Goal: Information Seeking & Learning: Learn about a topic

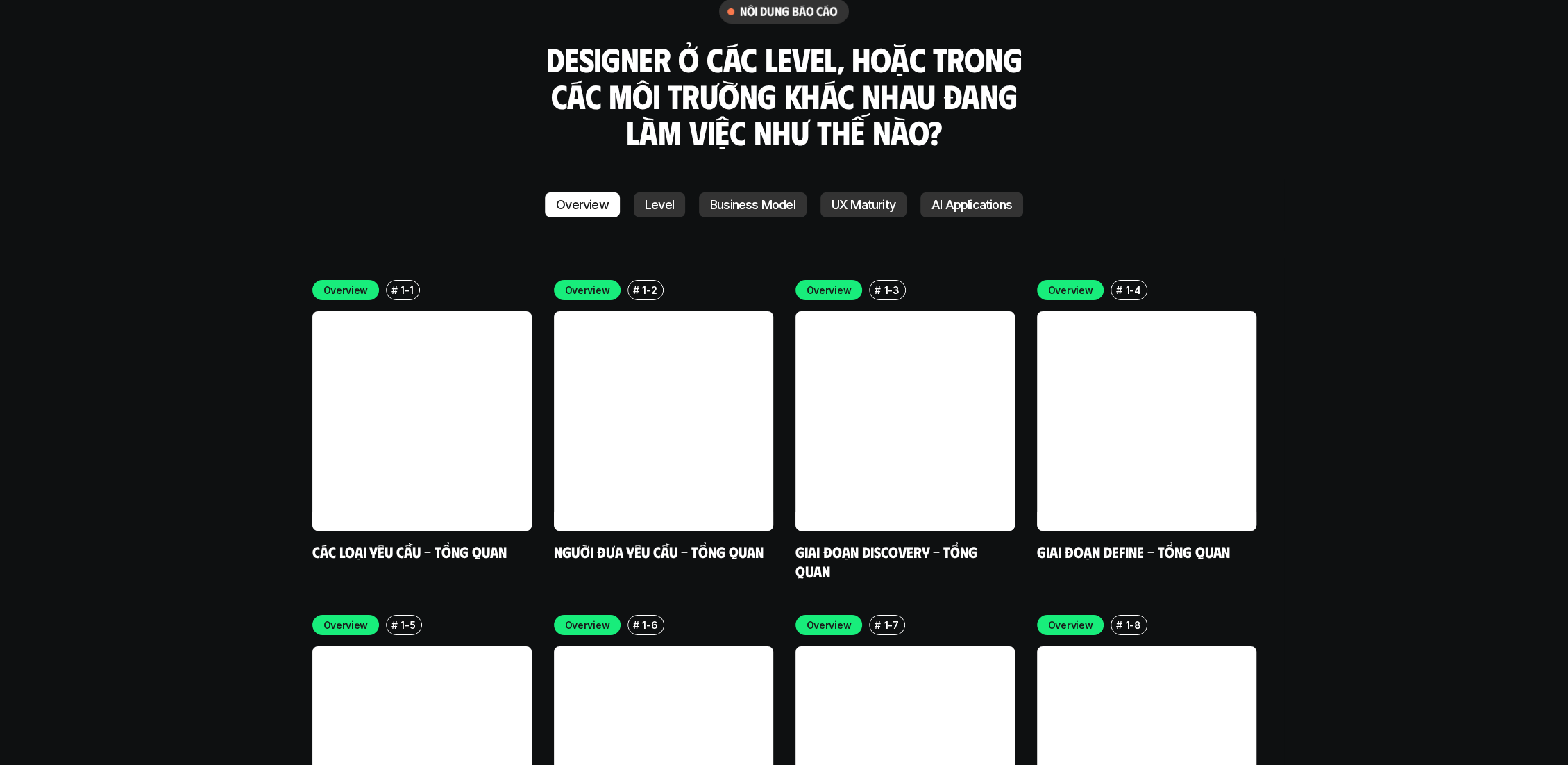
scroll to position [4059, 0]
click at [367, 382] on link at bounding box center [422, 421] width 219 height 219
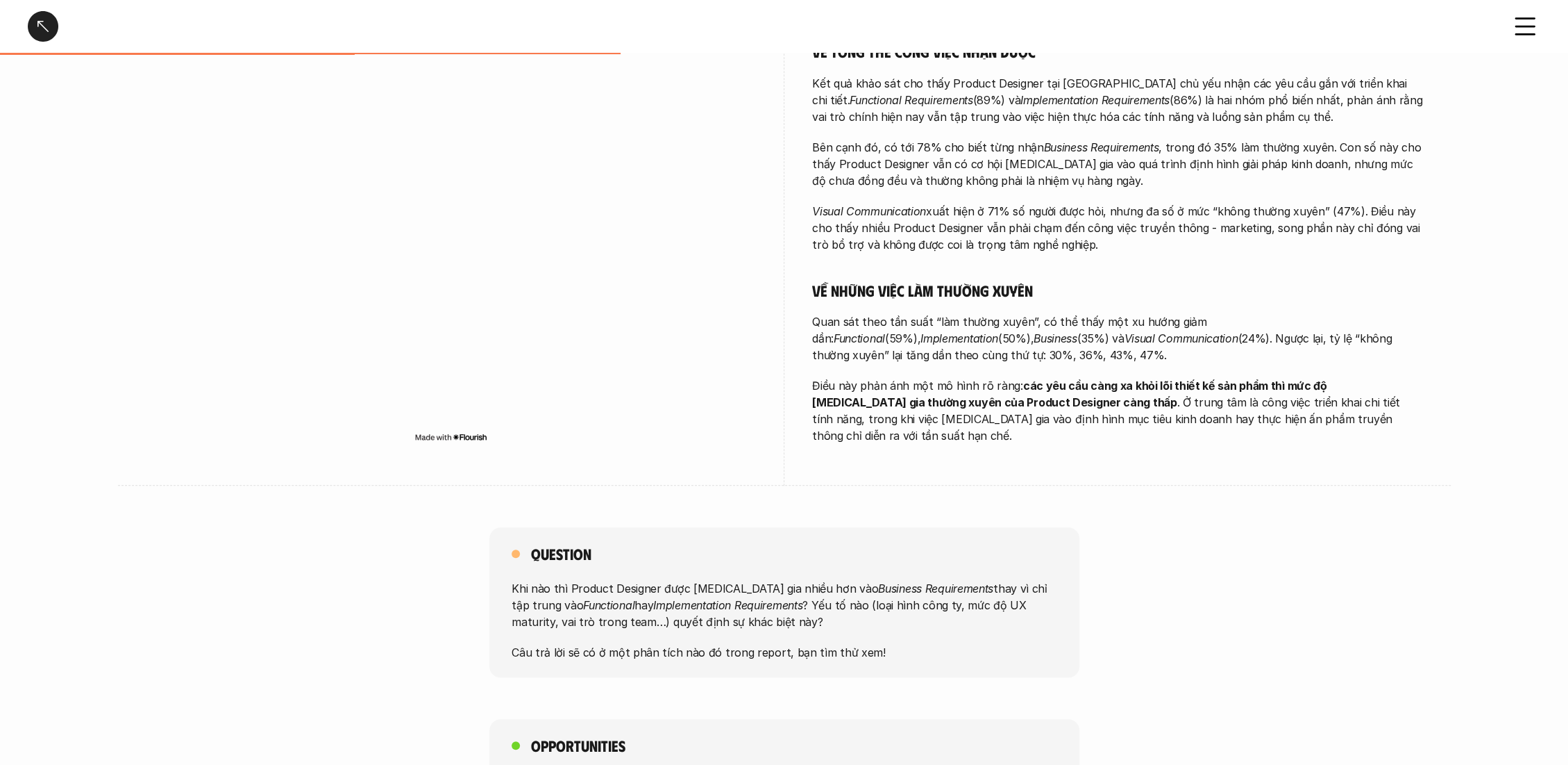
scroll to position [539, 0]
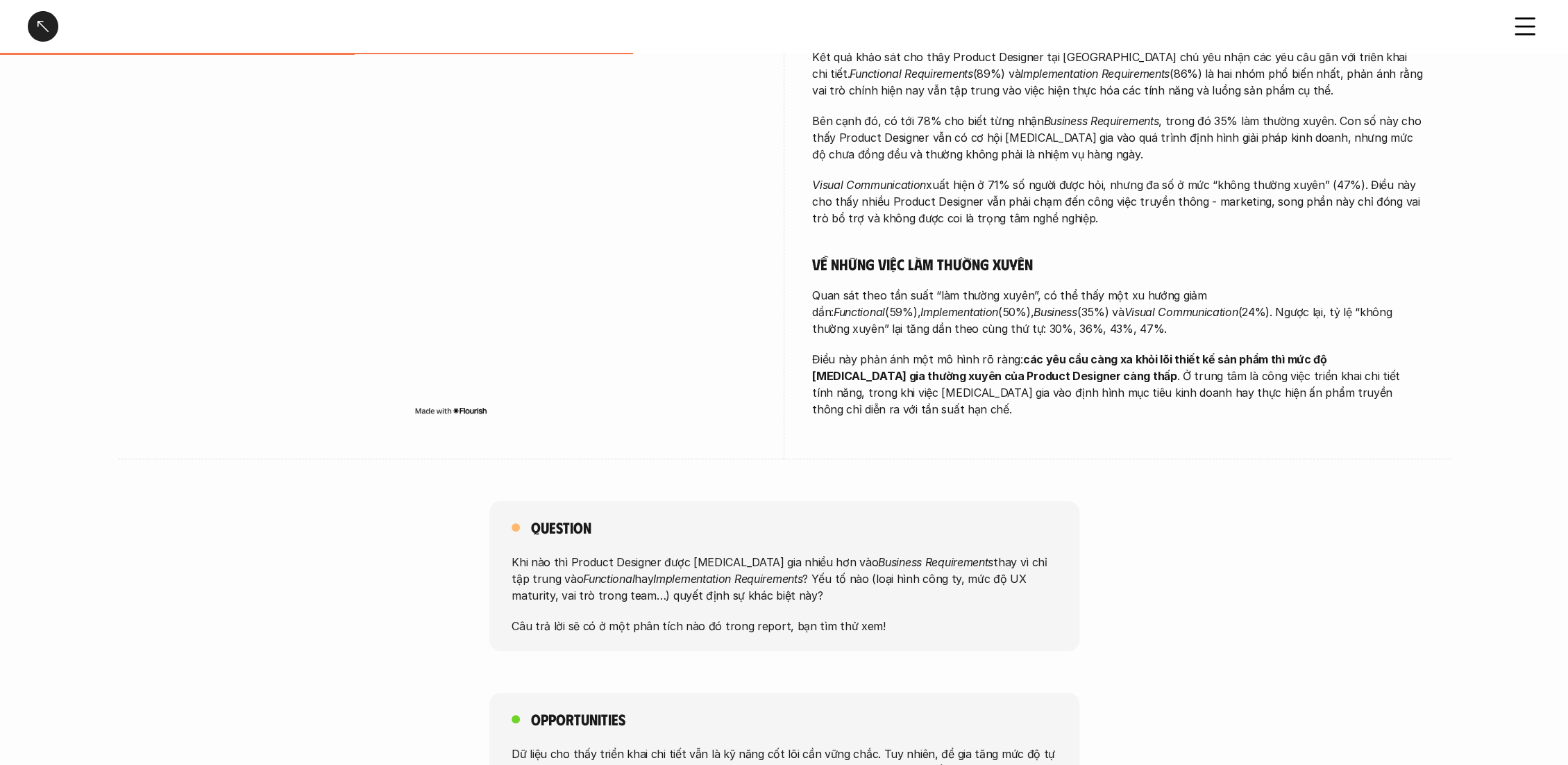
click at [178, 421] on div at bounding box center [451, 204] width 610 height 509
click at [306, 500] on div "Question Khi nào thì Product Designer được tham gia nhiều hơn vào Business Requ…" at bounding box center [784, 576] width 1568 height 150
click at [610, 617] on p "Câu trả lời sẽ có ở một phân tích nào đó trong report, bạn tìm thử xem!" at bounding box center [784, 626] width 546 height 17
drag, startPoint x: 569, startPoint y: 614, endPoint x: 706, endPoint y: 605, distance: 137.3
click at [706, 617] on p "Câu trả lời sẽ có ở một phân tích nào đó trong report, bạn tìm thử xem!" at bounding box center [784, 626] width 546 height 17
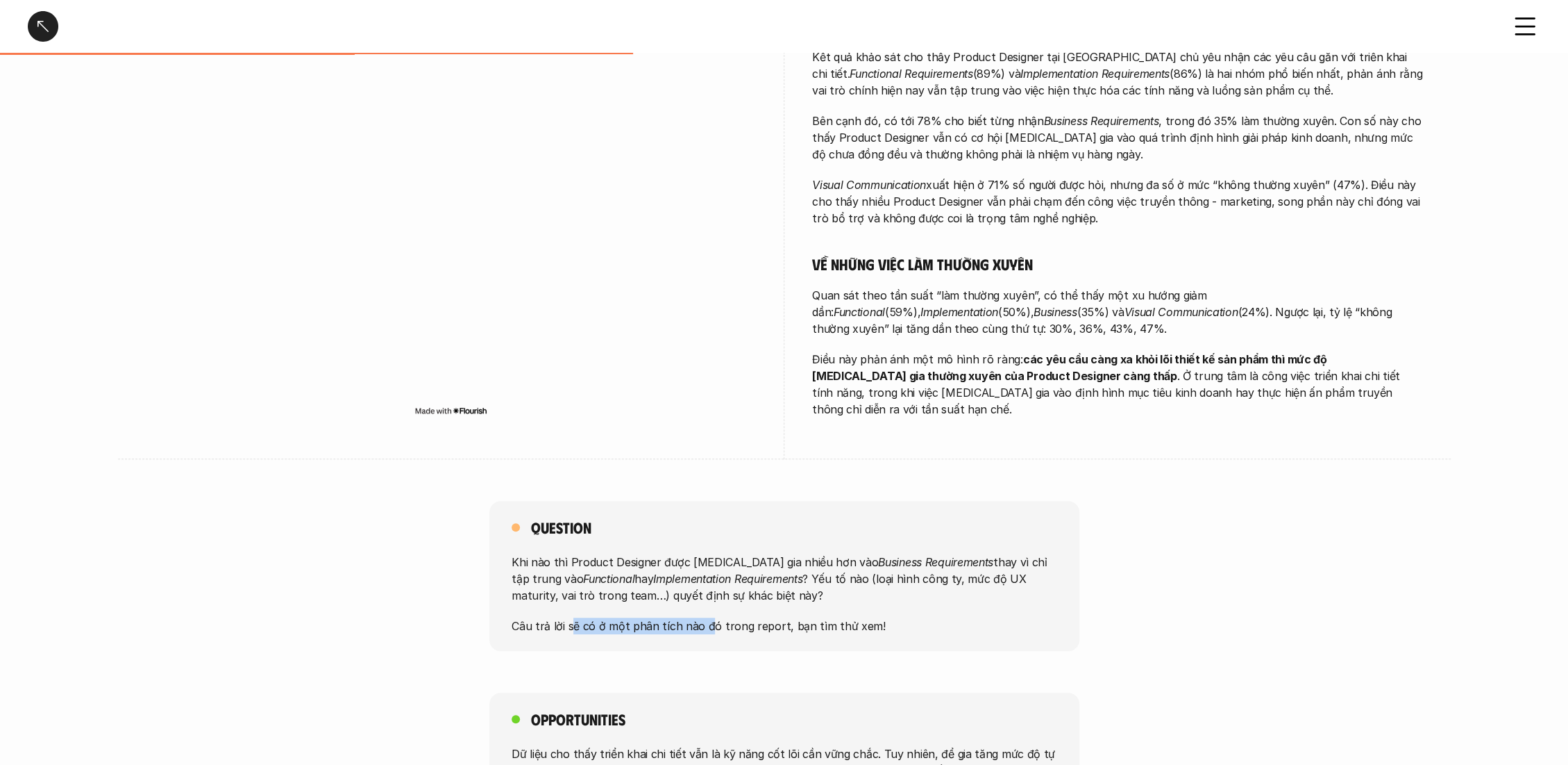
click at [634, 617] on p "Câu trả lời sẽ có ở một phân tích nào đó trong report, bạn tìm thử xem!" at bounding box center [784, 626] width 546 height 17
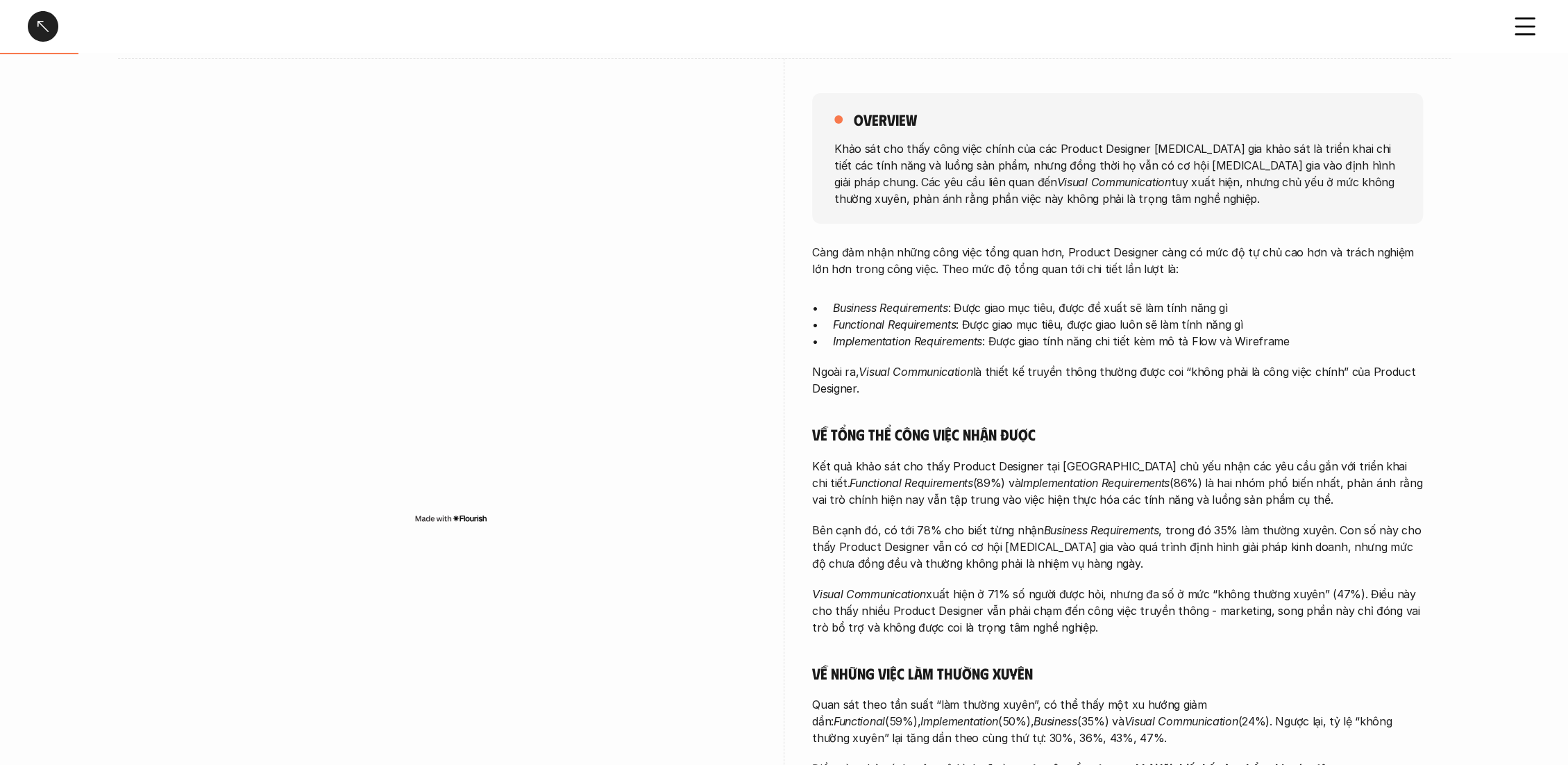
scroll to position [154, 0]
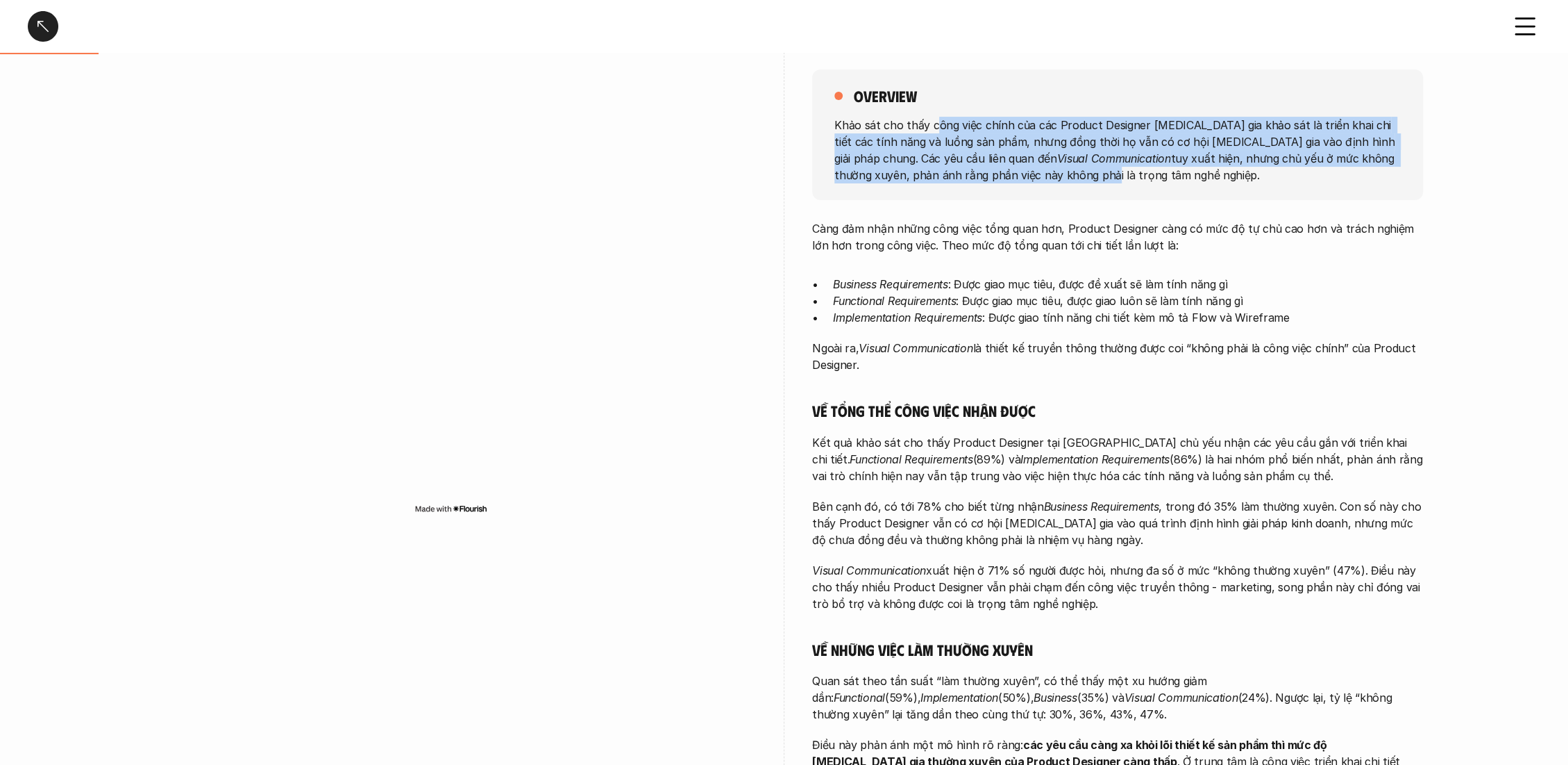
drag, startPoint x: 932, startPoint y: 120, endPoint x: 983, endPoint y: 175, distance: 75.0
click at [983, 175] on p "Khảo sát cho thấy công việc chính của các Product Designer tham gia khảo sát là…" at bounding box center [1117, 149] width 567 height 67
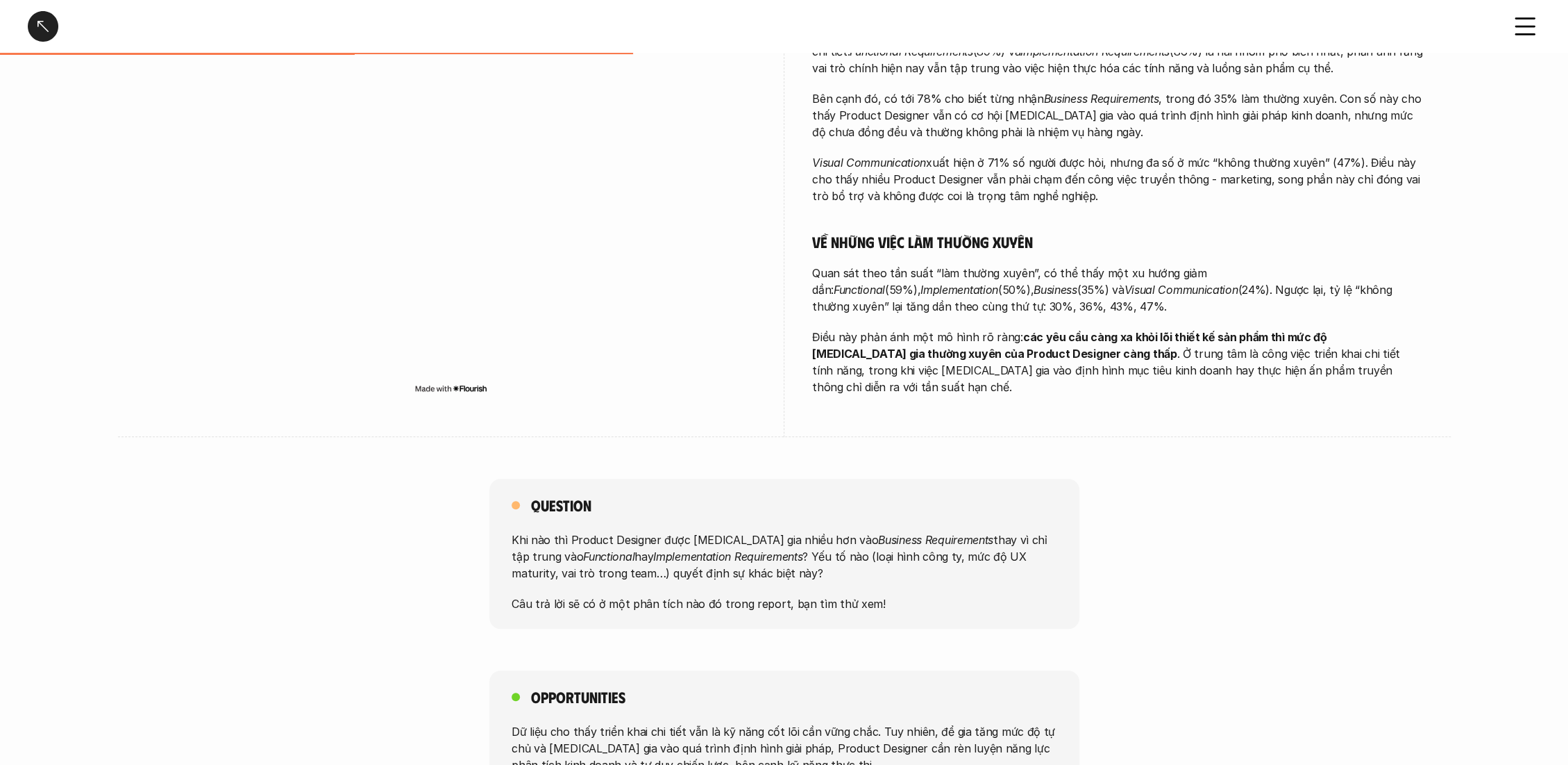
scroll to position [539, 0]
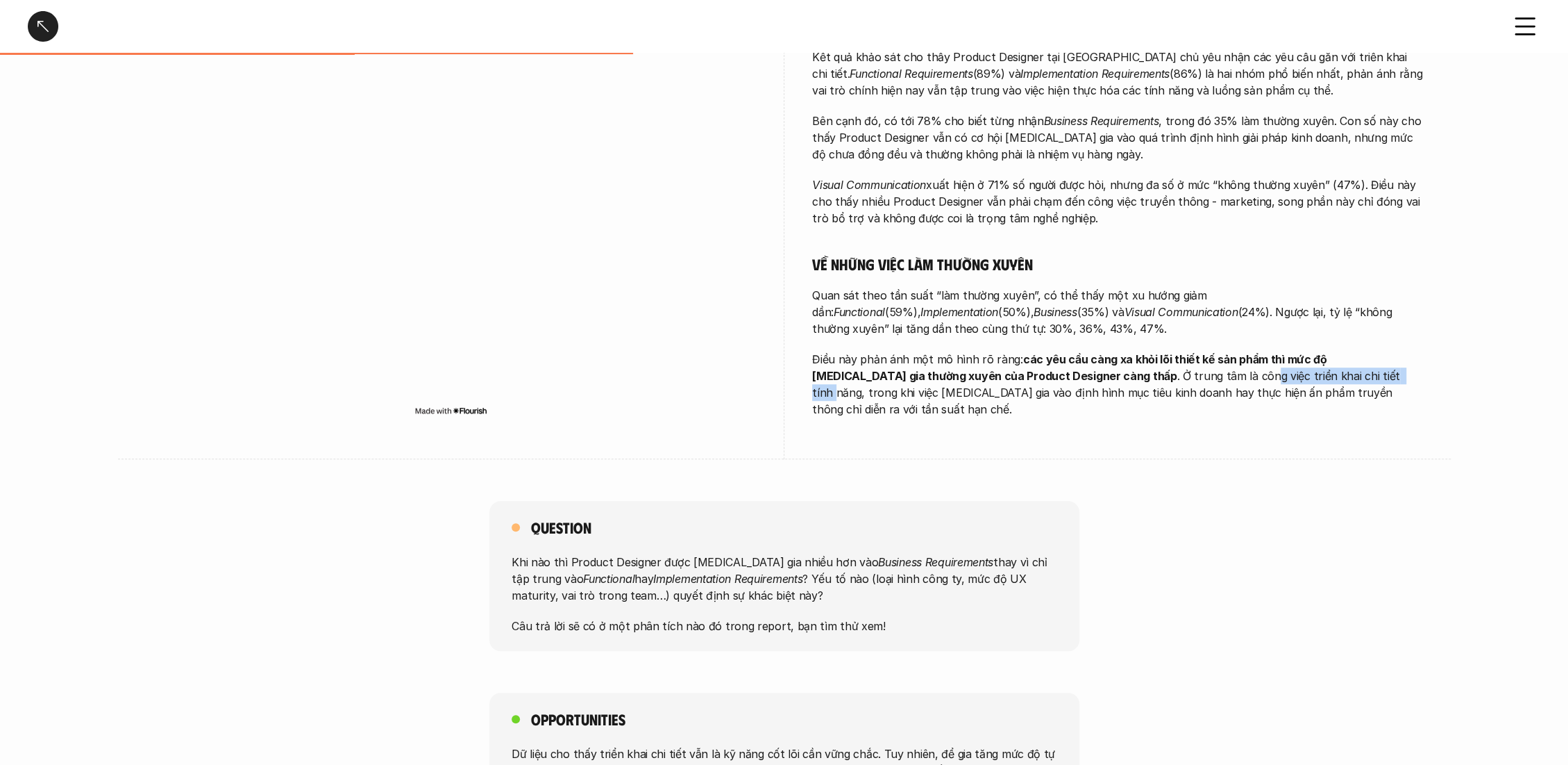
drag, startPoint x: 1113, startPoint y: 373, endPoint x: 1255, endPoint y: 380, distance: 142.2
click at [1255, 380] on p "Điều này phản ánh một mô hình rõ ràng: các yêu cầu càng xa khỏi lõi thiết kế sả…" at bounding box center [1117, 384] width 610 height 67
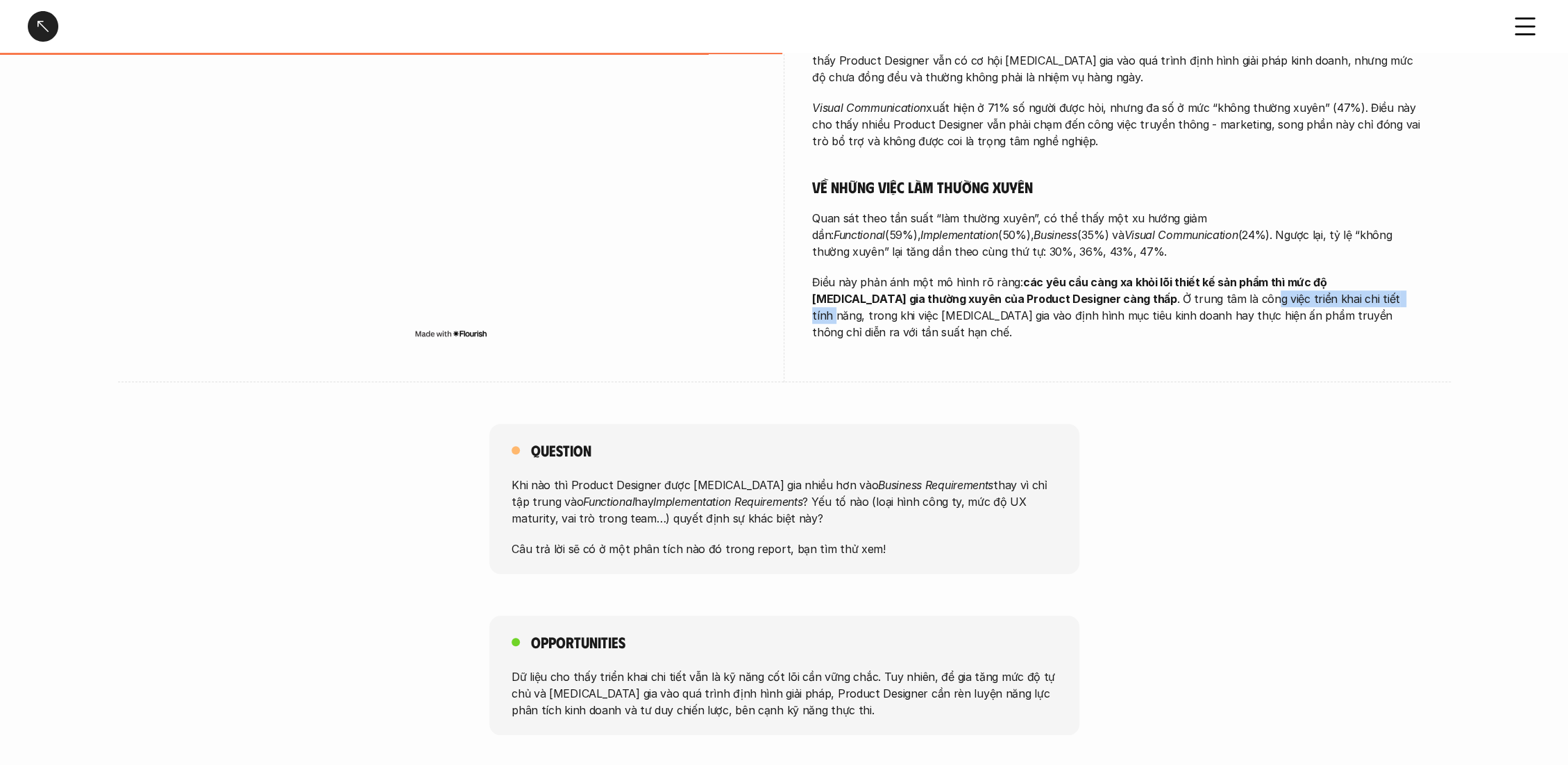
scroll to position [694, 0]
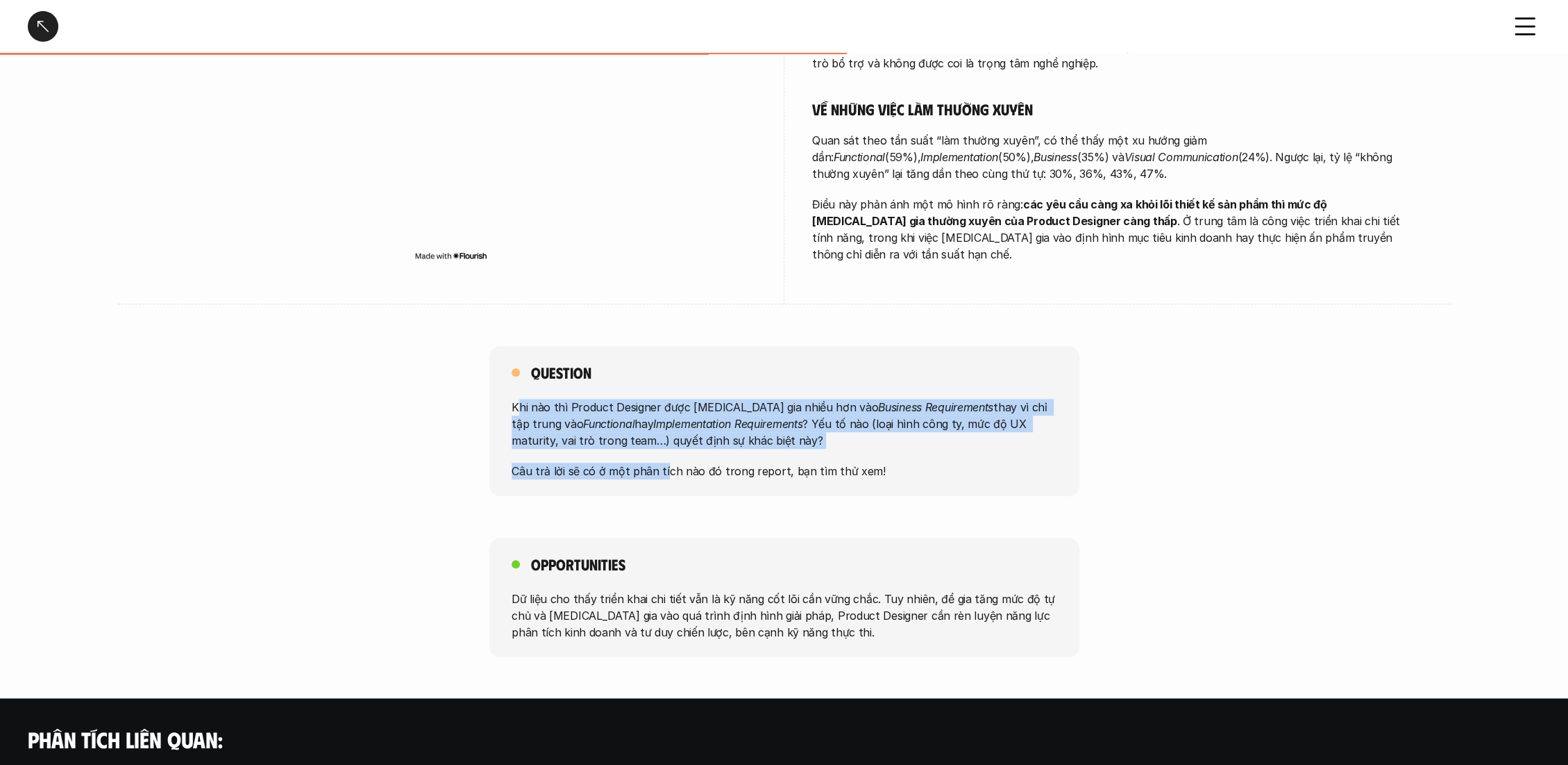
drag, startPoint x: 517, startPoint y: 385, endPoint x: 661, endPoint y: 465, distance: 164.7
click at [661, 465] on div "Question Khi nào thì Product Designer được tham gia nhiều hơn vào Business Requ…" at bounding box center [784, 421] width 590 height 150
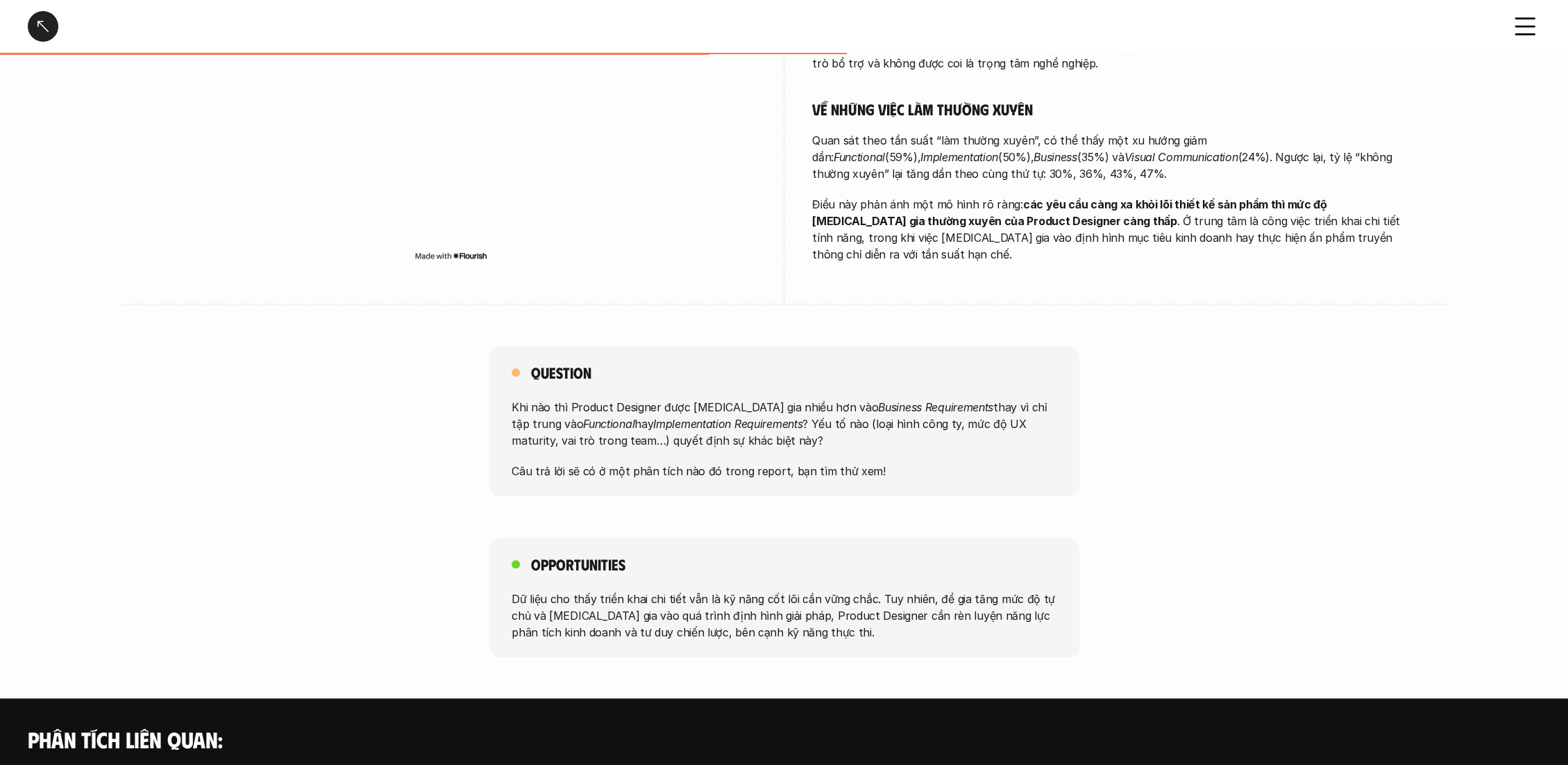
click at [548, 591] on p "Dữ liệu cho thấy triển khai chi tiết vẫn là kỹ năng cốt lõi cần vững chắc. Tuy …" at bounding box center [784, 615] width 546 height 50
drag, startPoint x: 525, startPoint y: 579, endPoint x: 875, endPoint y: 583, distance: 350.0
click at [875, 590] on p "Dữ liệu cho thấy triển khai chi tiết vẫn là kỹ năng cốt lõi cần vững chắc. Tuy …" at bounding box center [784, 615] width 546 height 50
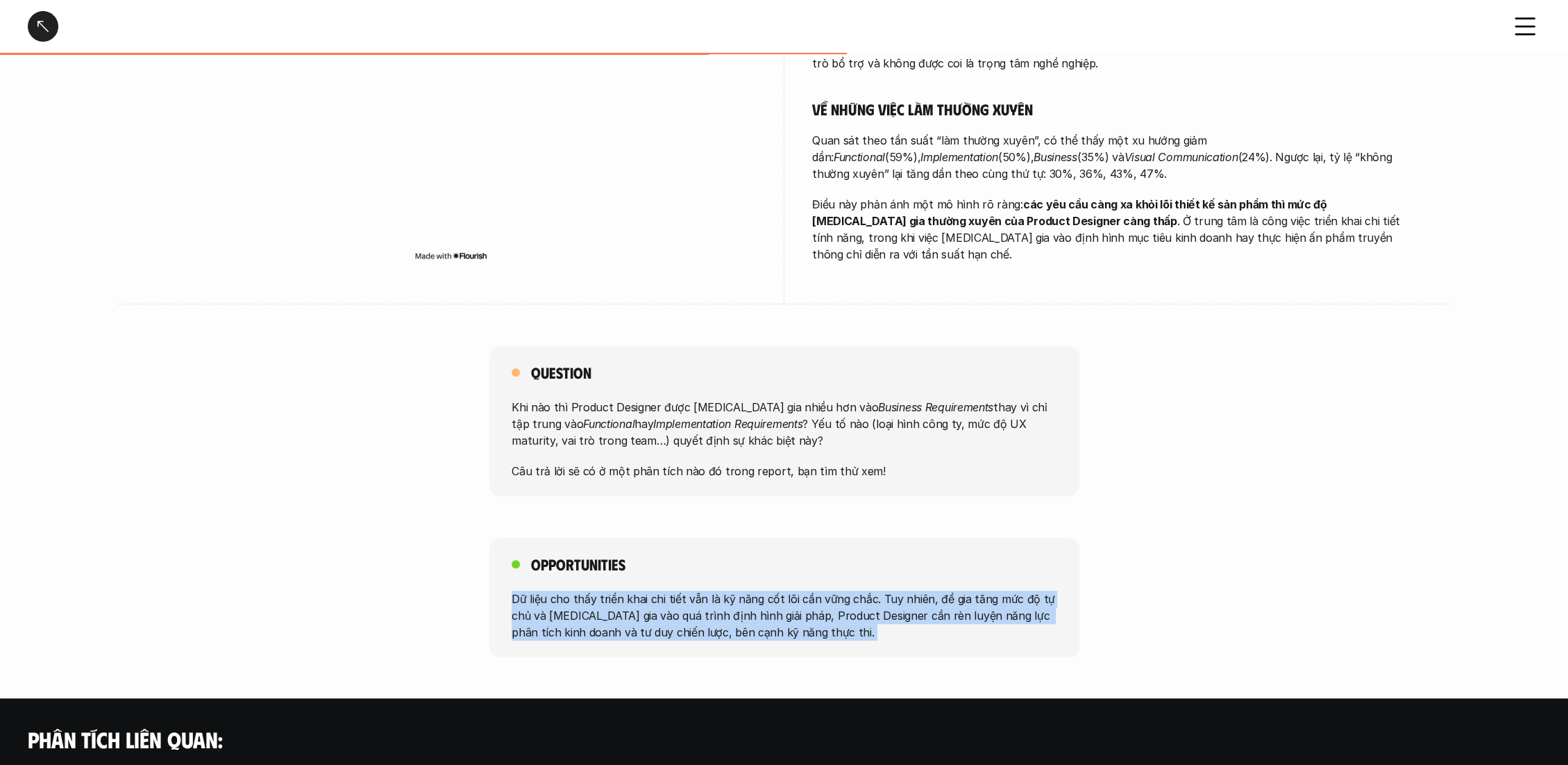
click at [875, 590] on p "Dữ liệu cho thấy triển khai chi tiết vẫn là kỹ năng cốt lõi cần vững chắc. Tuy …" at bounding box center [784, 615] width 546 height 50
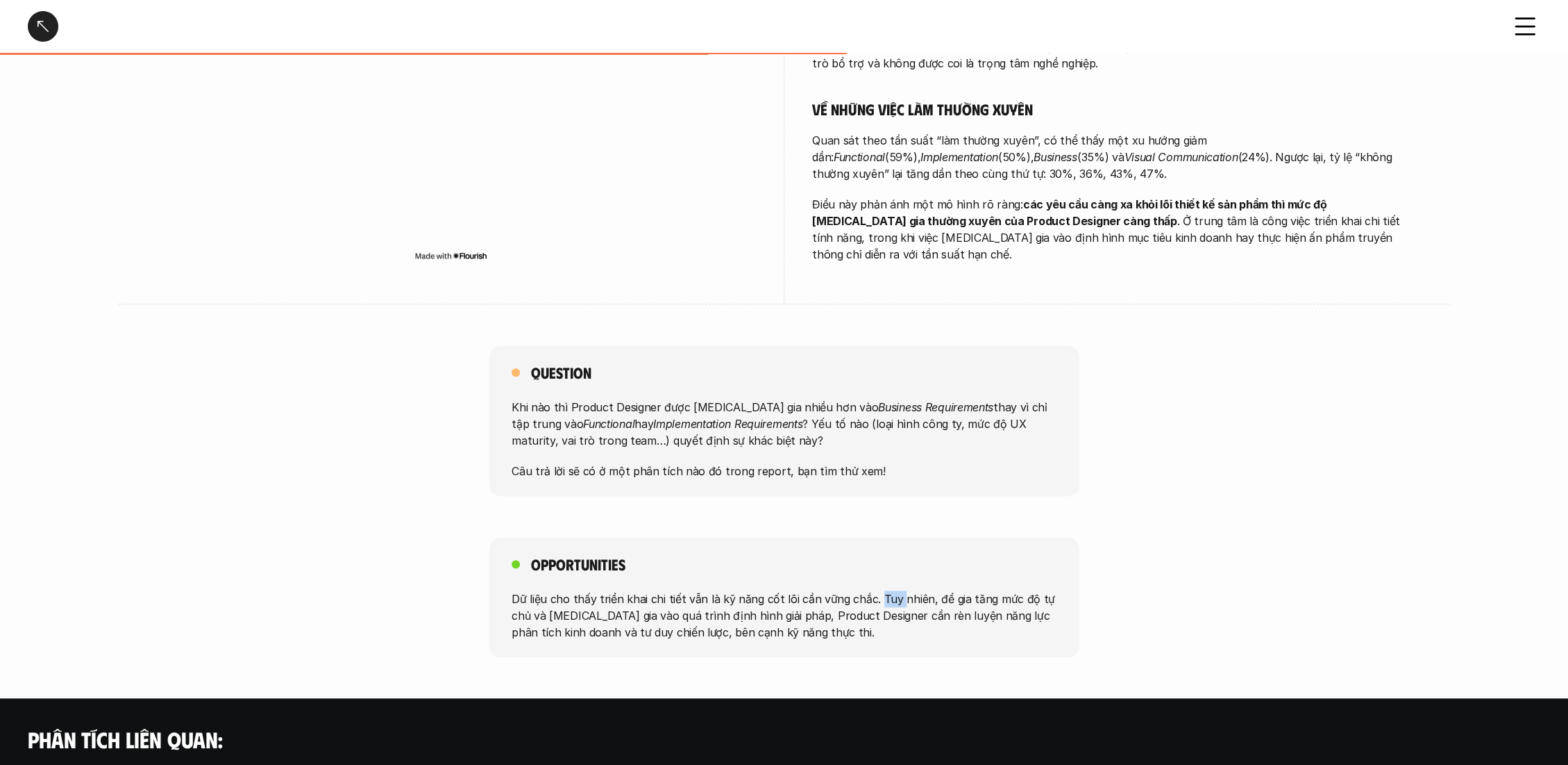
click at [875, 590] on p "Dữ liệu cho thấy triển khai chi tiết vẫn là kỹ năng cốt lõi cần vững chắc. Tuy …" at bounding box center [784, 615] width 546 height 50
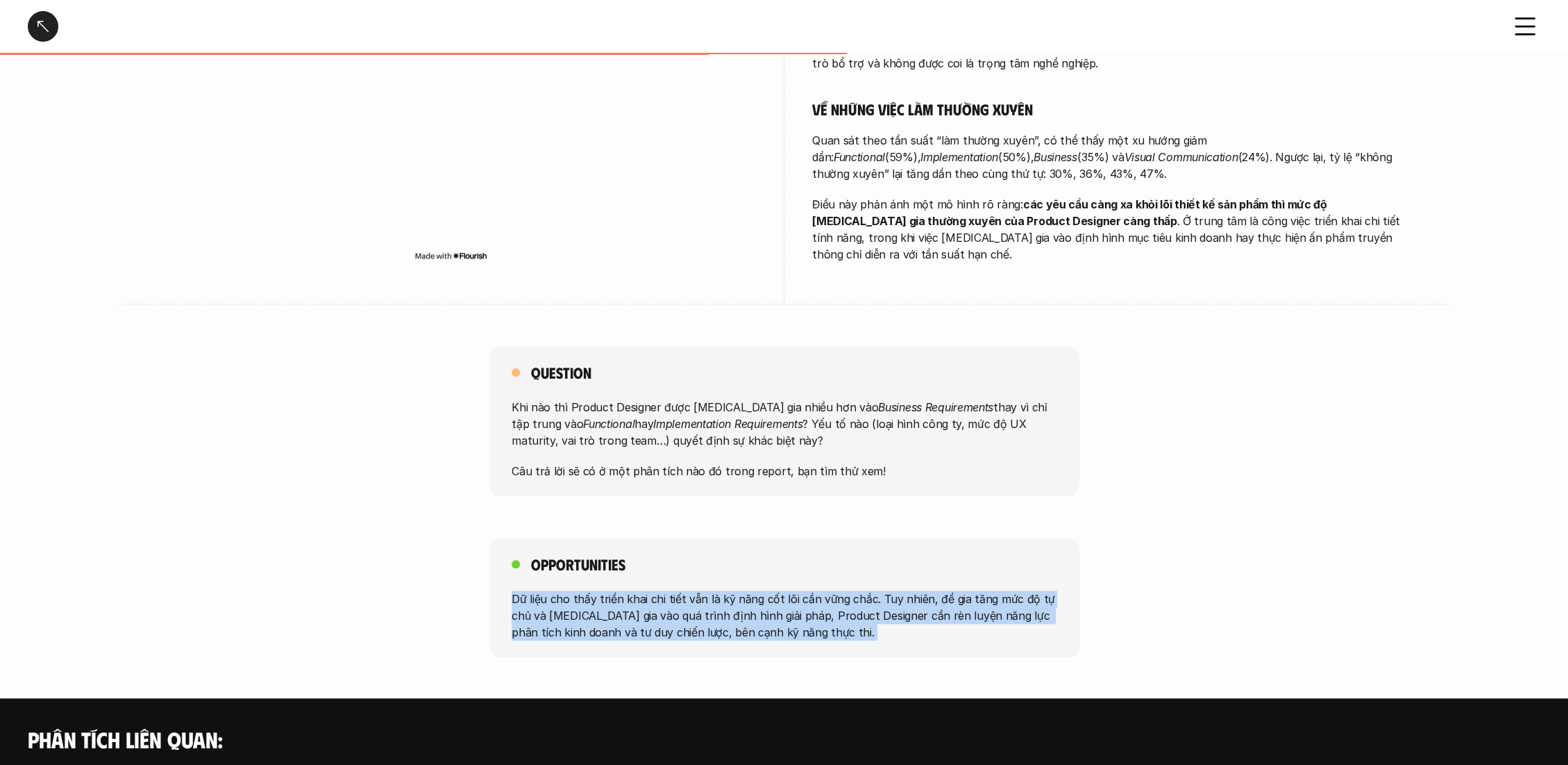
click at [875, 590] on p "Dữ liệu cho thấy triển khai chi tiết vẫn là kỹ năng cốt lõi cần vững chắc. Tuy …" at bounding box center [784, 615] width 546 height 50
click at [790, 571] on div "Opportunities Dữ liệu cho thấy triển khai chi tiết vẫn là kỹ năng cốt lõi cần v…" at bounding box center [784, 597] width 590 height 120
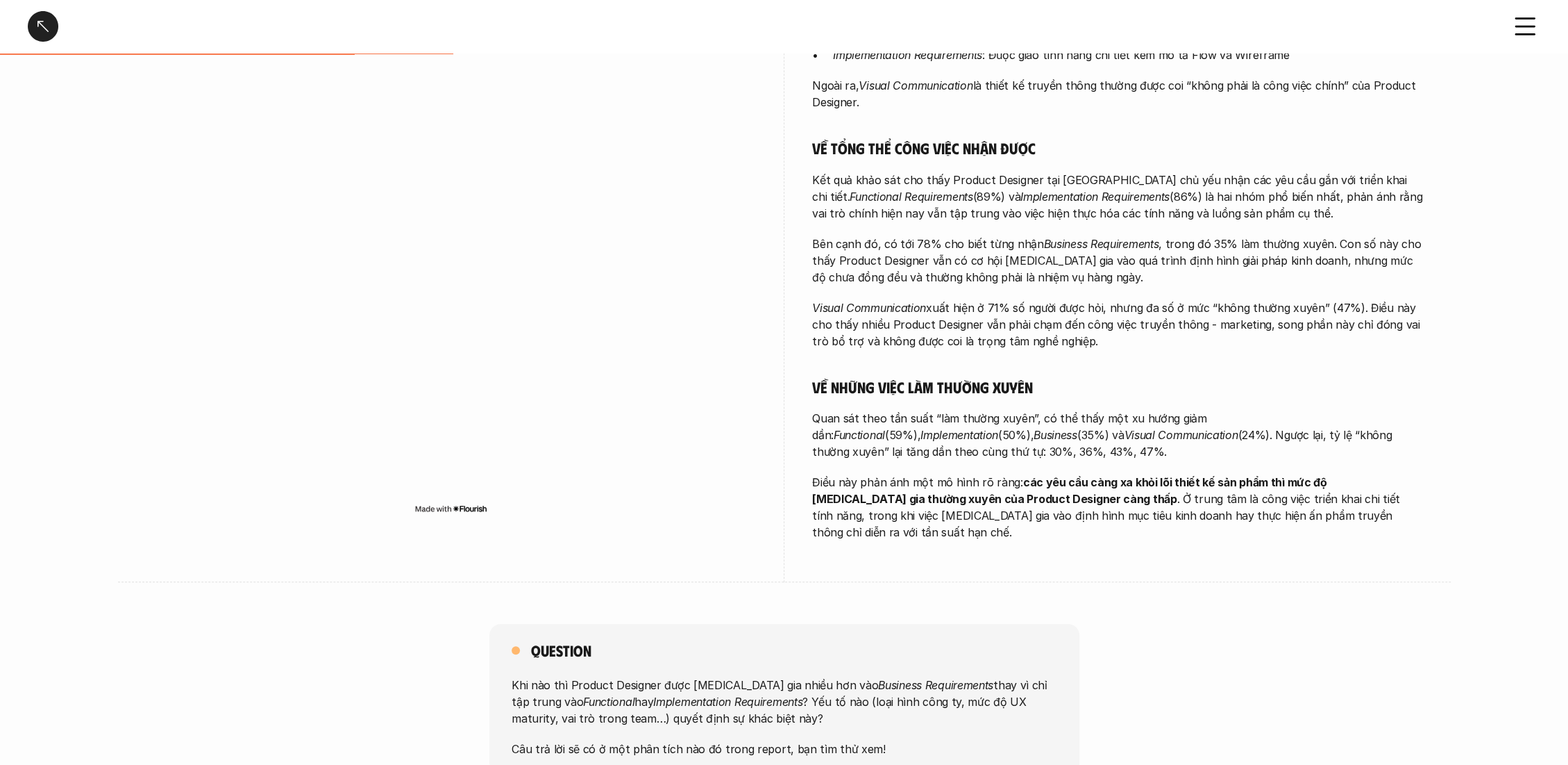
scroll to position [185, 0]
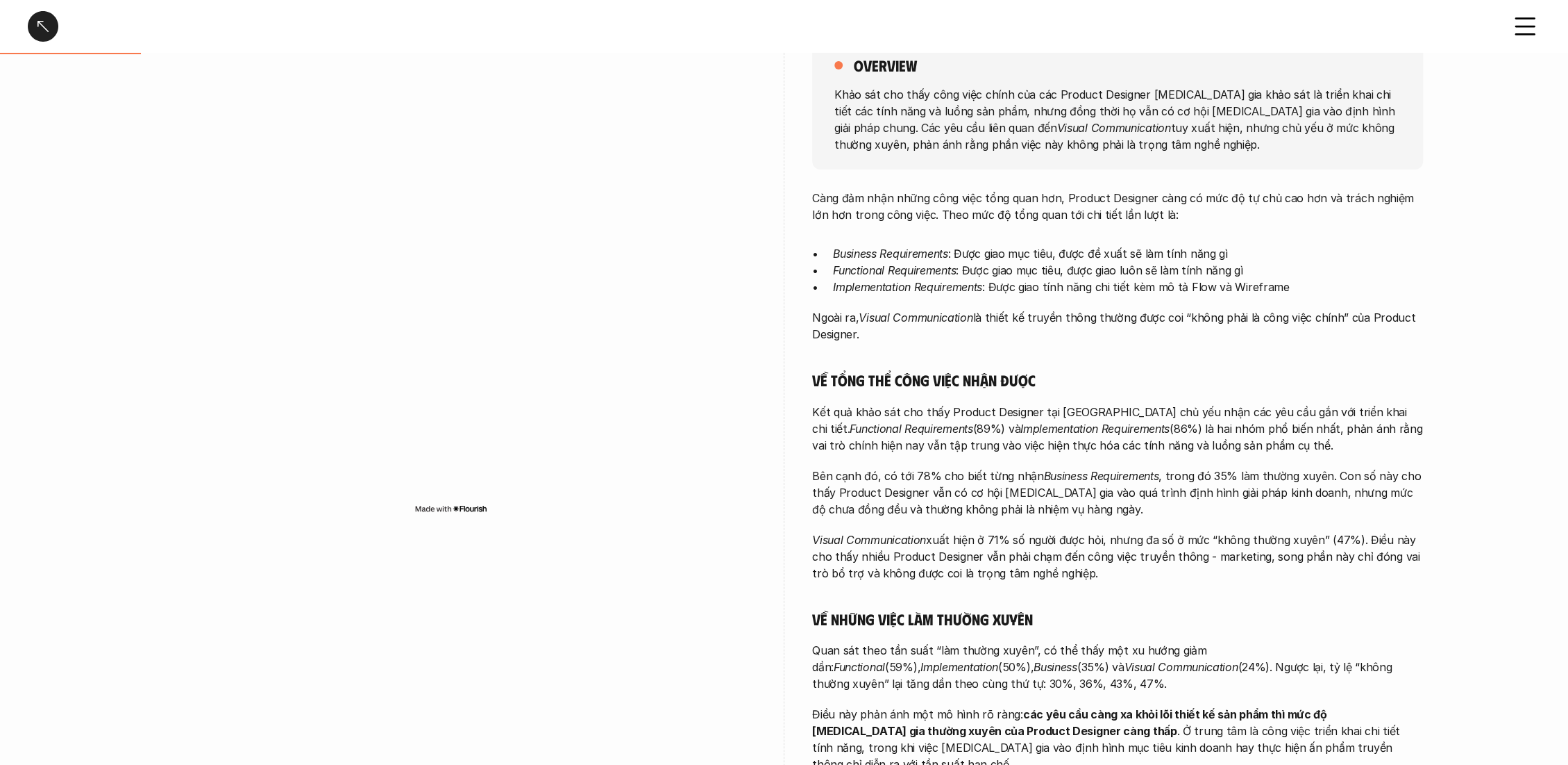
click at [33, 20] on div at bounding box center [43, 26] width 31 height 31
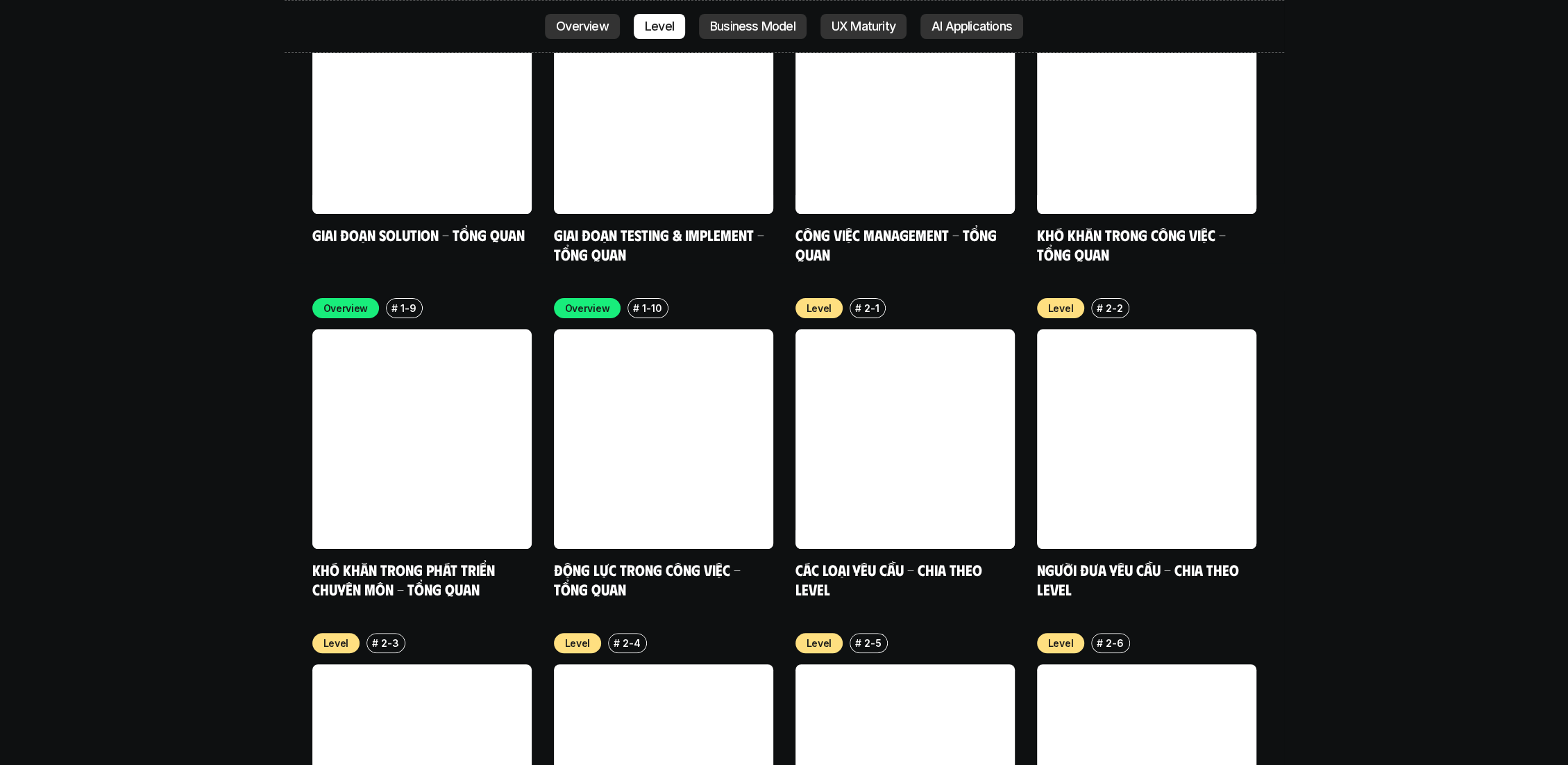
scroll to position [4718, 0]
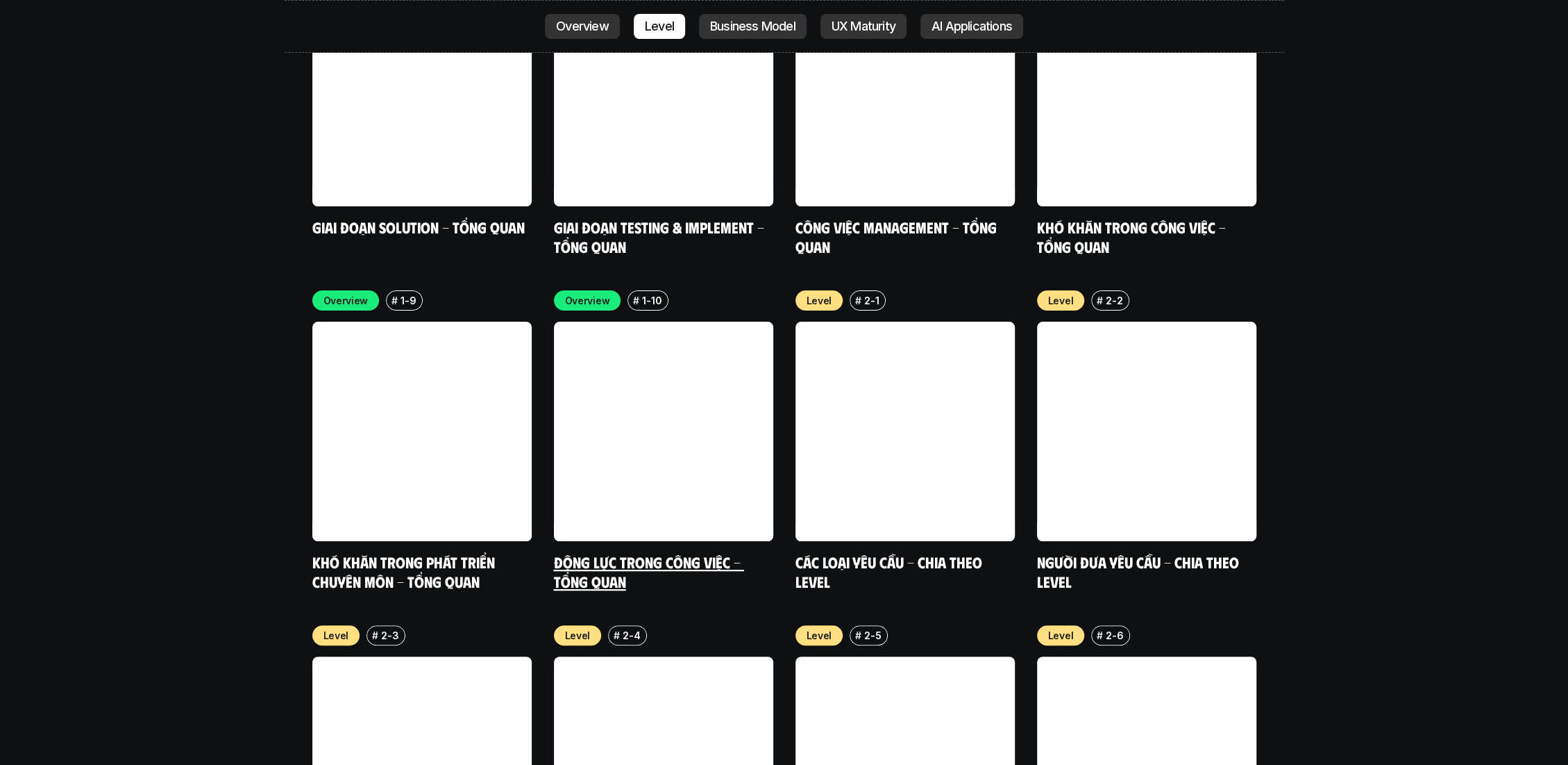
click at [588, 552] on link "Động lực trong công việc - Tổng quan" at bounding box center [649, 571] width 190 height 38
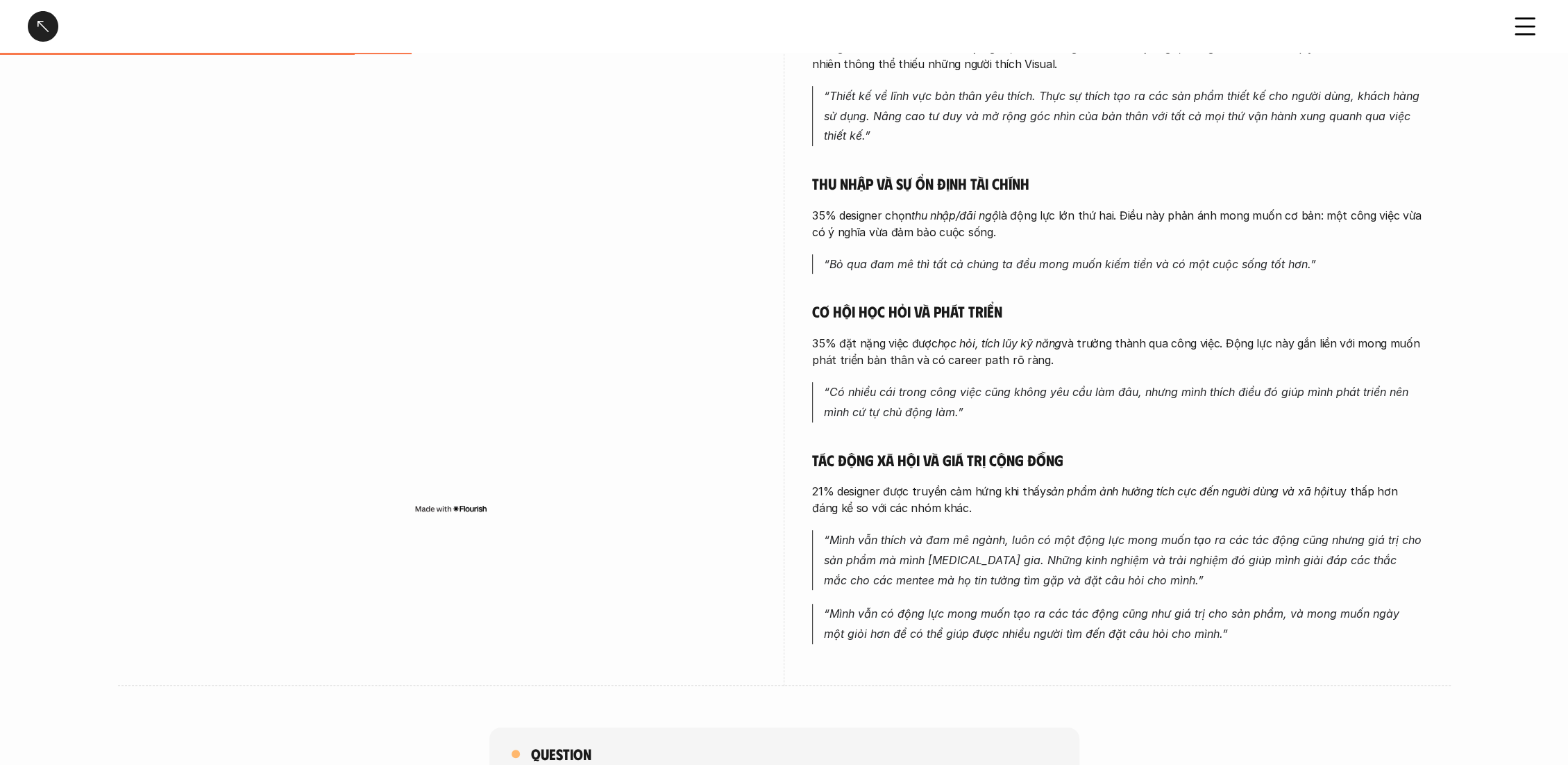
scroll to position [462, 0]
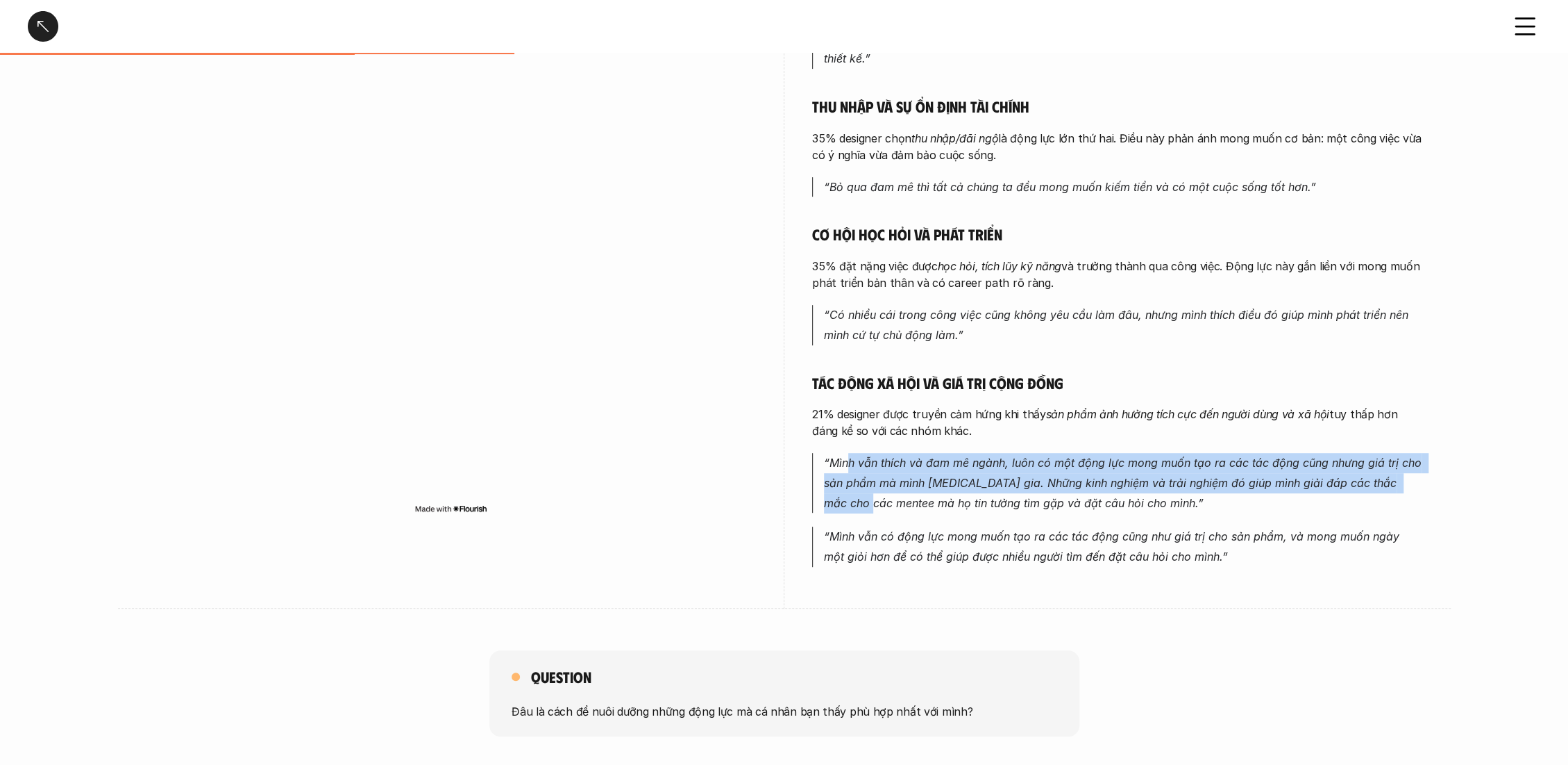
drag, startPoint x: 849, startPoint y: 459, endPoint x: 862, endPoint y: 494, distance: 37.3
click at [862, 494] on p "“Mình vẫn thích và đam mê ngành, luôn có một động lực mong muốn tạo ra các tác …" at bounding box center [1124, 483] width 599 height 59
drag, startPoint x: 839, startPoint y: 462, endPoint x: 1009, endPoint y: 499, distance: 174.0
click at [1009, 499] on em "“Mình vẫn thích và đam mê ngành, luôn có một động lực mong muốn tạo ra các tác …" at bounding box center [1125, 483] width 601 height 54
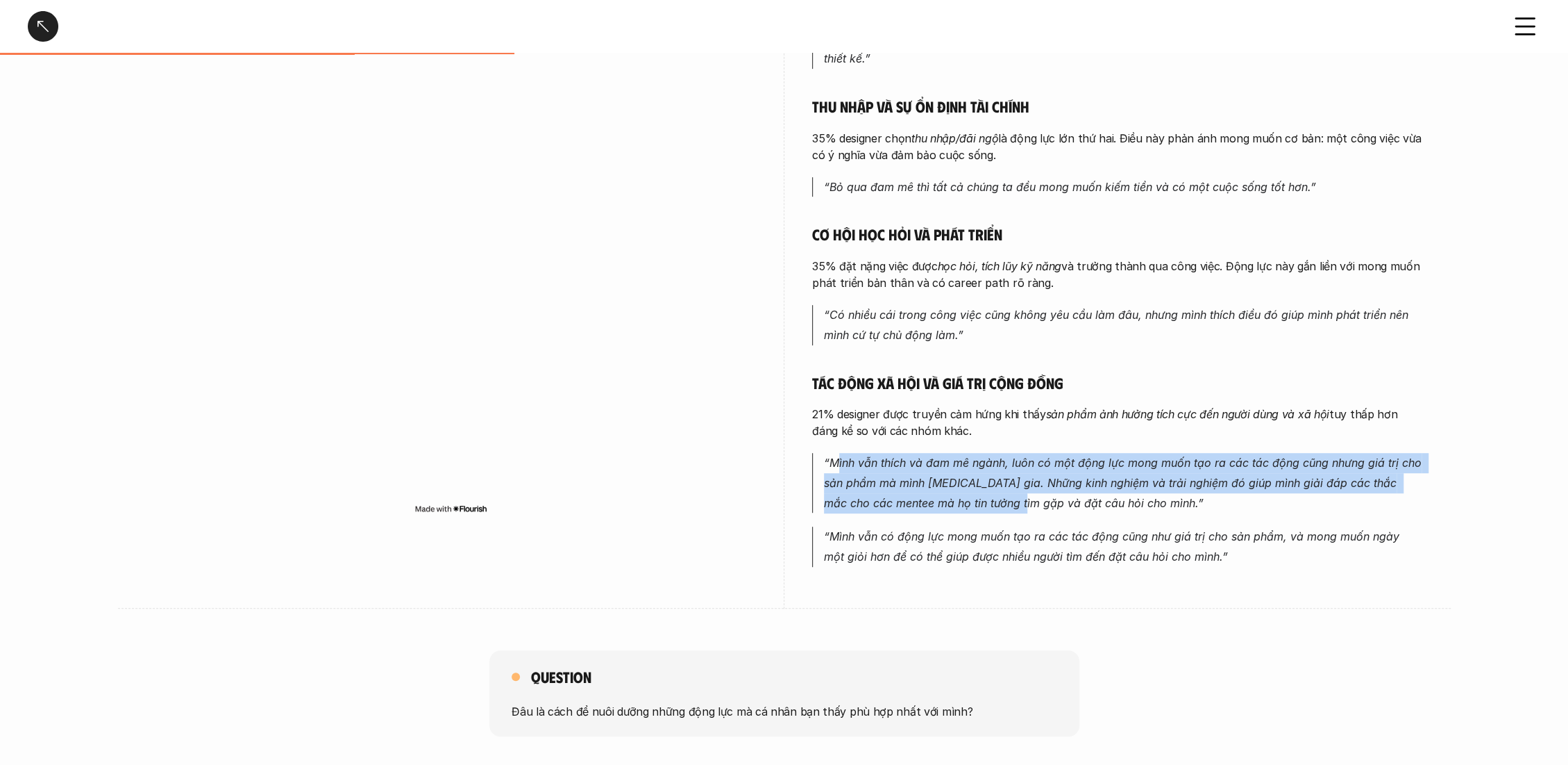
click at [1009, 499] on em "“Mình vẫn thích và đam mê ngành, luôn có một động lực mong muốn tạo ra các tác …" at bounding box center [1125, 483] width 601 height 54
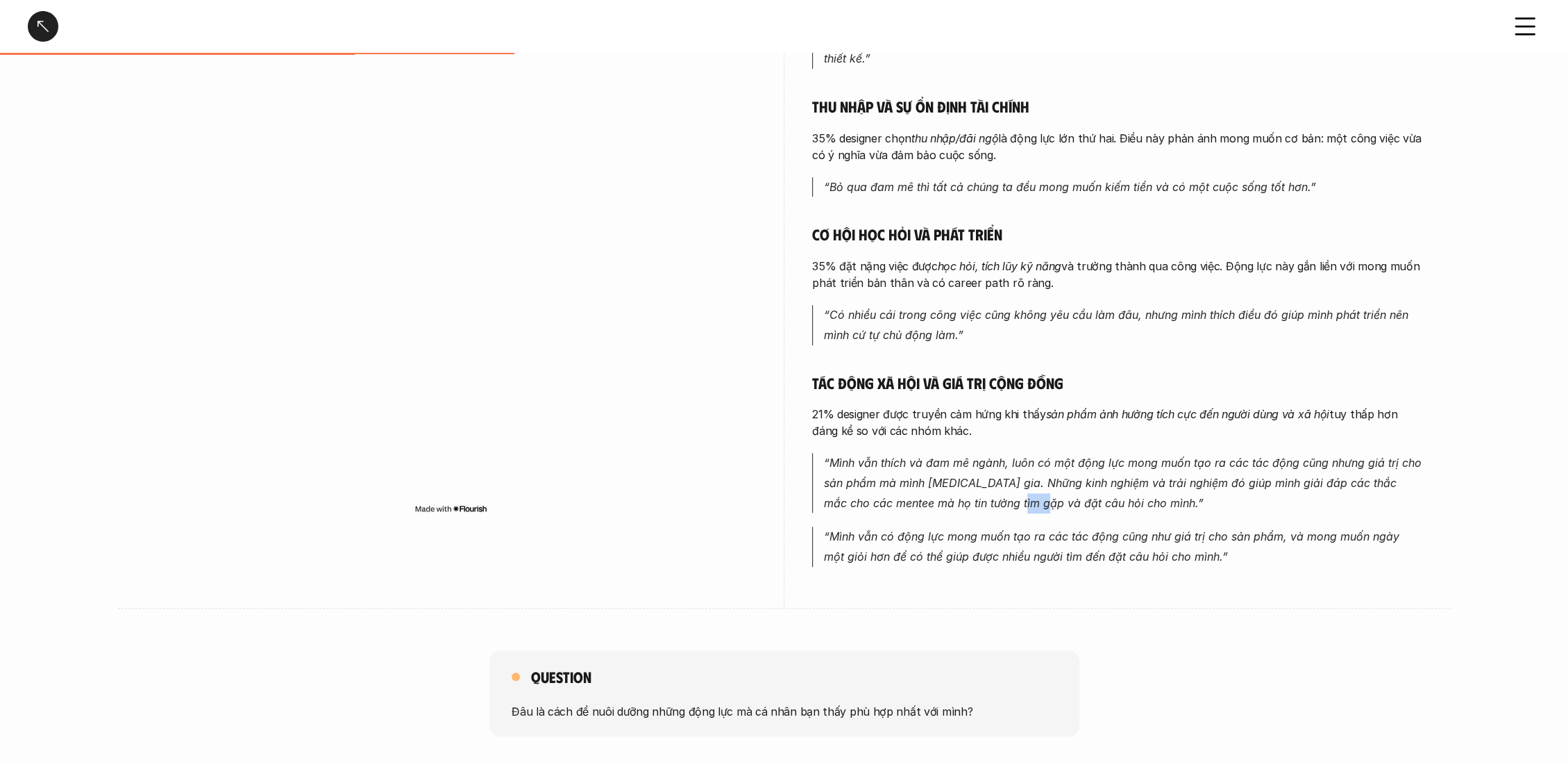
click at [1009, 499] on em "“Mình vẫn thích và đam mê ngành, luôn có một động lực mong muốn tạo ra các tác …" at bounding box center [1125, 483] width 601 height 54
click at [983, 529] on em "“Mình vẫn có động lực mong muốn tạo ra các tác động cũng như giá trị cho sản ph…" at bounding box center [1113, 546] width 579 height 34
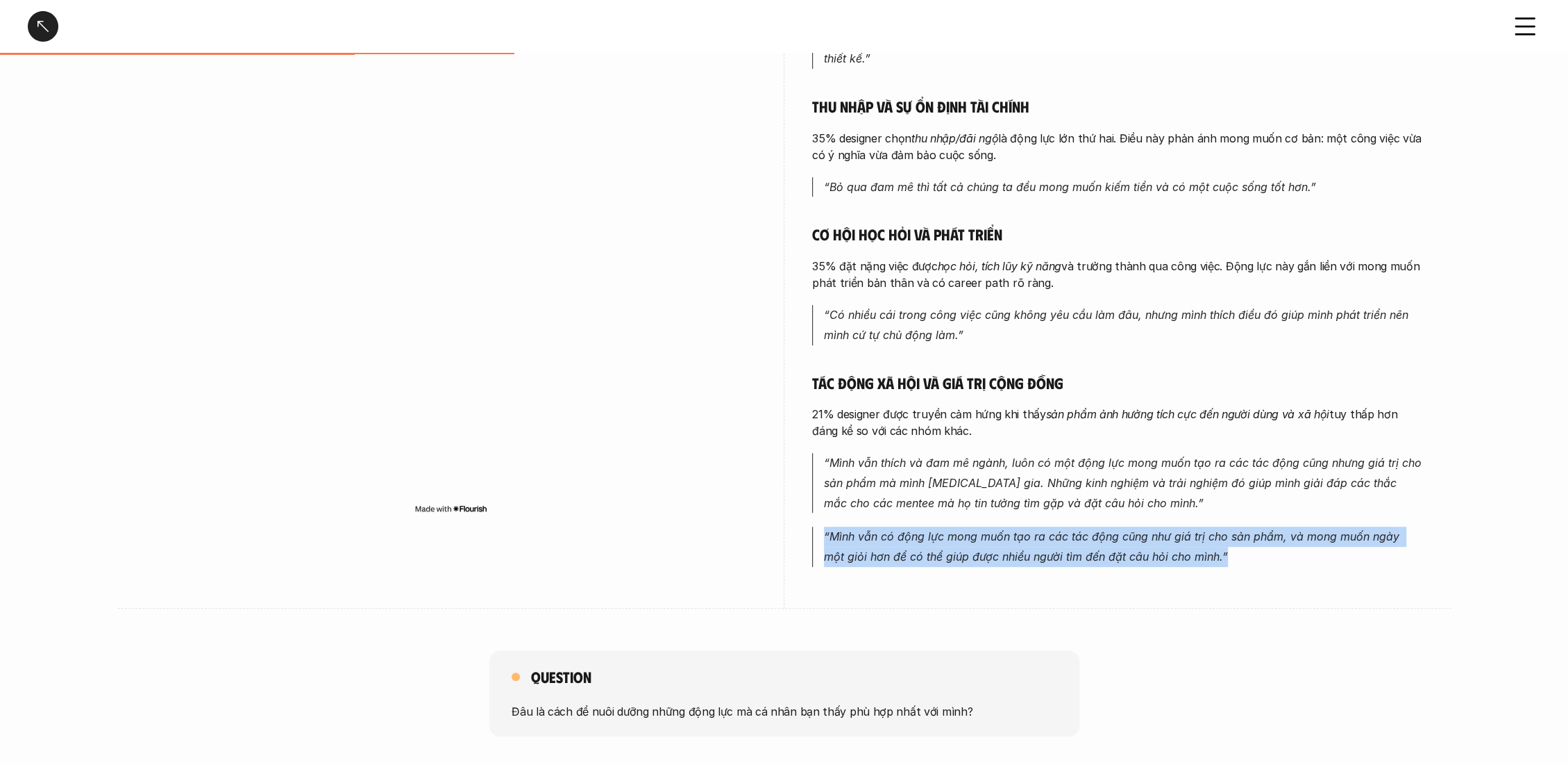
click at [983, 529] on em "“Mình vẫn có động lực mong muốn tạo ra các tác động cũng như giá trị cho sản ph…" at bounding box center [1113, 546] width 579 height 34
click at [976, 545] on p "“Mình vẫn có động lực mong muốn tạo ra các tác động cũng như giá trị cho sản ph…" at bounding box center [1124, 546] width 599 height 40
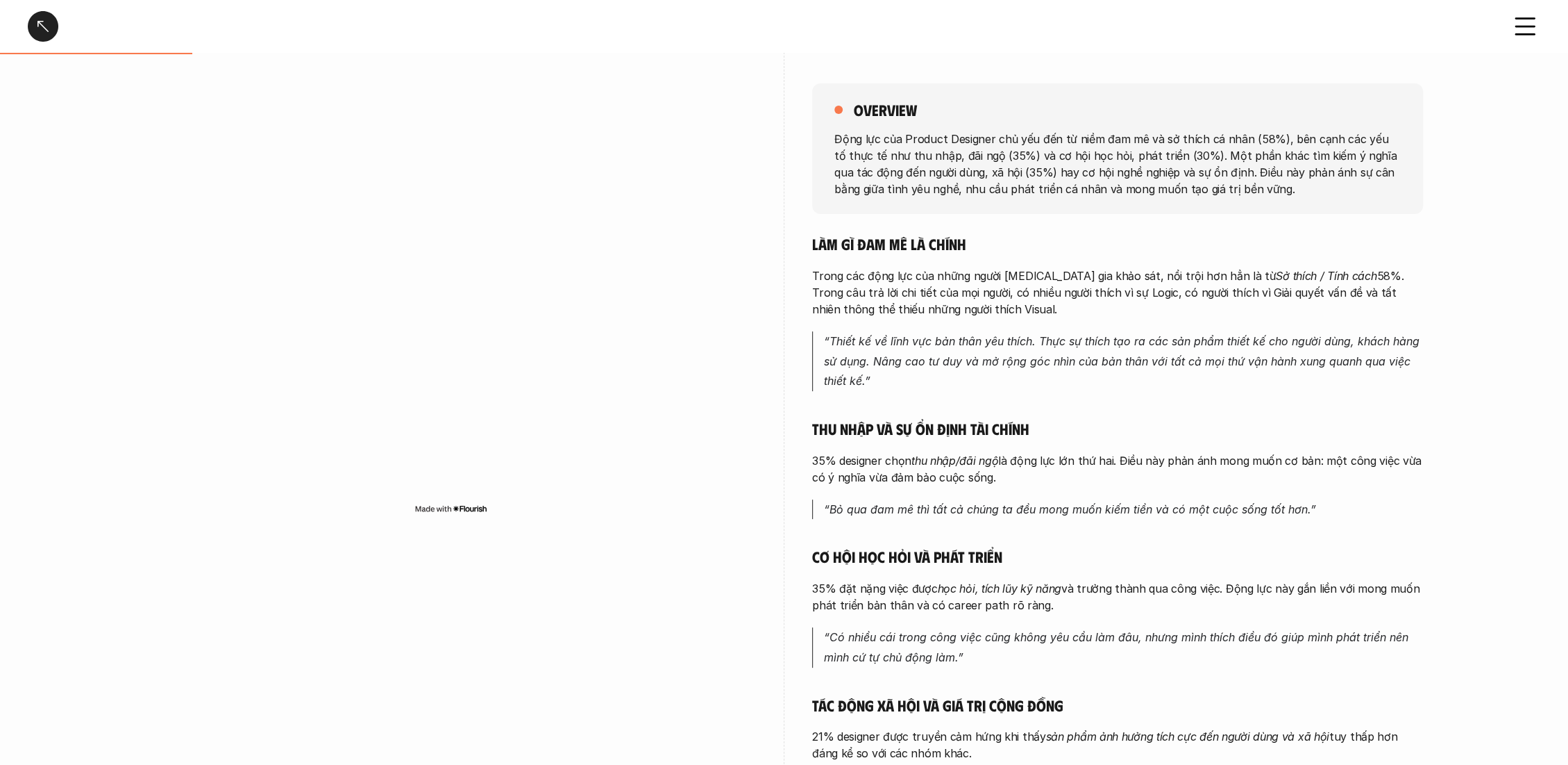
scroll to position [0, 0]
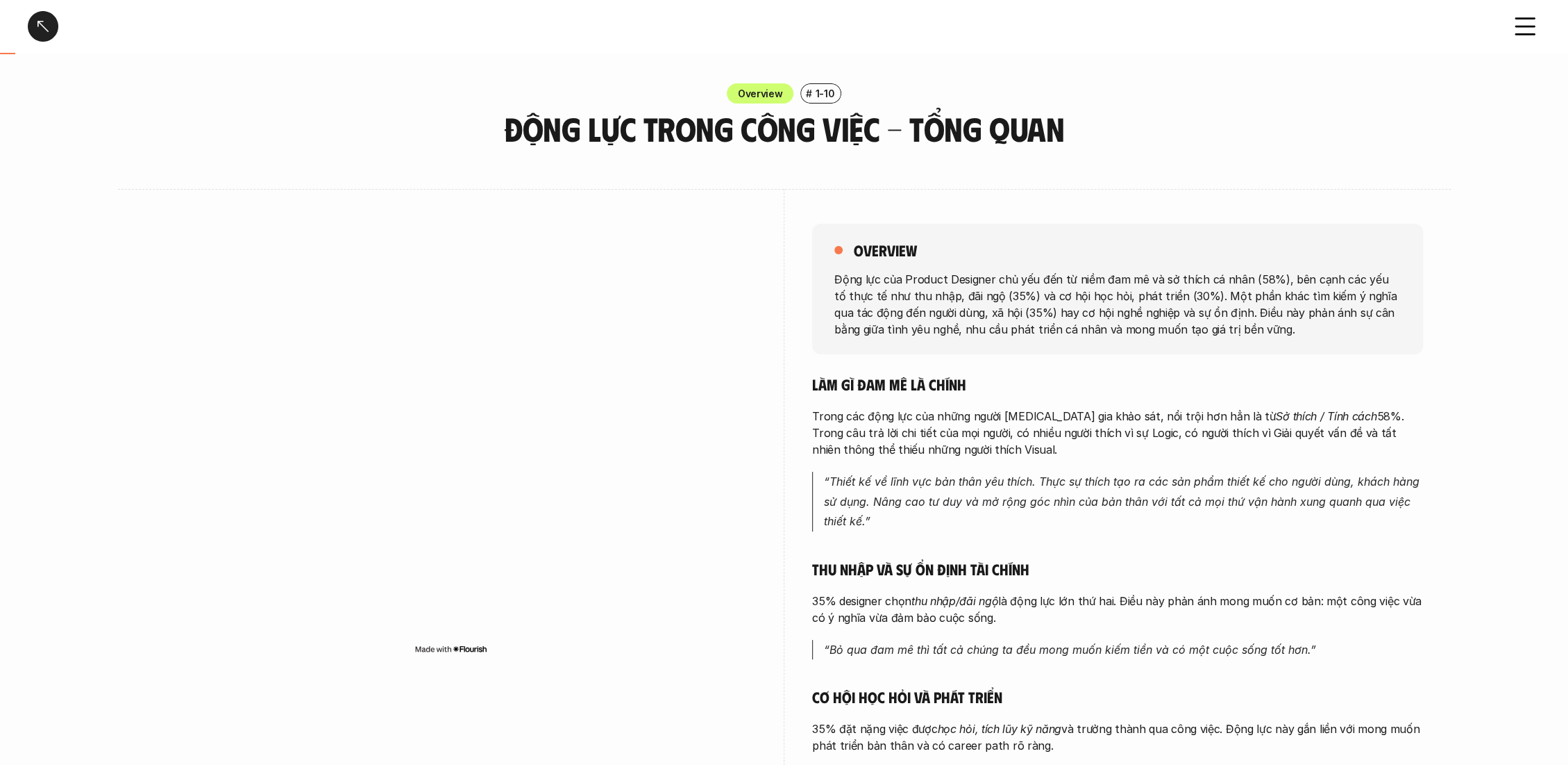
click at [821, 91] on p "1-10" at bounding box center [825, 94] width 19 height 15
click at [1541, 23] on div "Động lực trong công việc - Tổng quan" at bounding box center [784, 26] width 1568 height 53
click at [1509, 32] on div "Động lực trong công việc - Tổng quan" at bounding box center [784, 26] width 1568 height 53
click at [42, 20] on div at bounding box center [43, 26] width 31 height 31
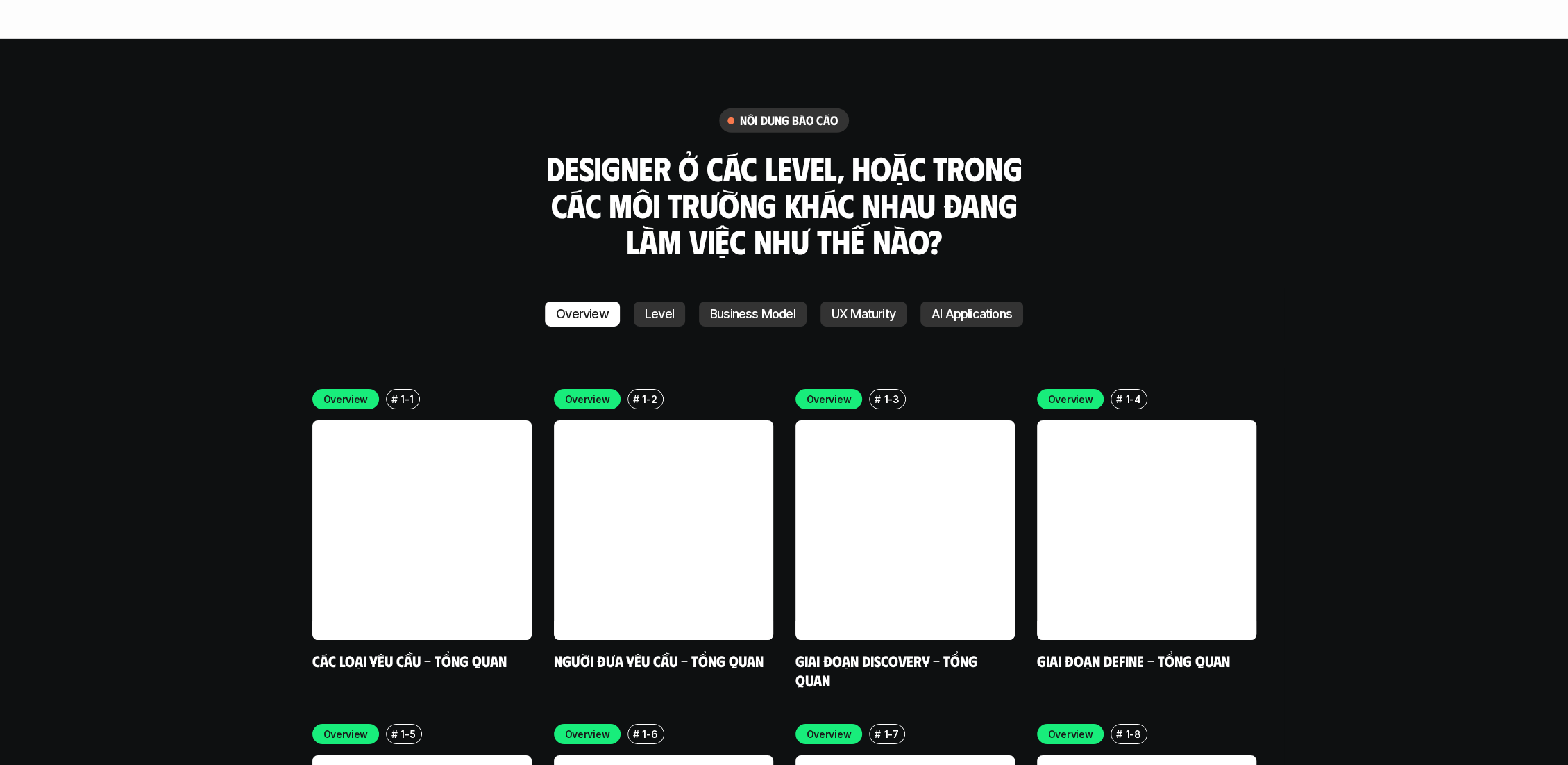
scroll to position [4023, 0]
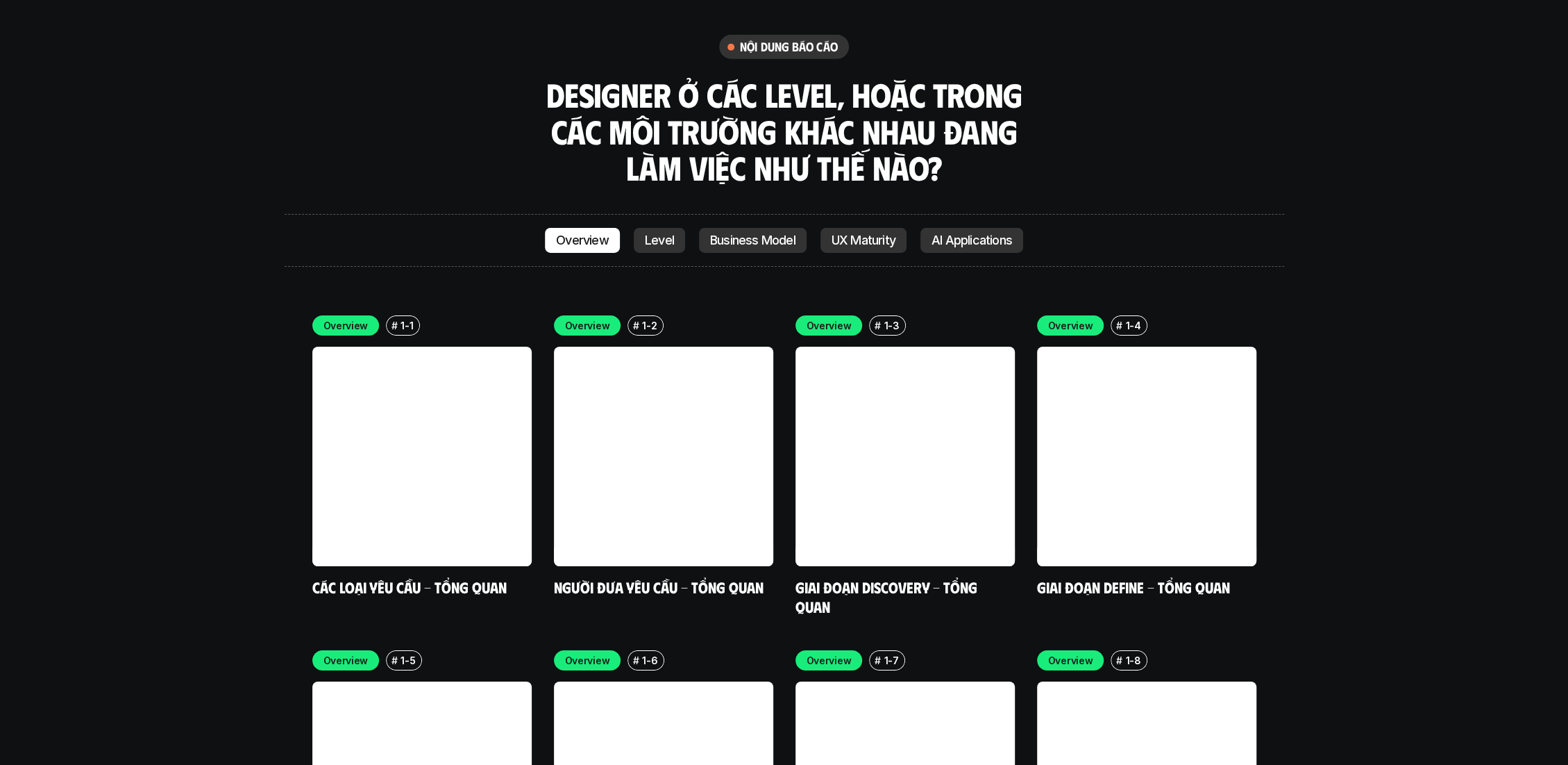
click at [588, 233] on p "Overview" at bounding box center [582, 240] width 53 height 14
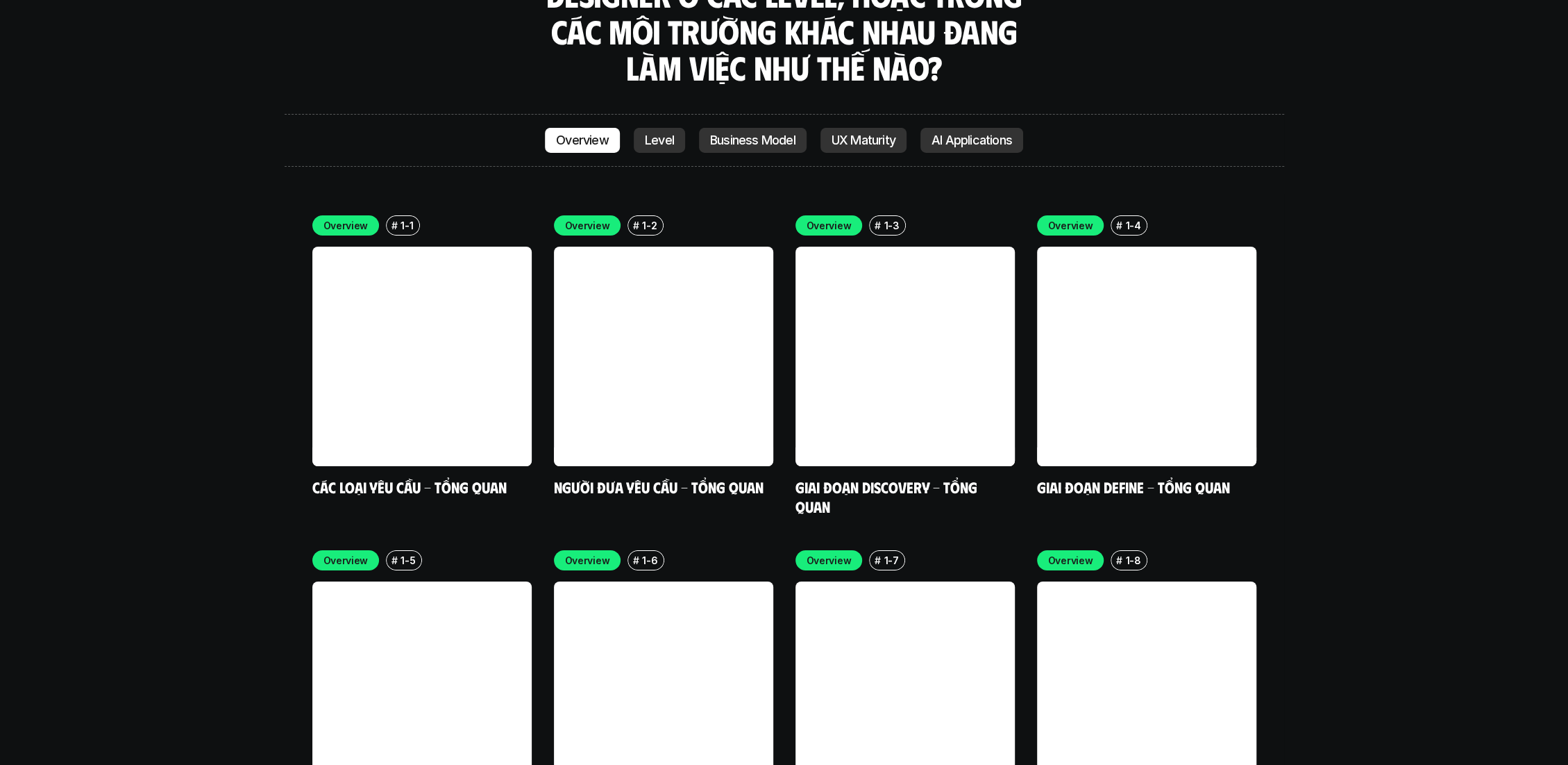
scroll to position [4101, 0]
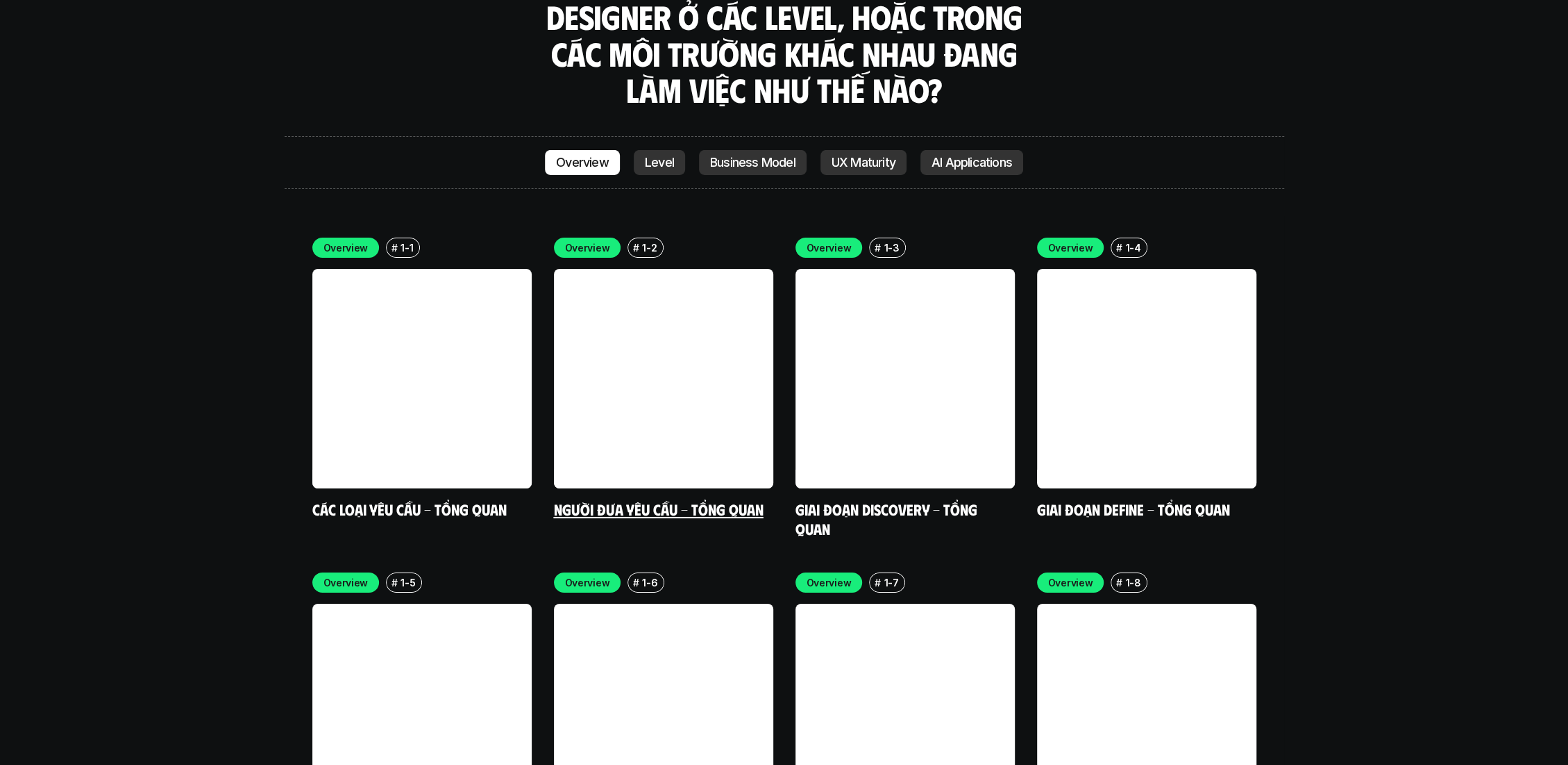
click at [619, 499] on link "Người đưa yêu cầu - Tổng quan" at bounding box center [659, 509] width 210 height 19
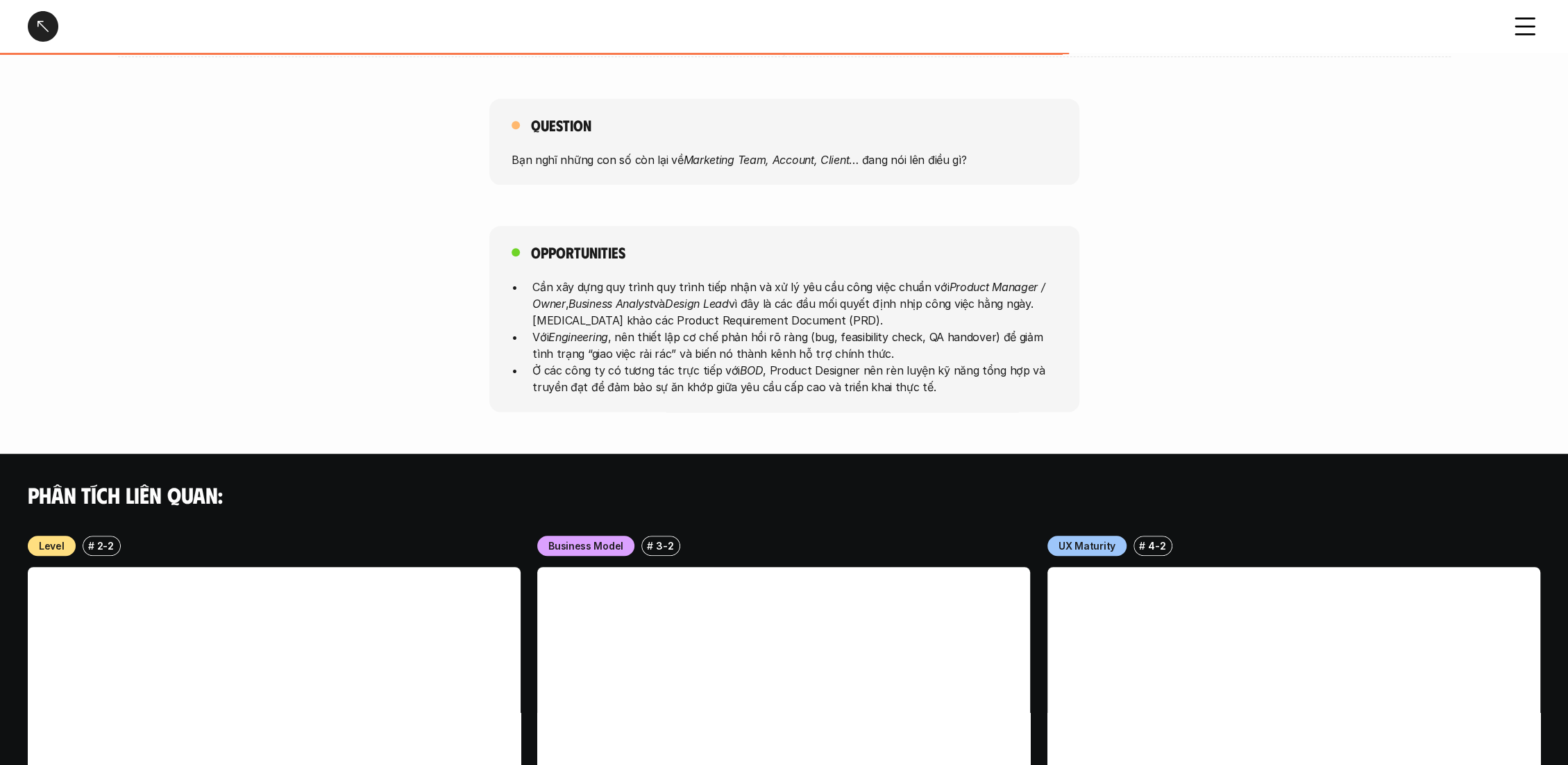
scroll to position [616, 0]
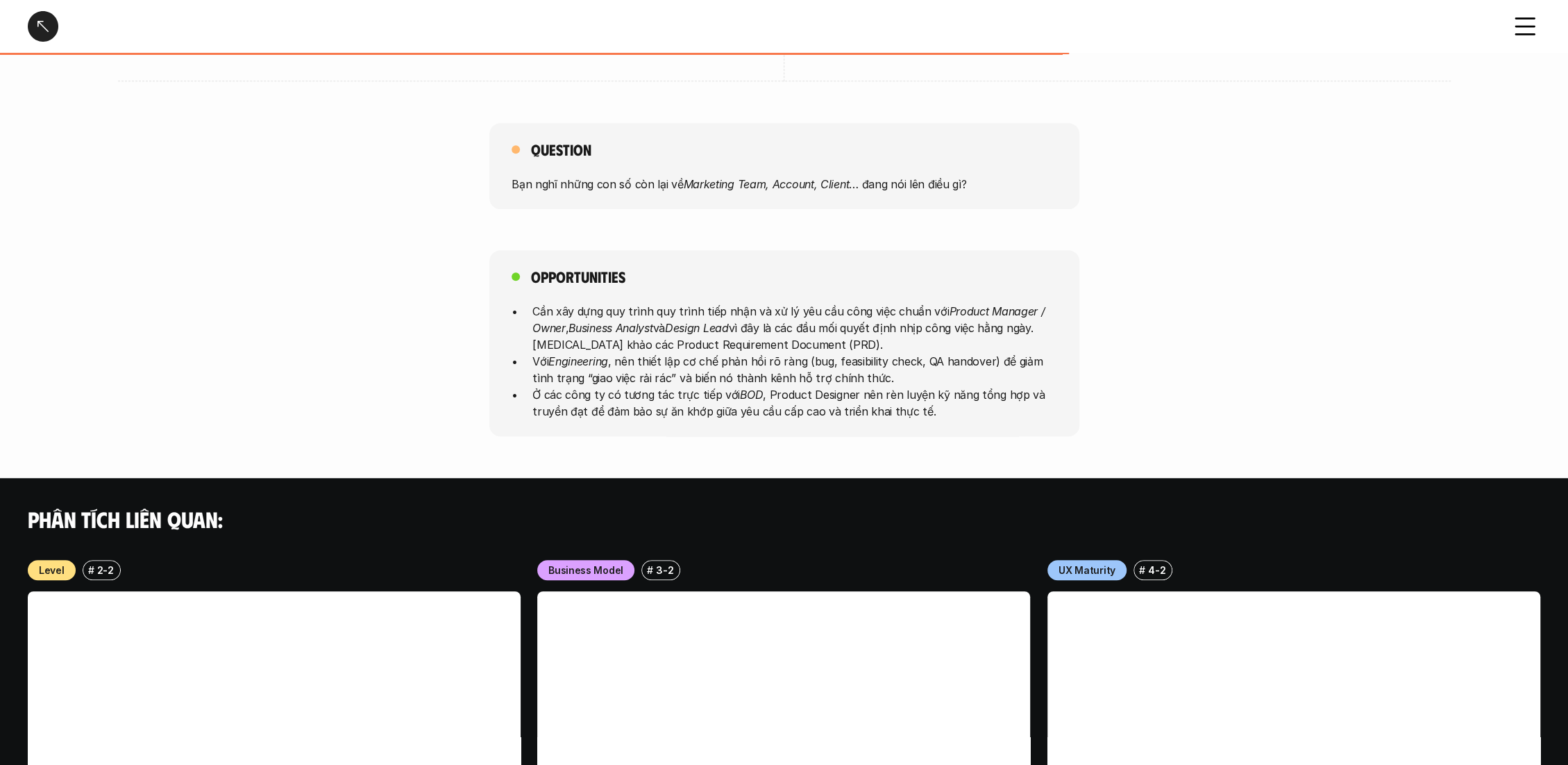
click at [349, 338] on div "Opportunities Cần xây dựng quy trình quy trình tiếp nhận và xử lý yêu cầu công …" at bounding box center [784, 343] width 1568 height 187
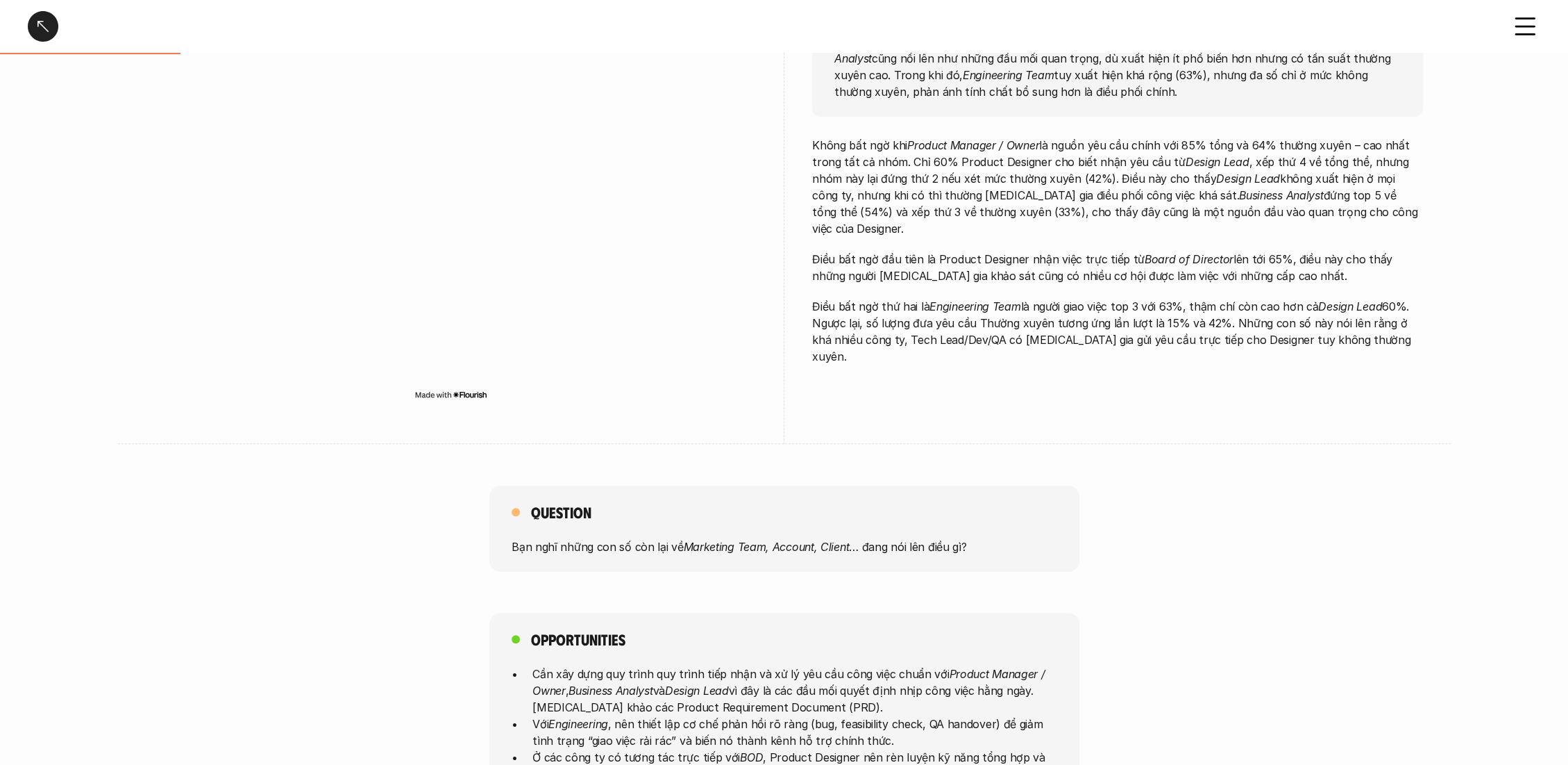
scroll to position [154, 0]
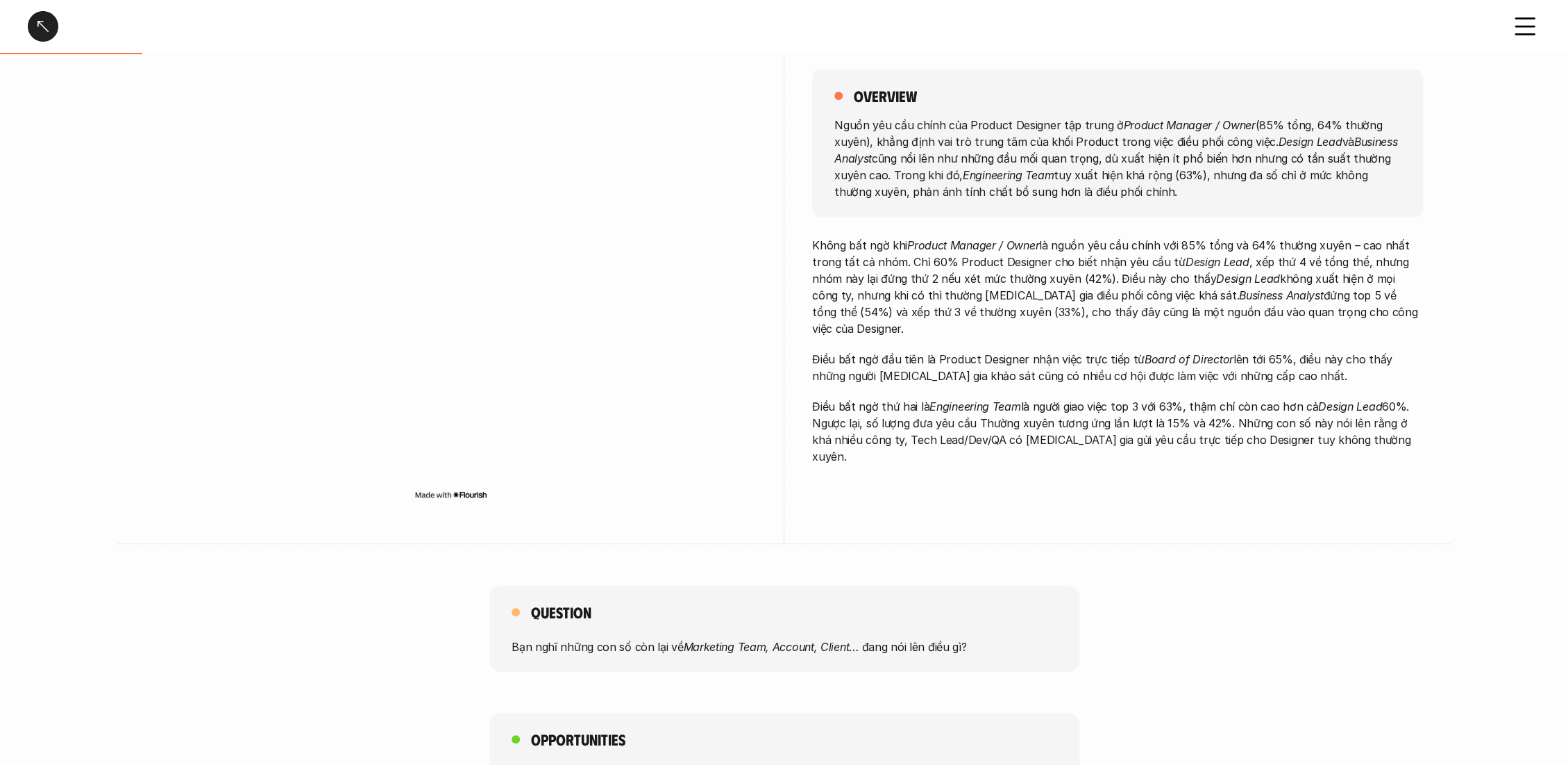
click at [308, 570] on div "Người đưa yêu cầu - Tổng quan Overview # 1-2 Người đưa yêu cầu - Tổng quan over…" at bounding box center [784, 750] width 1568 height 1809
click at [261, 529] on div at bounding box center [451, 289] width 610 height 509
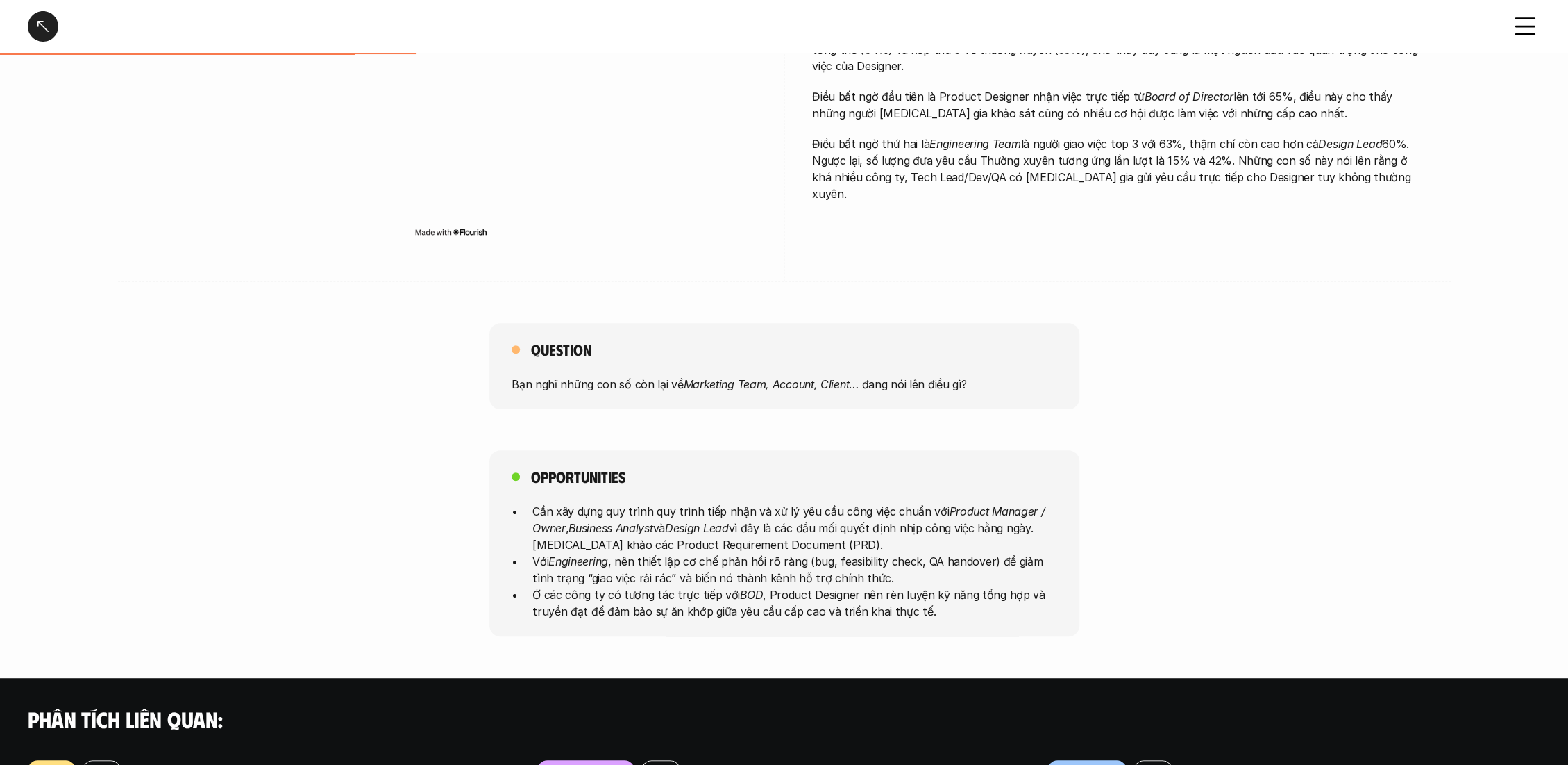
scroll to position [539, 0]
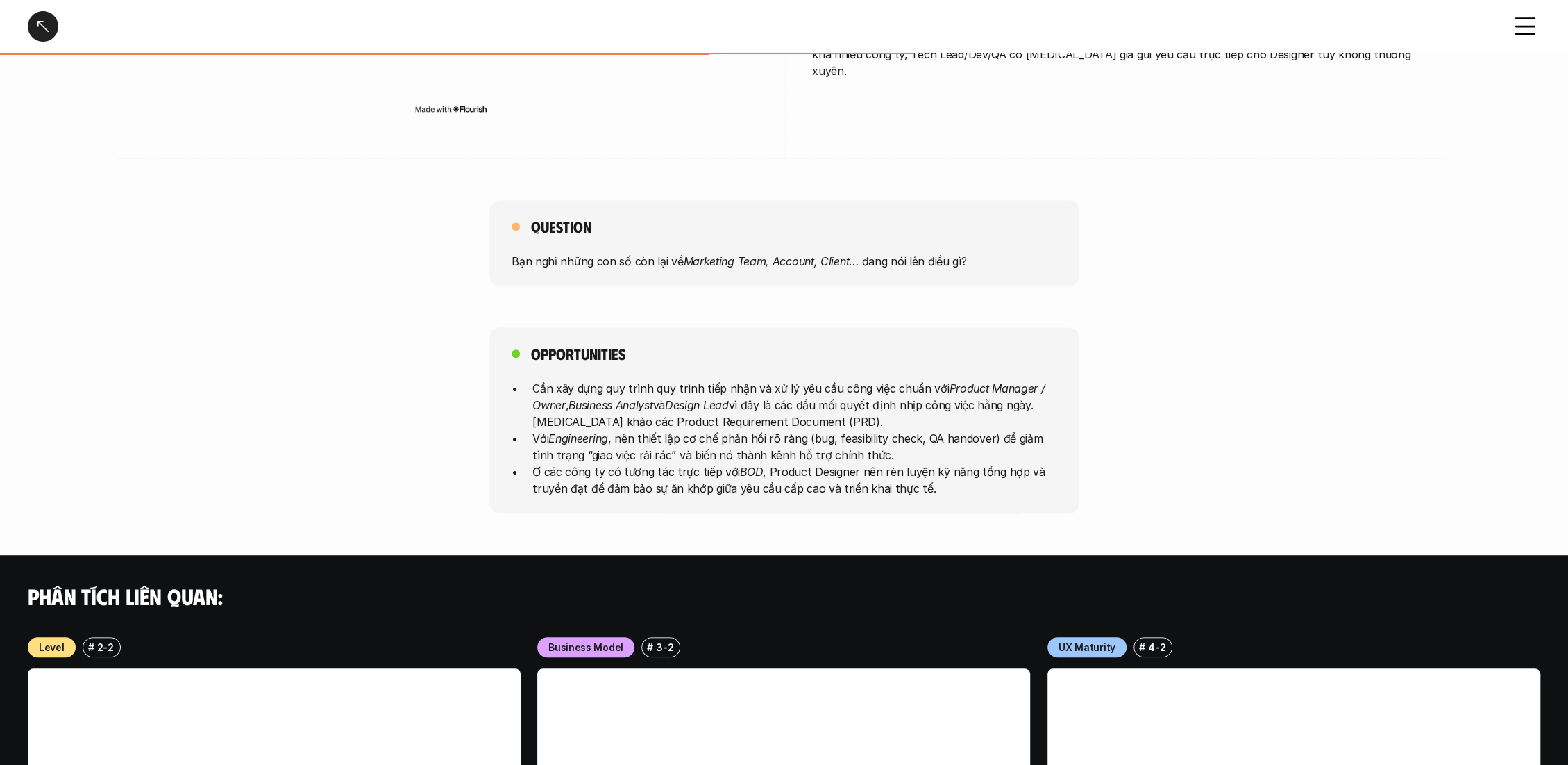
click at [412, 380] on div "Opportunities Cần xây dựng quy trình quy trình tiếp nhận và xử lý yêu cầu công …" at bounding box center [784, 420] width 1568 height 187
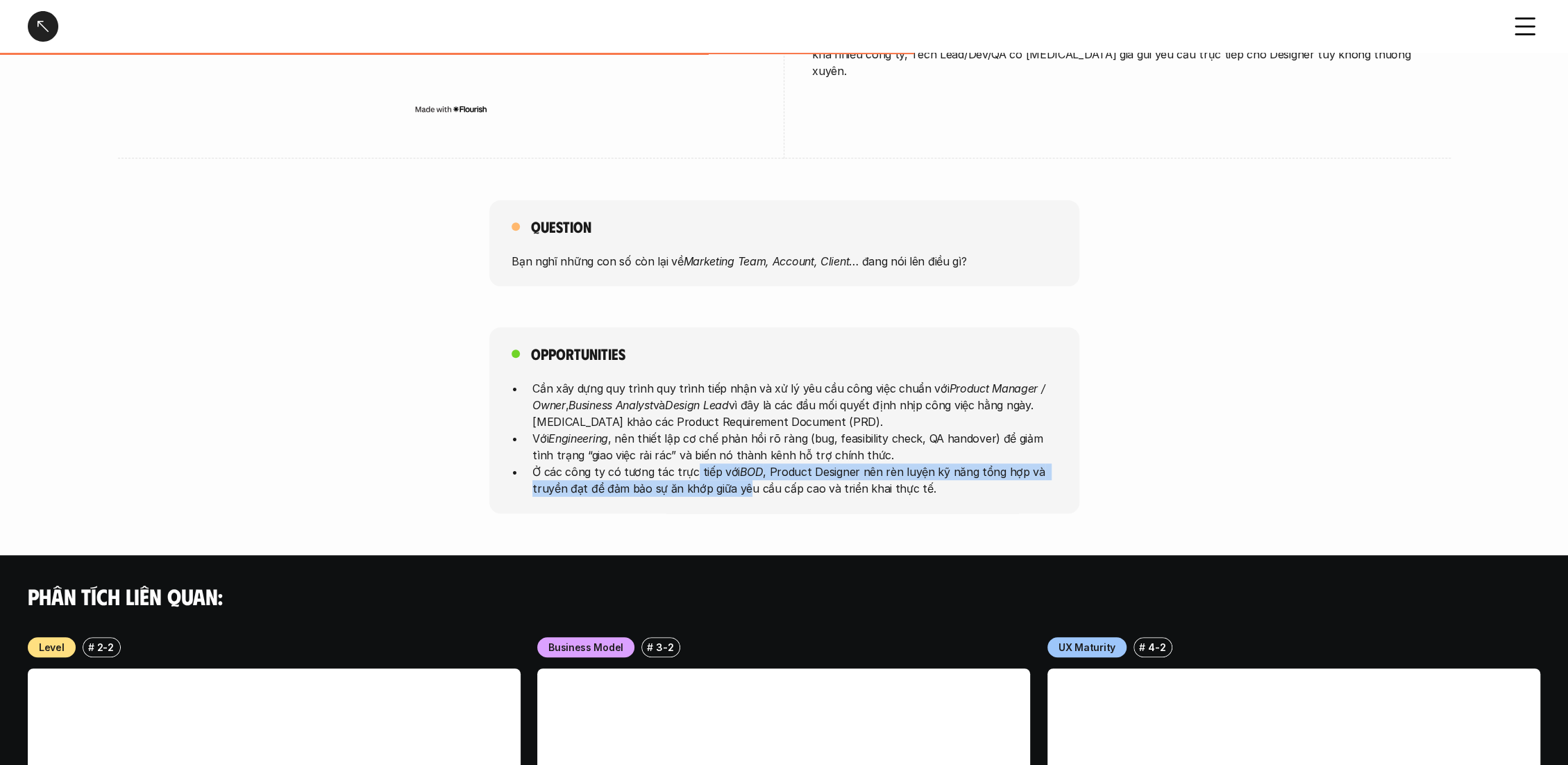
drag, startPoint x: 691, startPoint y: 471, endPoint x: 738, endPoint y: 490, distance: 50.7
click at [744, 489] on p "Ở các công ty có tương tác trực tiếp với BOD , Product Designer nên rèn luyện k…" at bounding box center [795, 480] width 525 height 33
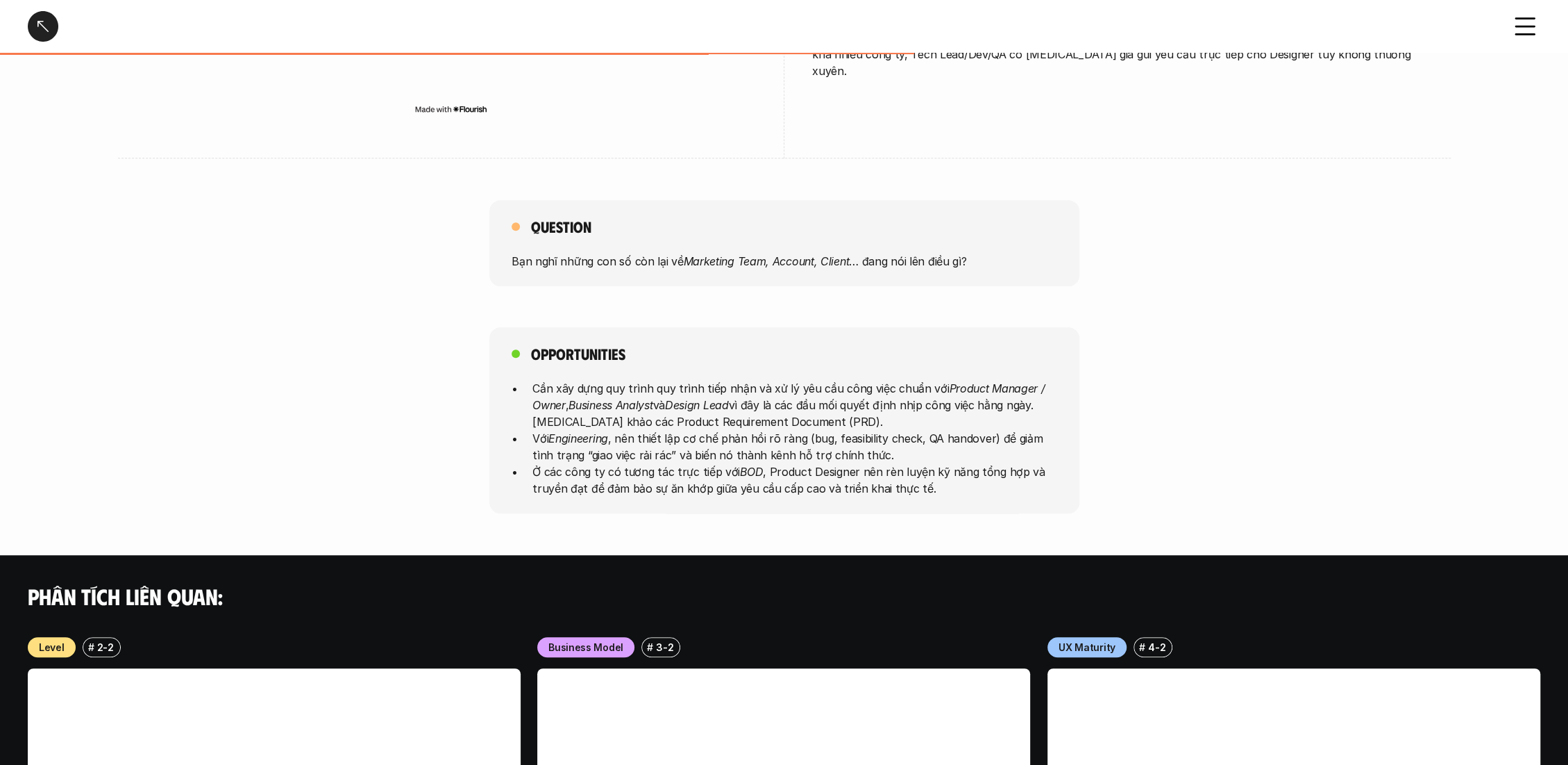
click at [686, 475] on p "Ở các công ty có tương tác trực tiếp với BOD , Product Designer nên rèn luyện k…" at bounding box center [795, 480] width 525 height 33
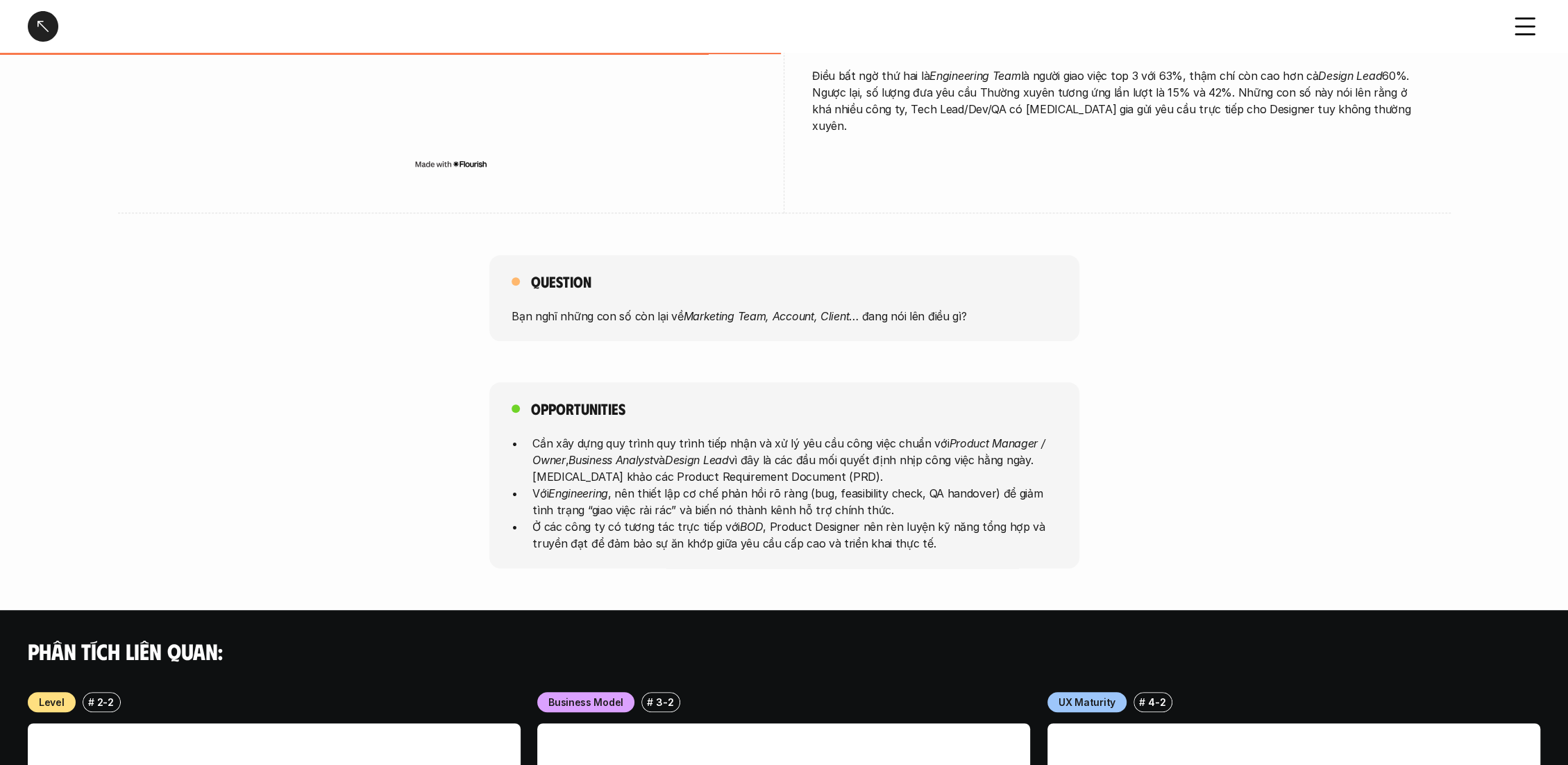
scroll to position [462, 0]
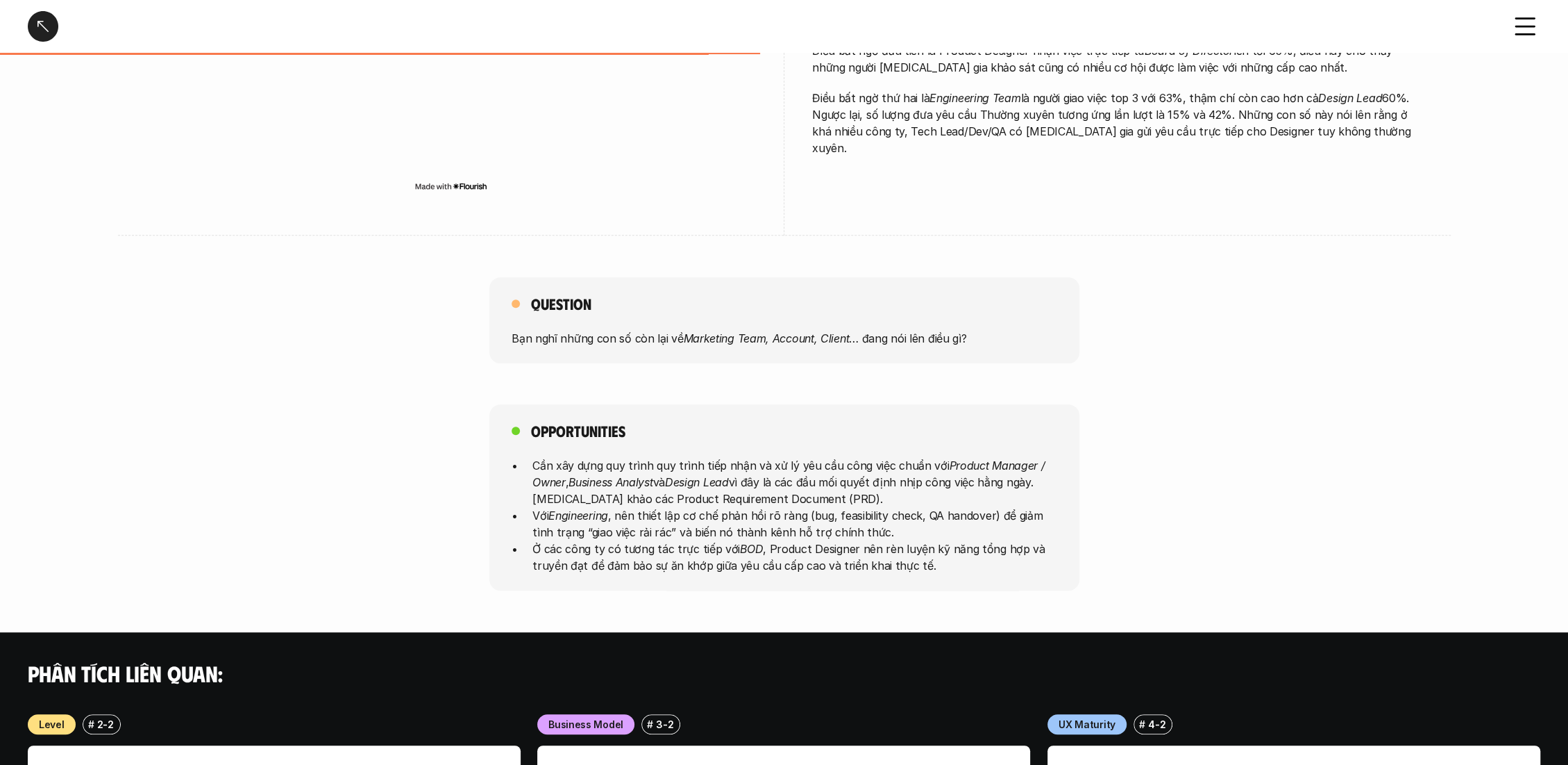
click at [50, 33] on div at bounding box center [43, 26] width 31 height 31
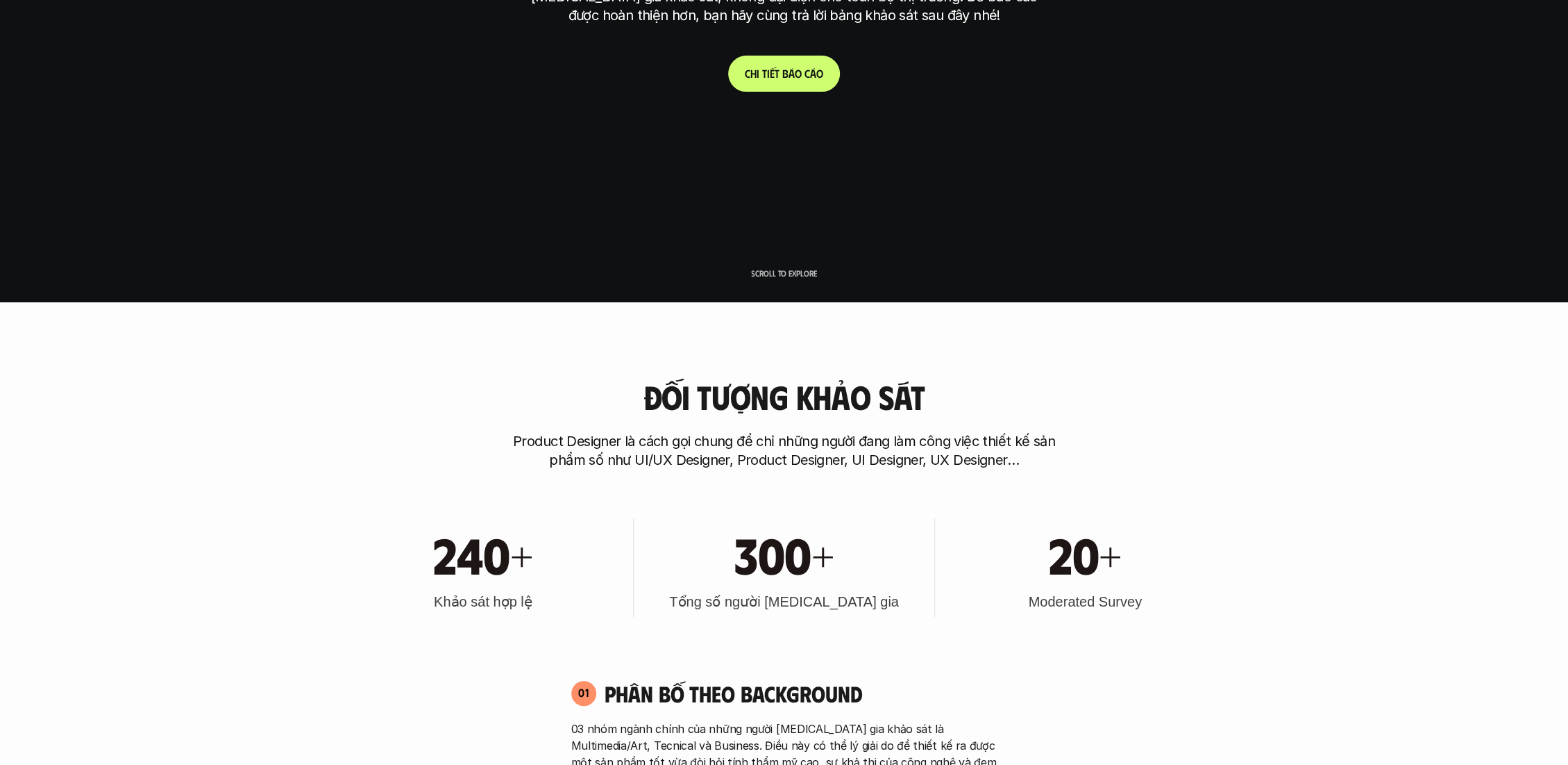
scroll to position [4178, 0]
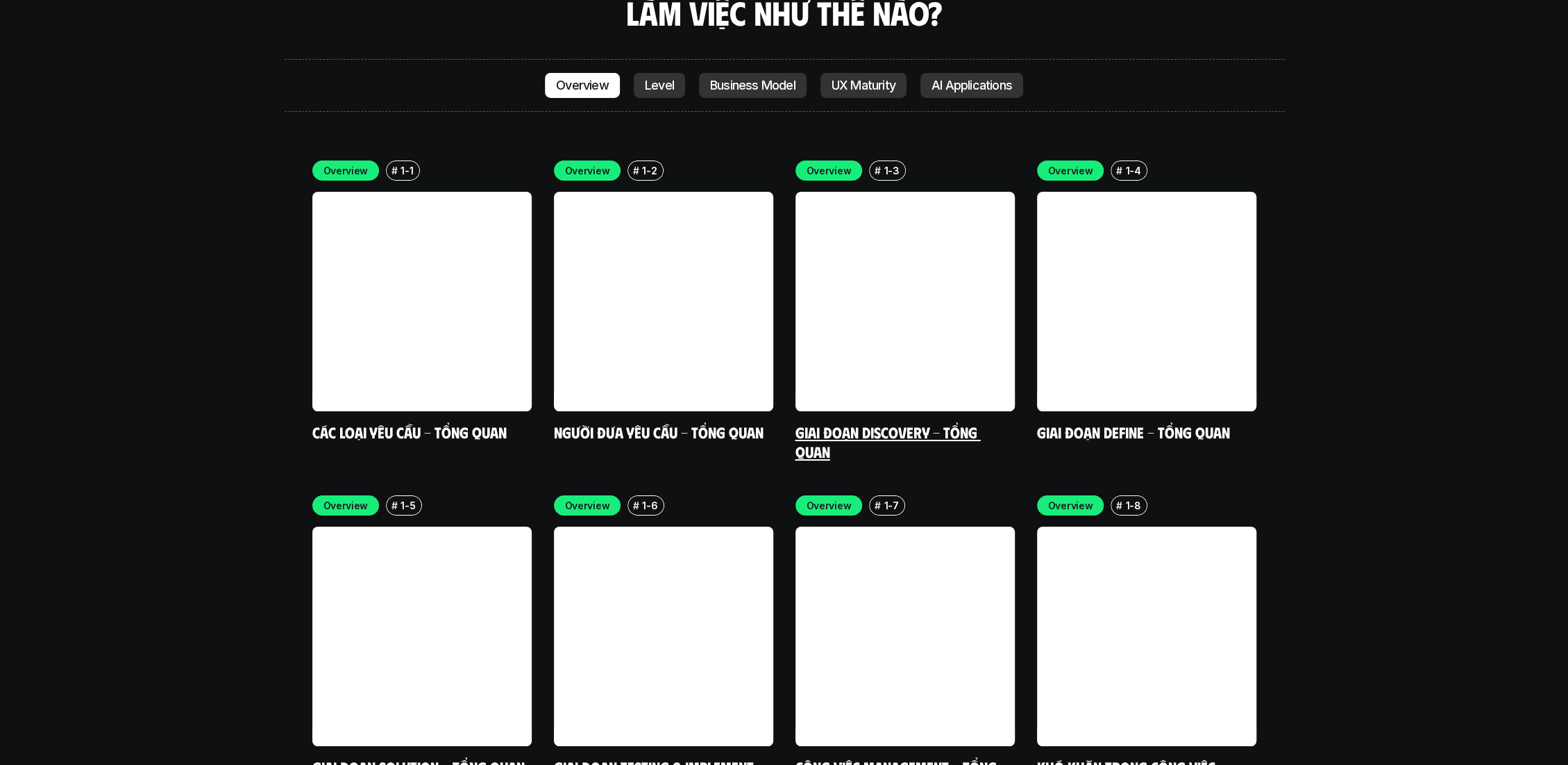
click at [881, 285] on link at bounding box center [905, 301] width 219 height 219
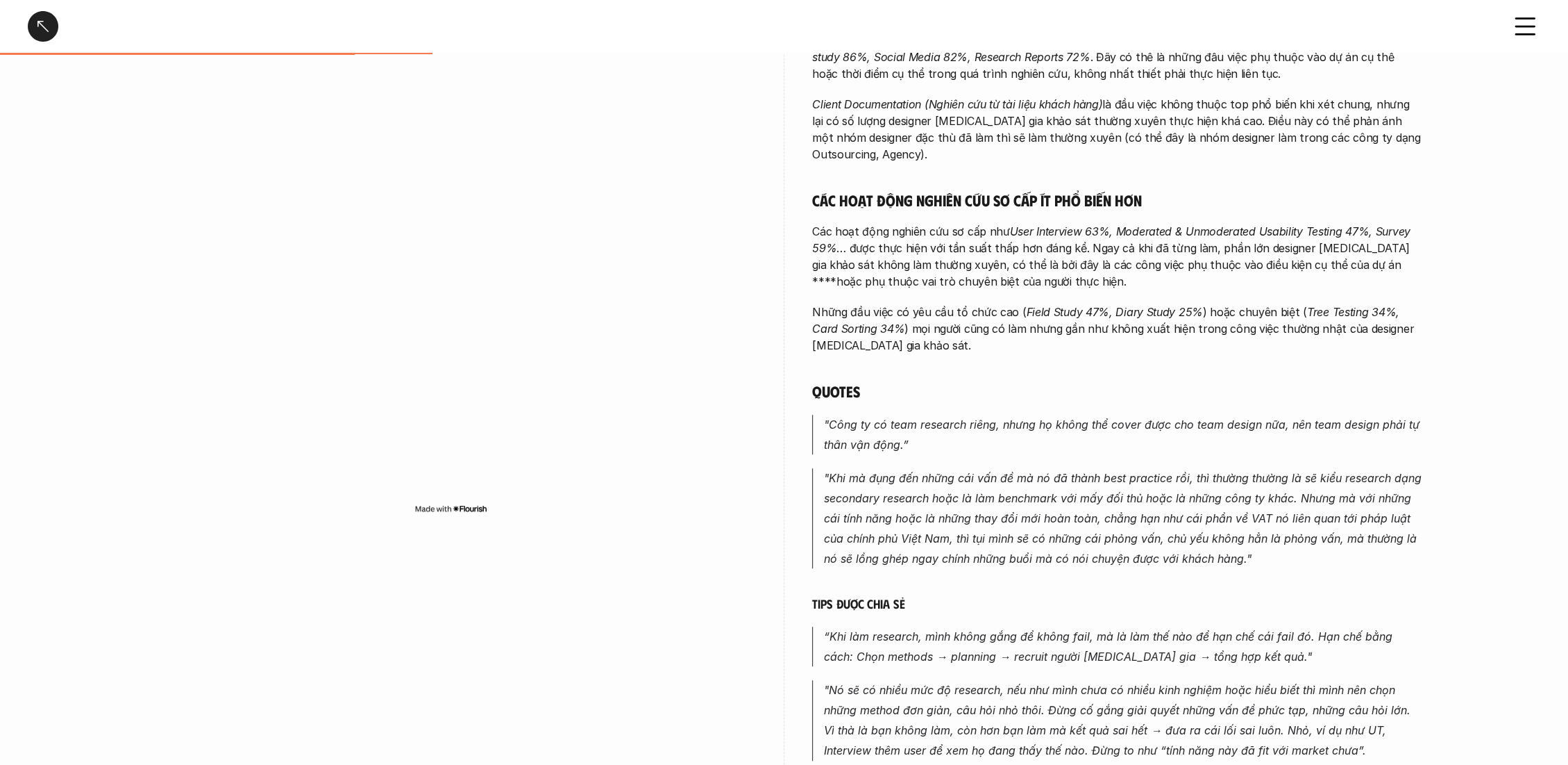
scroll to position [462, 0]
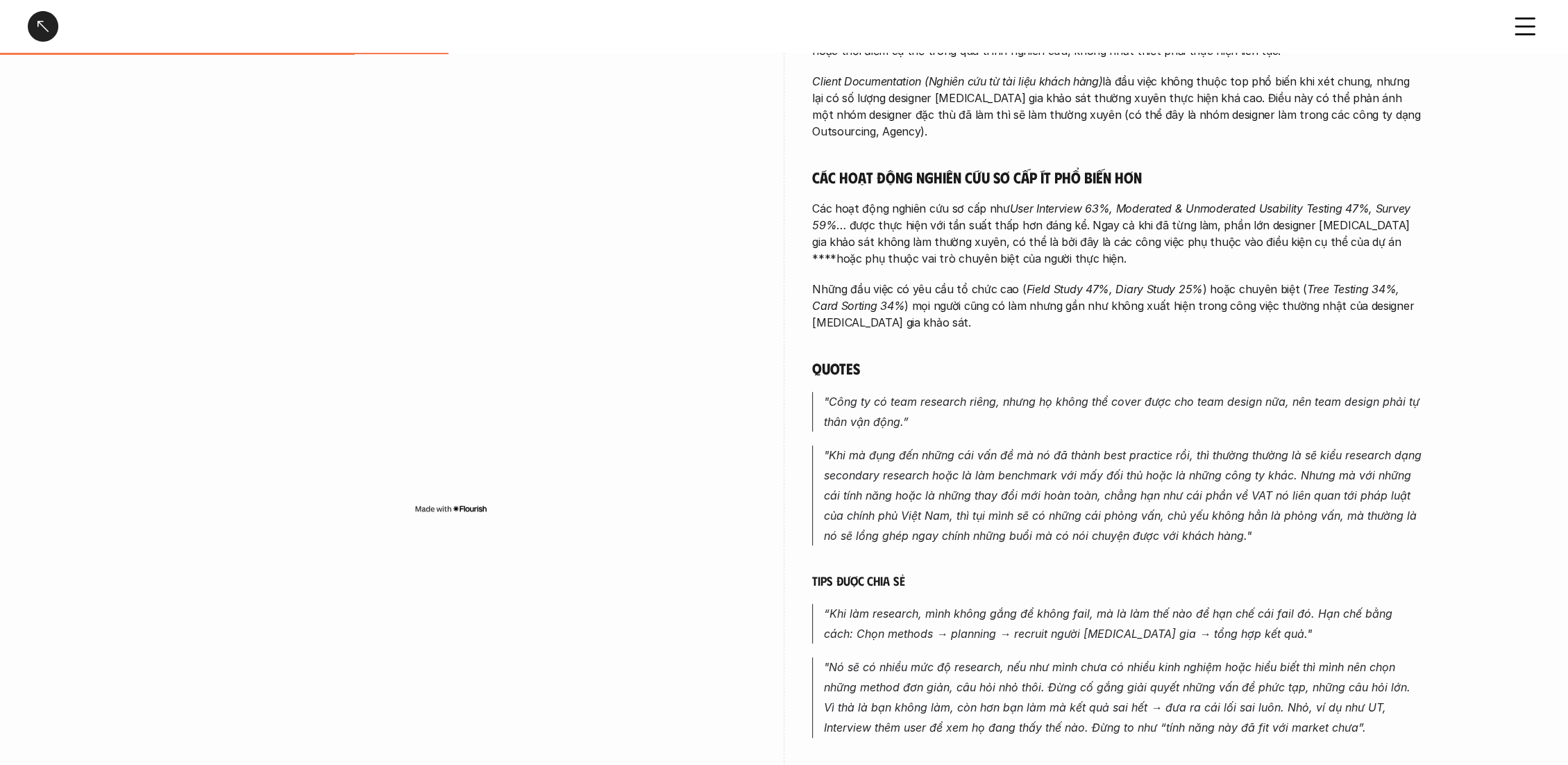
click at [550, 553] on div at bounding box center [451, 303] width 610 height 509
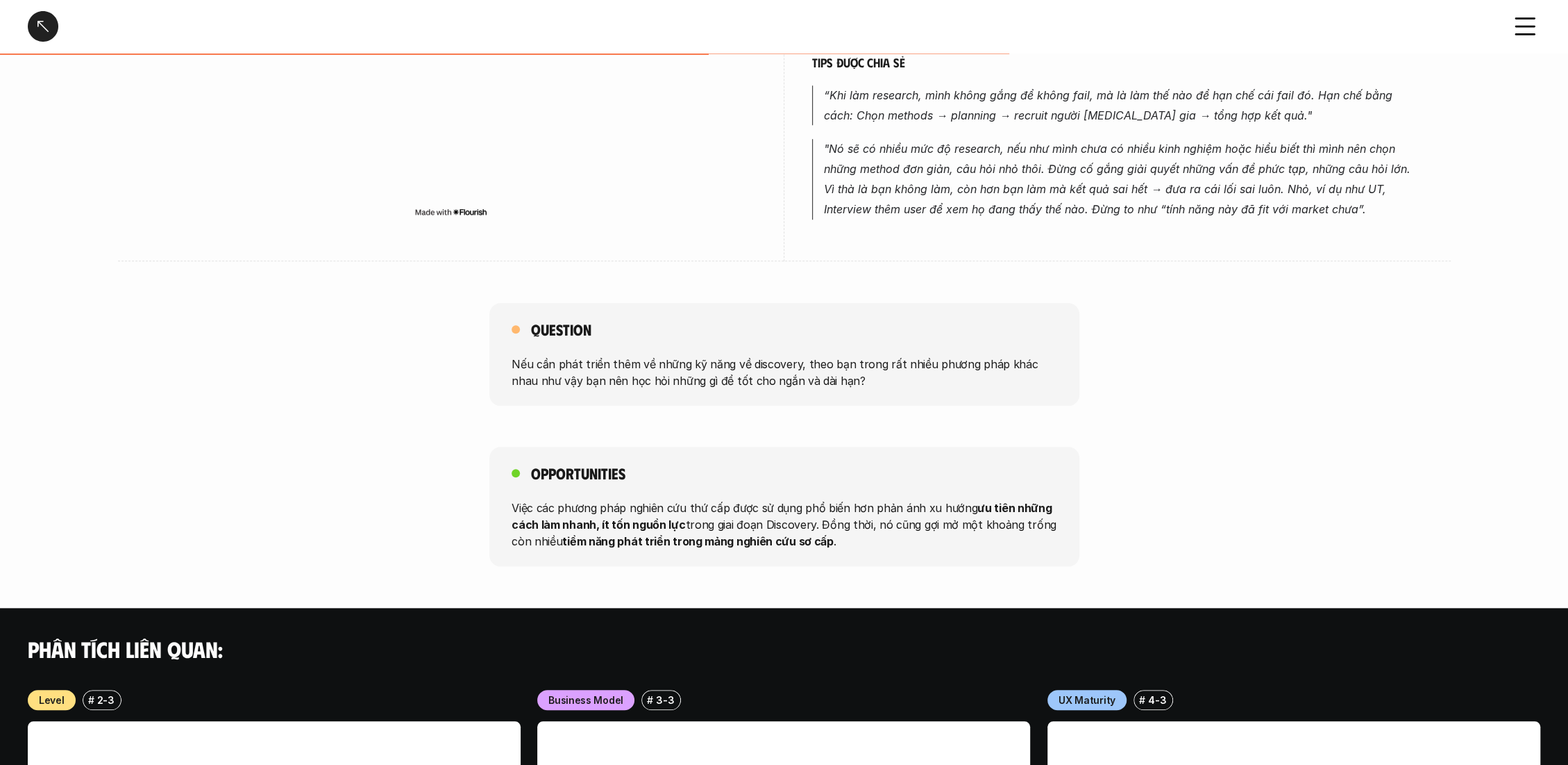
scroll to position [517, 0]
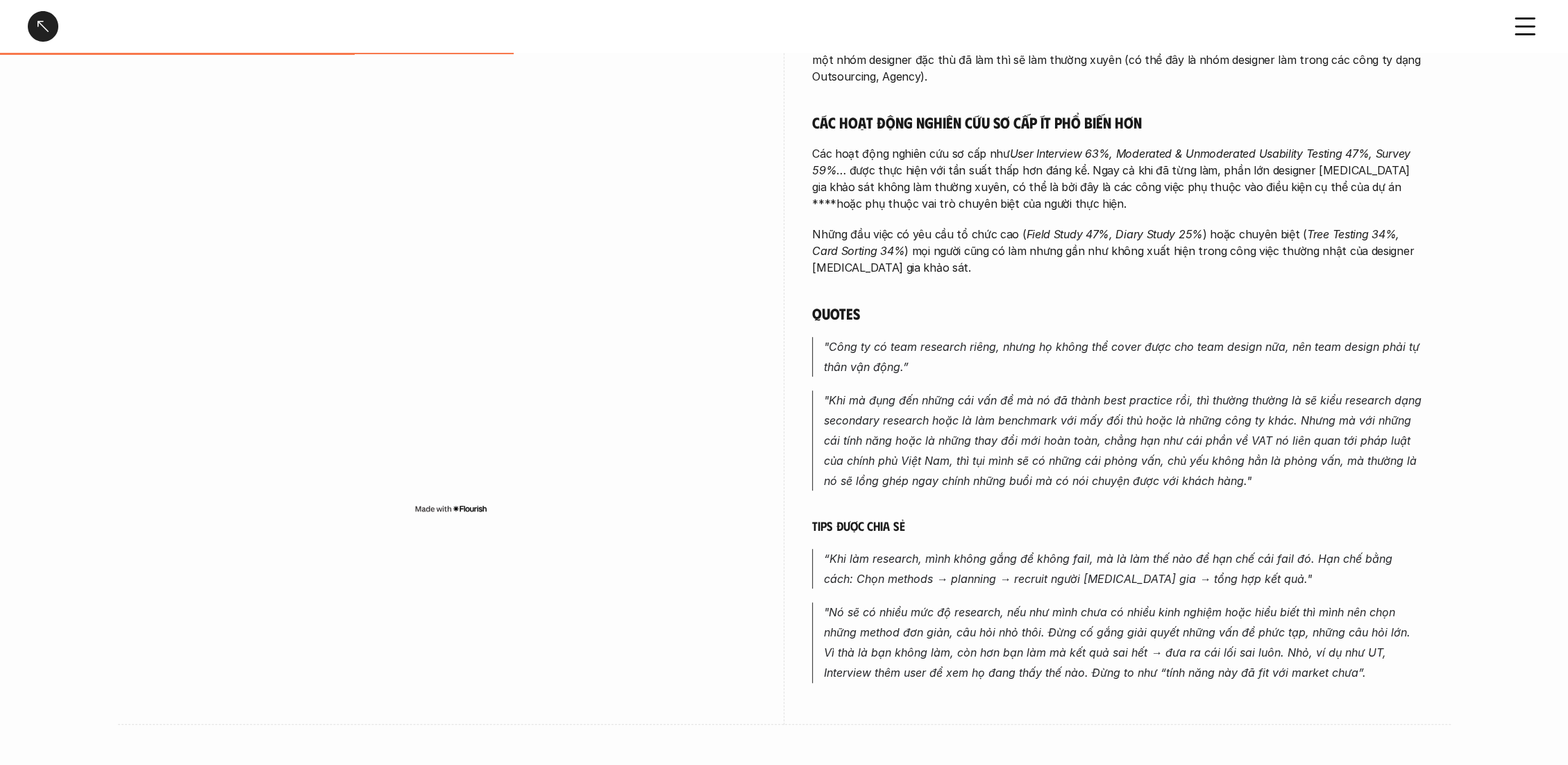
click at [51, 20] on div at bounding box center [43, 26] width 31 height 31
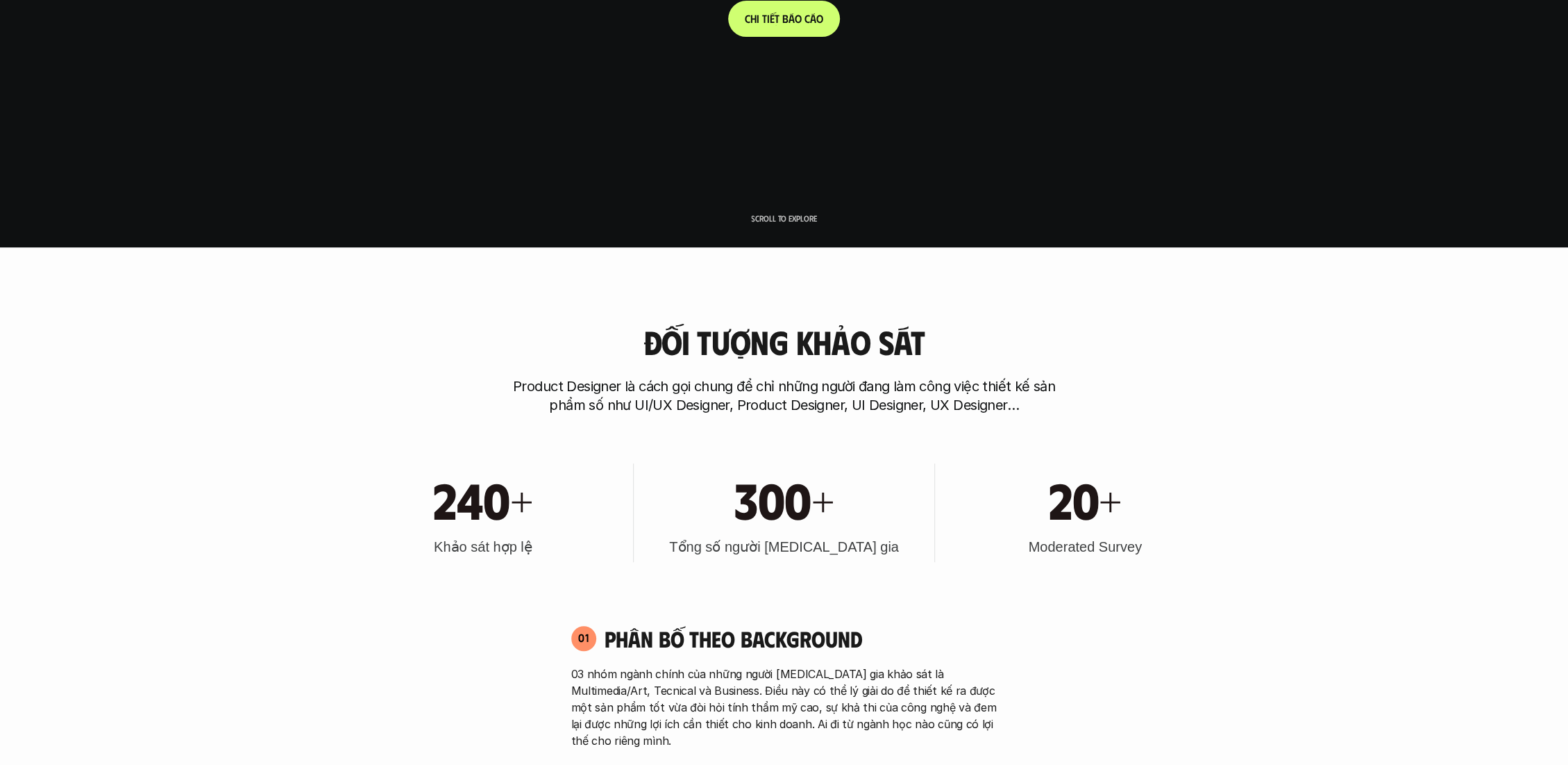
scroll to position [4178, 0]
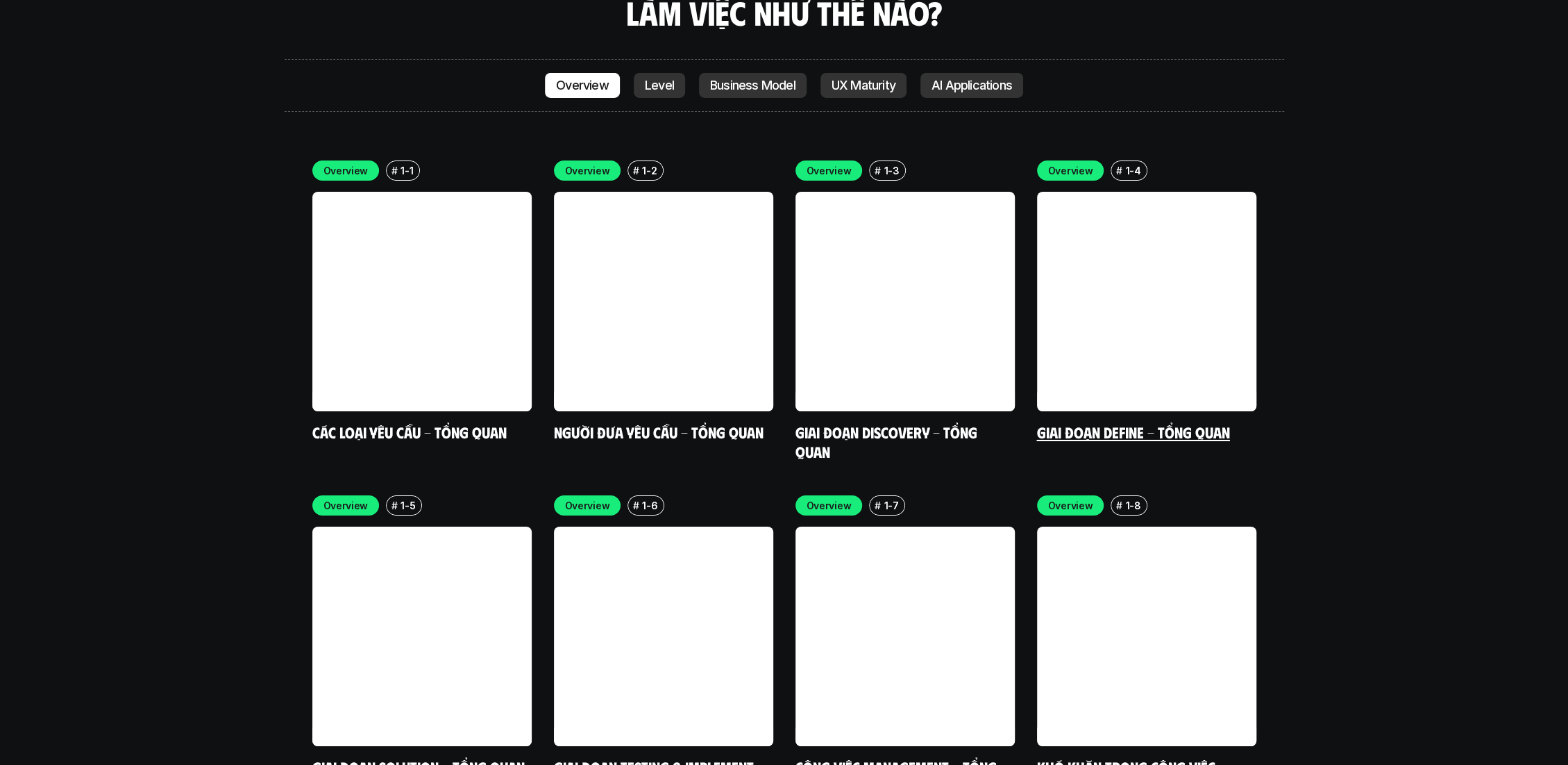
click at [1090, 422] on link "Giai đoạn Define - Tổng quan" at bounding box center [1134, 432] width 193 height 19
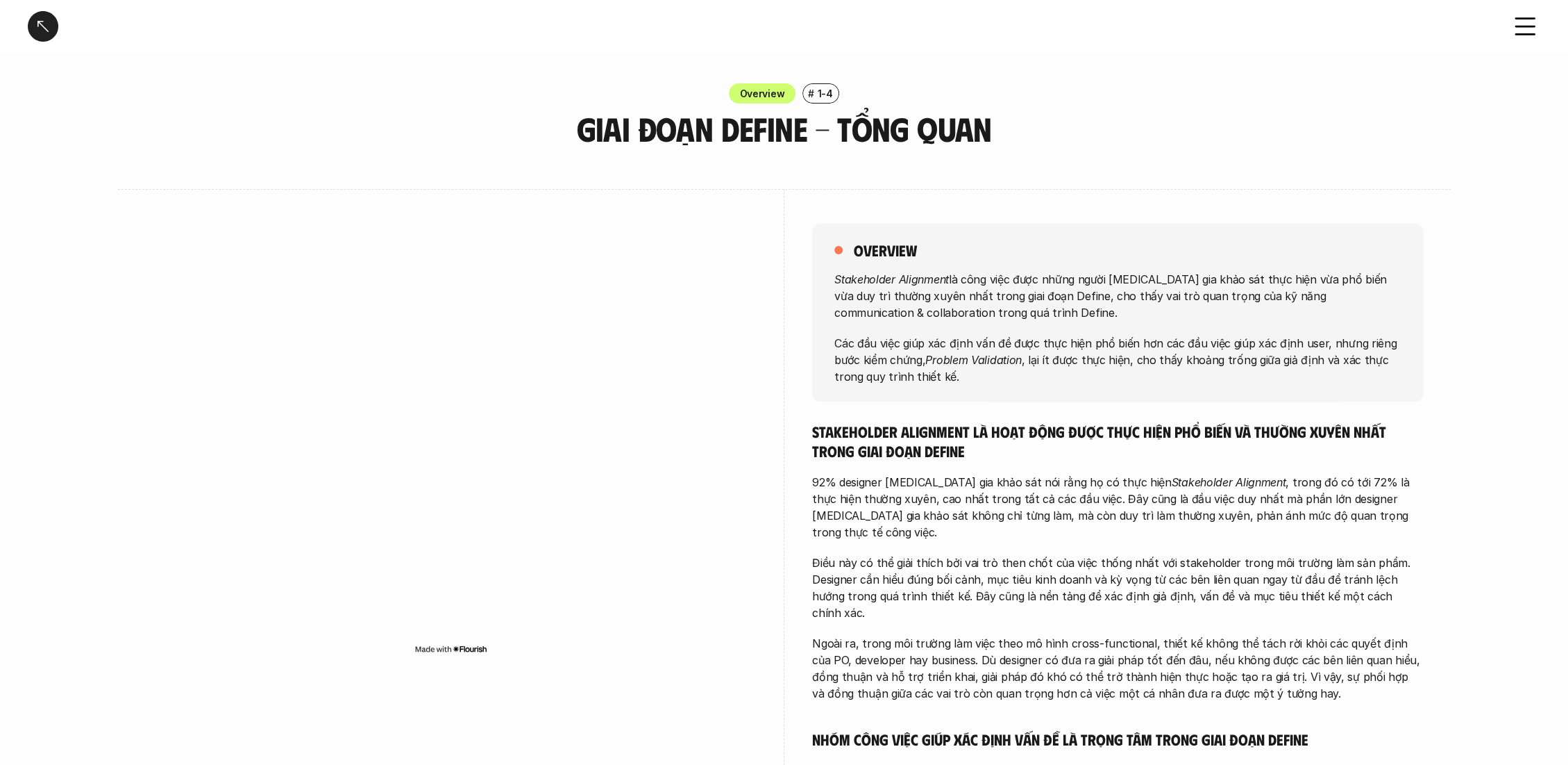
scroll to position [77, 0]
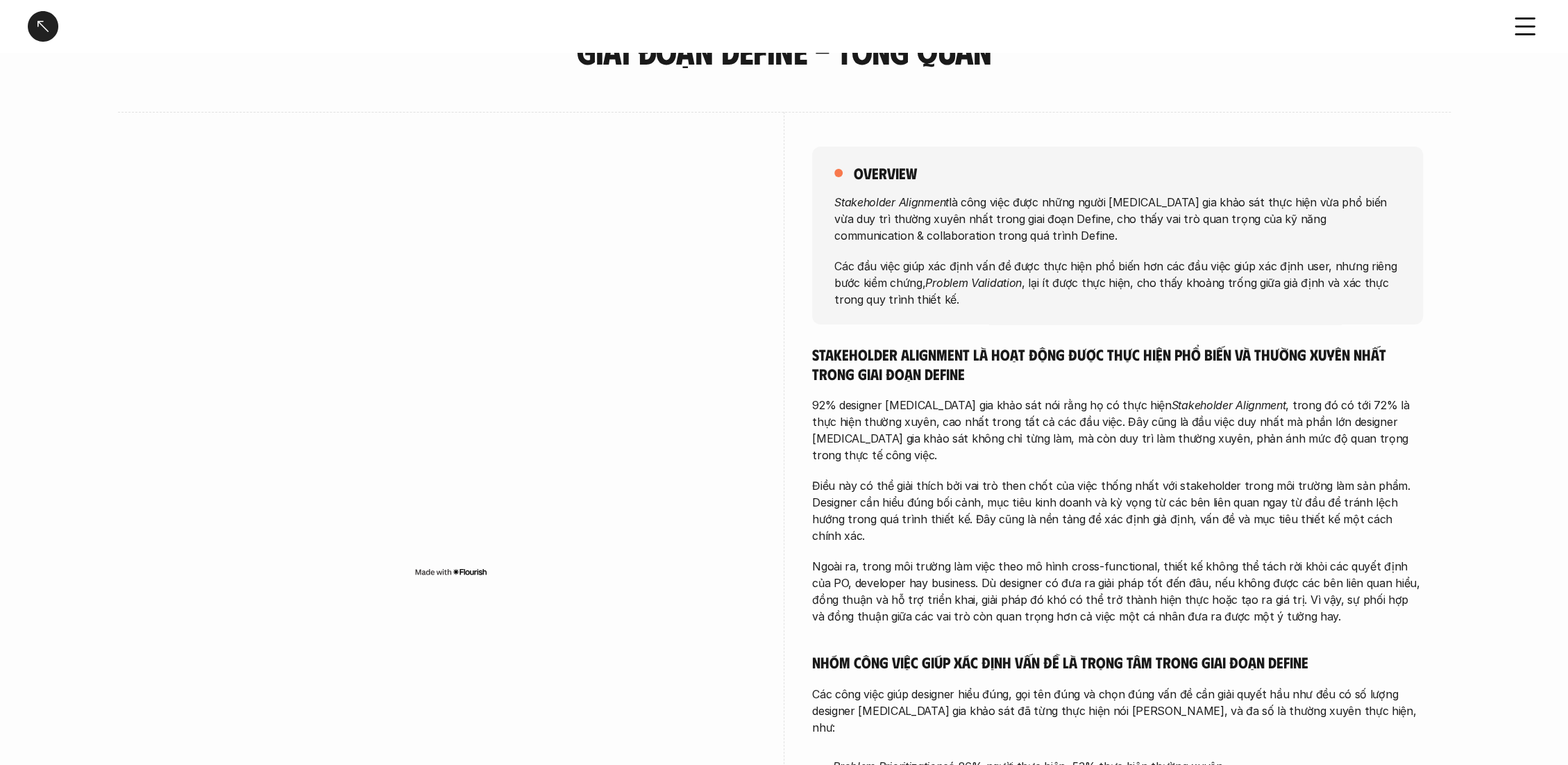
click at [860, 407] on p "92% designer tham gia khảo sát nói rằng họ có thực hiện Stakeholder Alignment ,…" at bounding box center [1117, 430] width 610 height 67
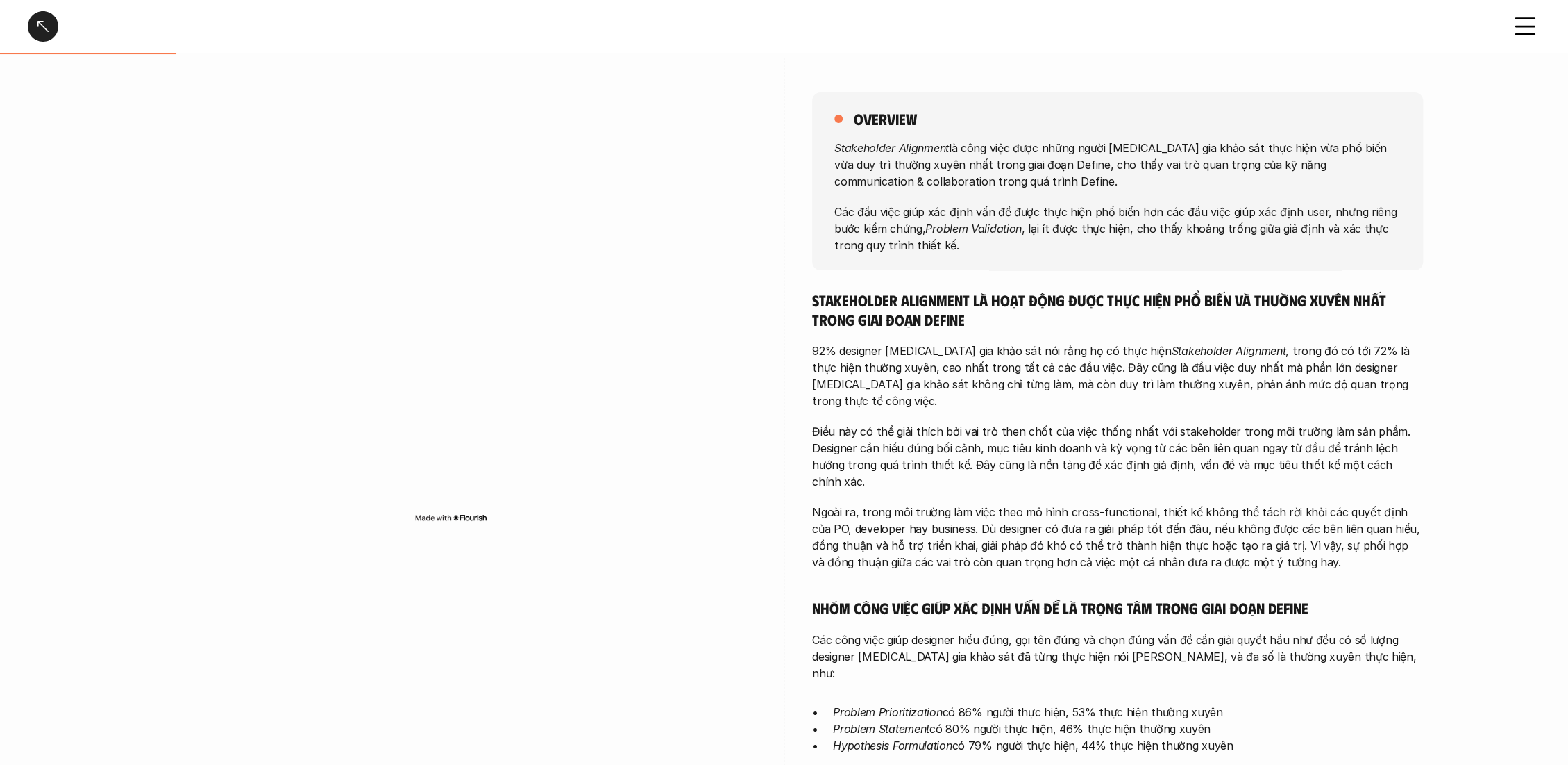
scroll to position [231, 0]
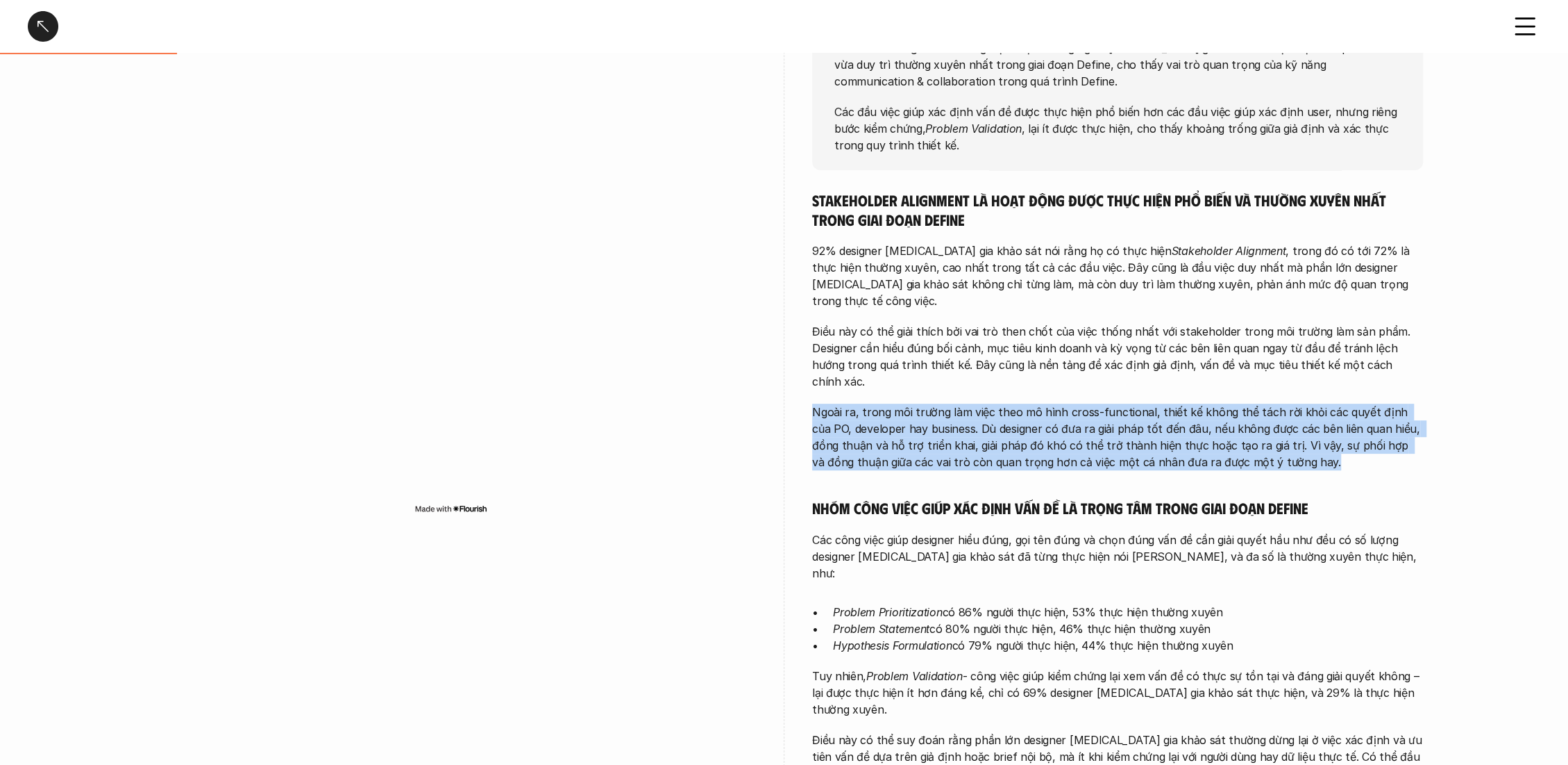
drag, startPoint x: 815, startPoint y: 376, endPoint x: 1280, endPoint y: 440, distance: 469.4
click at [1280, 440] on div "Stakeholder Alignment là hoạt động được thực hiện phổ biến và thường xuyên nhất…" at bounding box center [1117, 598] width 610 height 815
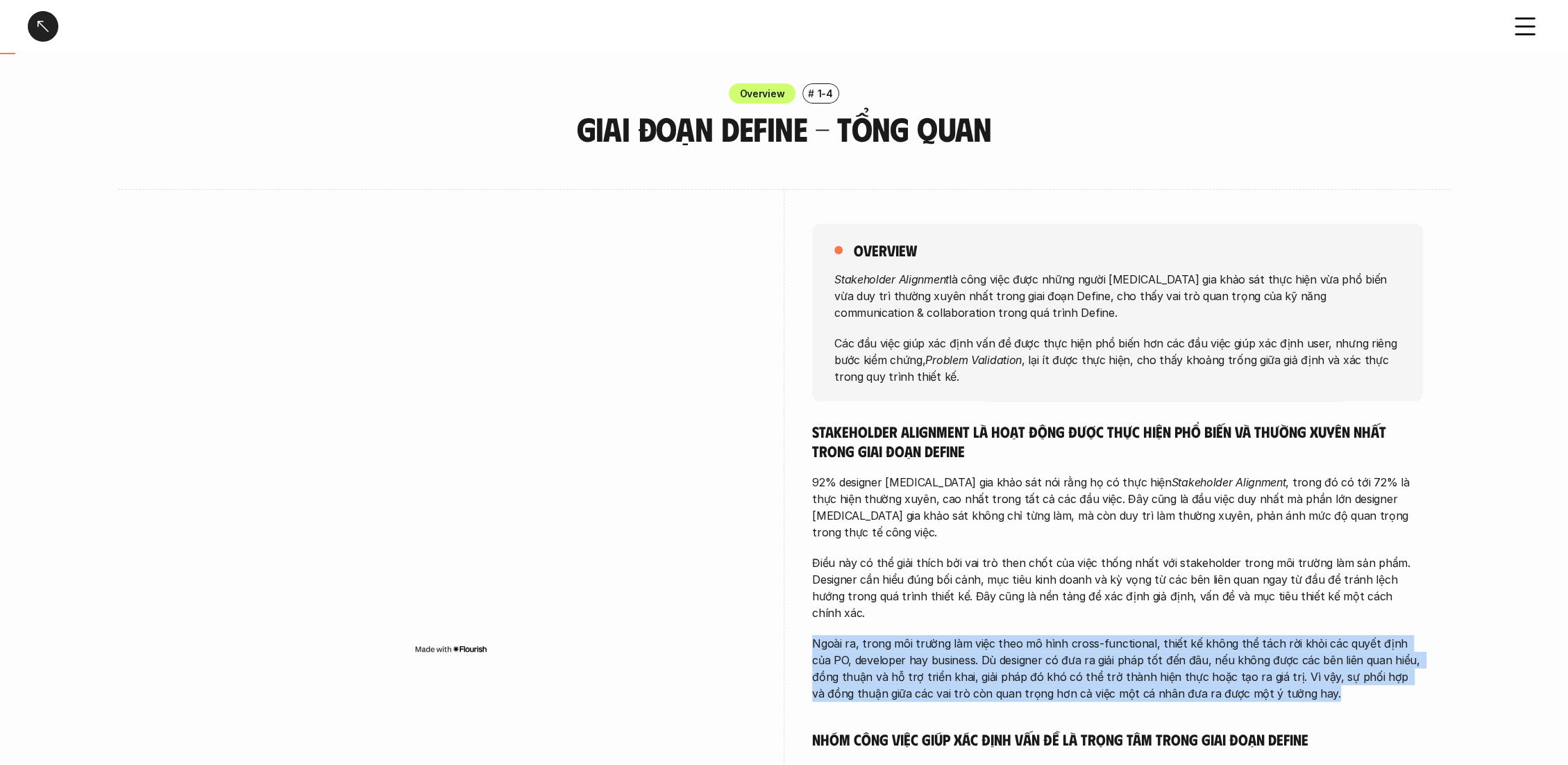
scroll to position [77, 0]
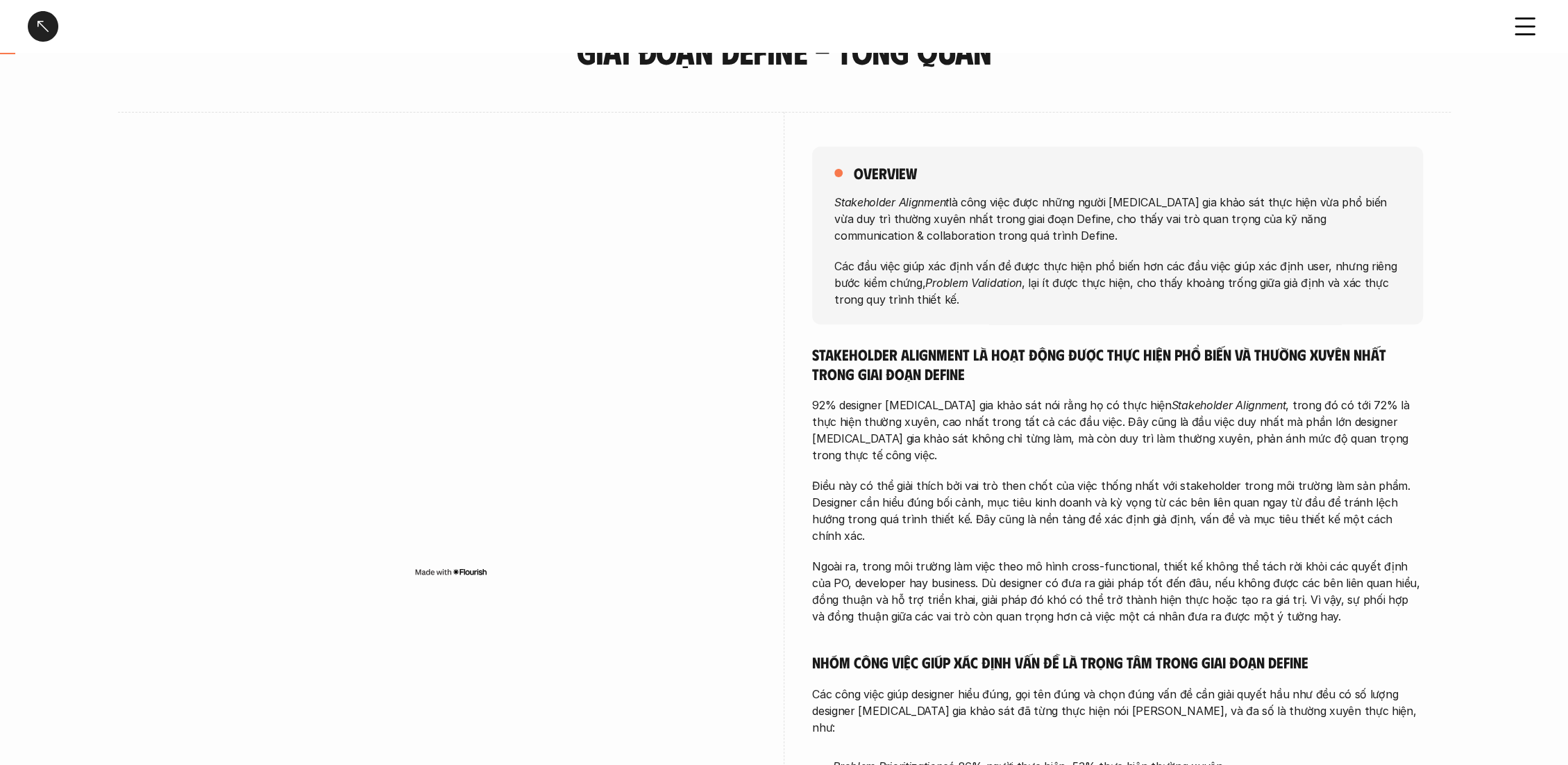
click at [919, 608] on div "Stakeholder Alignment là hoạt động được thực hiện phổ biến và thường xuyên nhất…" at bounding box center [1117, 752] width 610 height 815
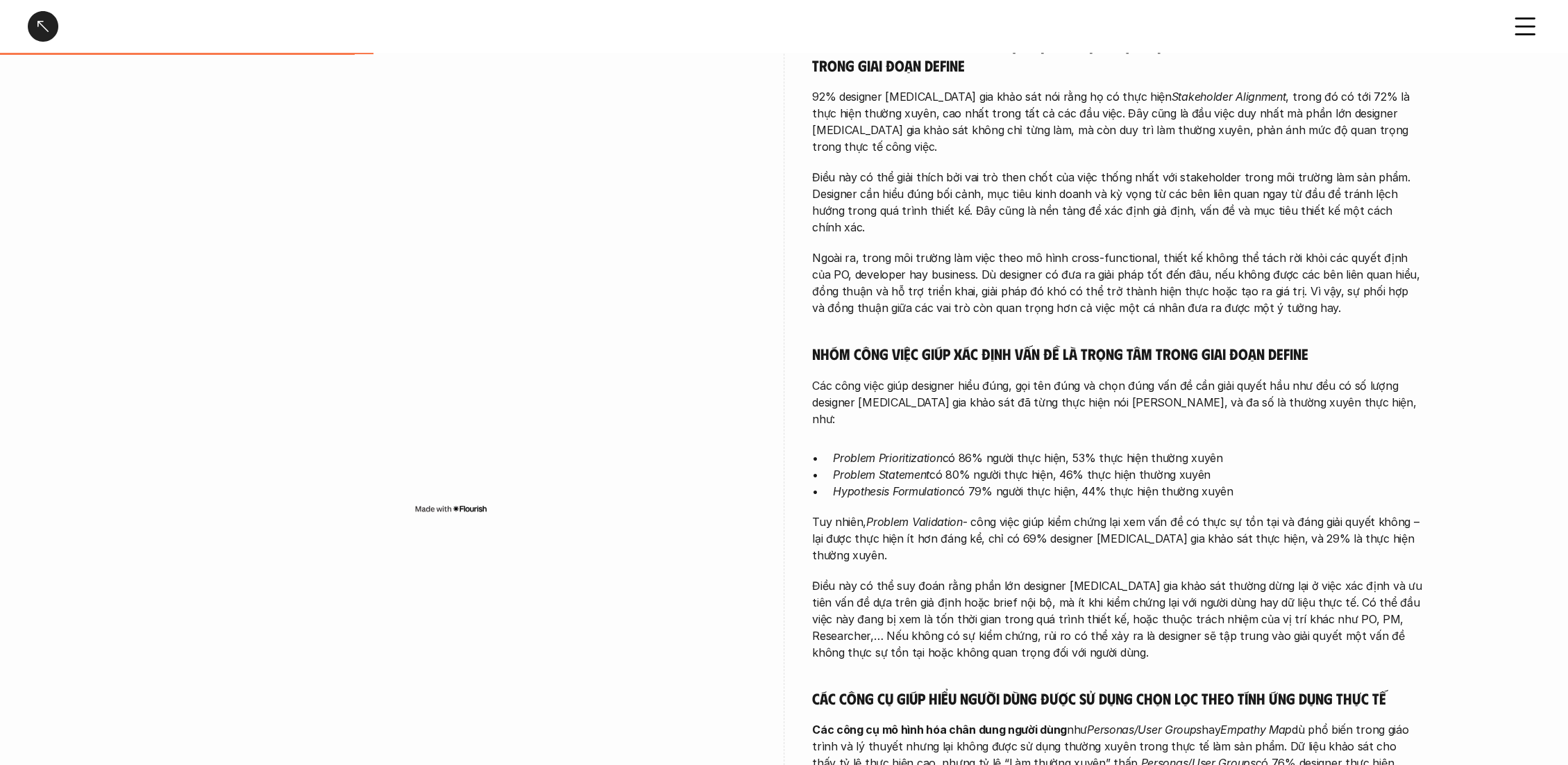
scroll to position [462, 0]
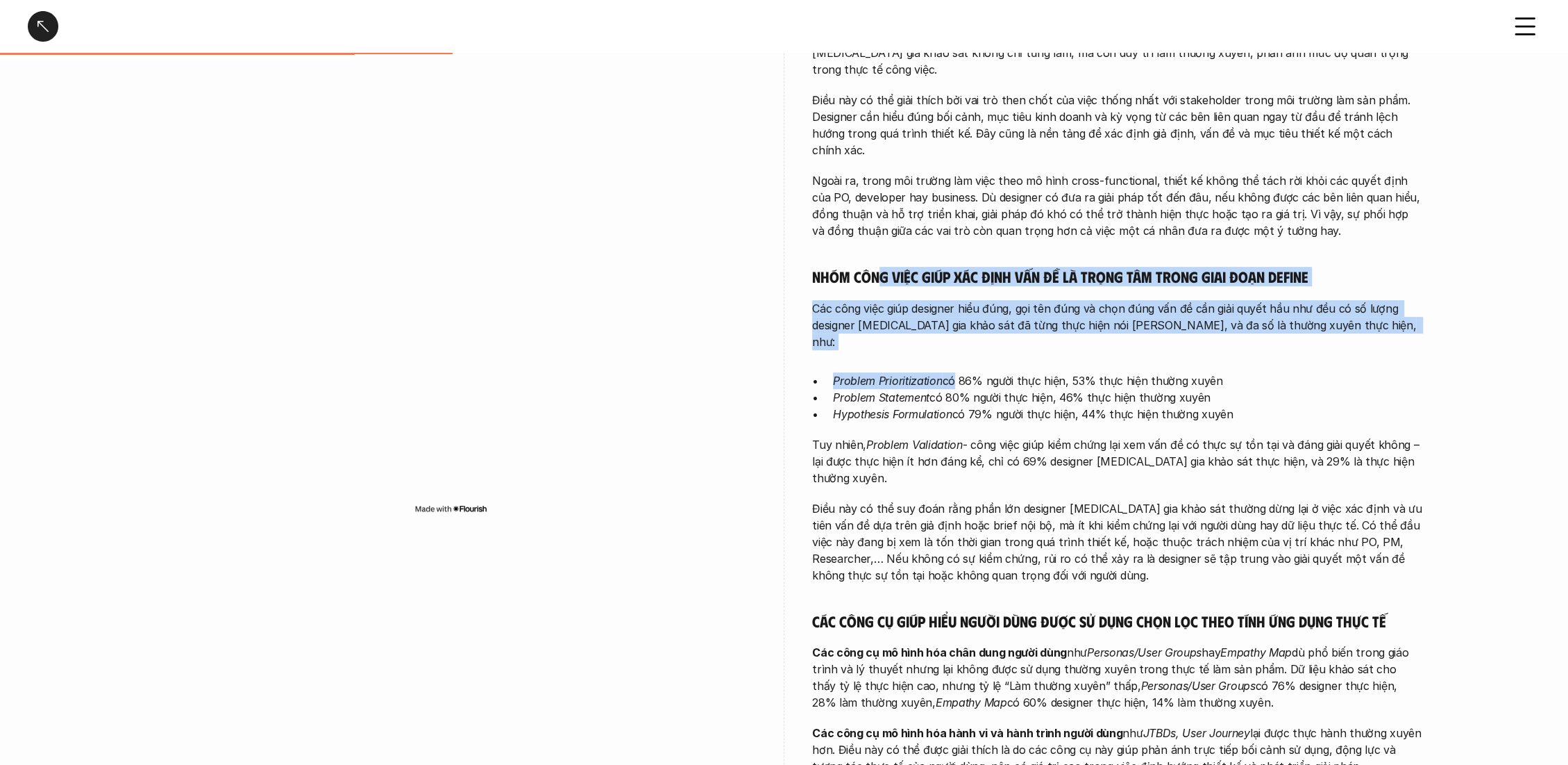
drag, startPoint x: 881, startPoint y: 243, endPoint x: 956, endPoint y: 330, distance: 114.9
click at [954, 326] on div "Stakeholder Alignment là hoạt động được thực hiện phổ biến và thường xuyên nhất…" at bounding box center [1117, 367] width 610 height 815
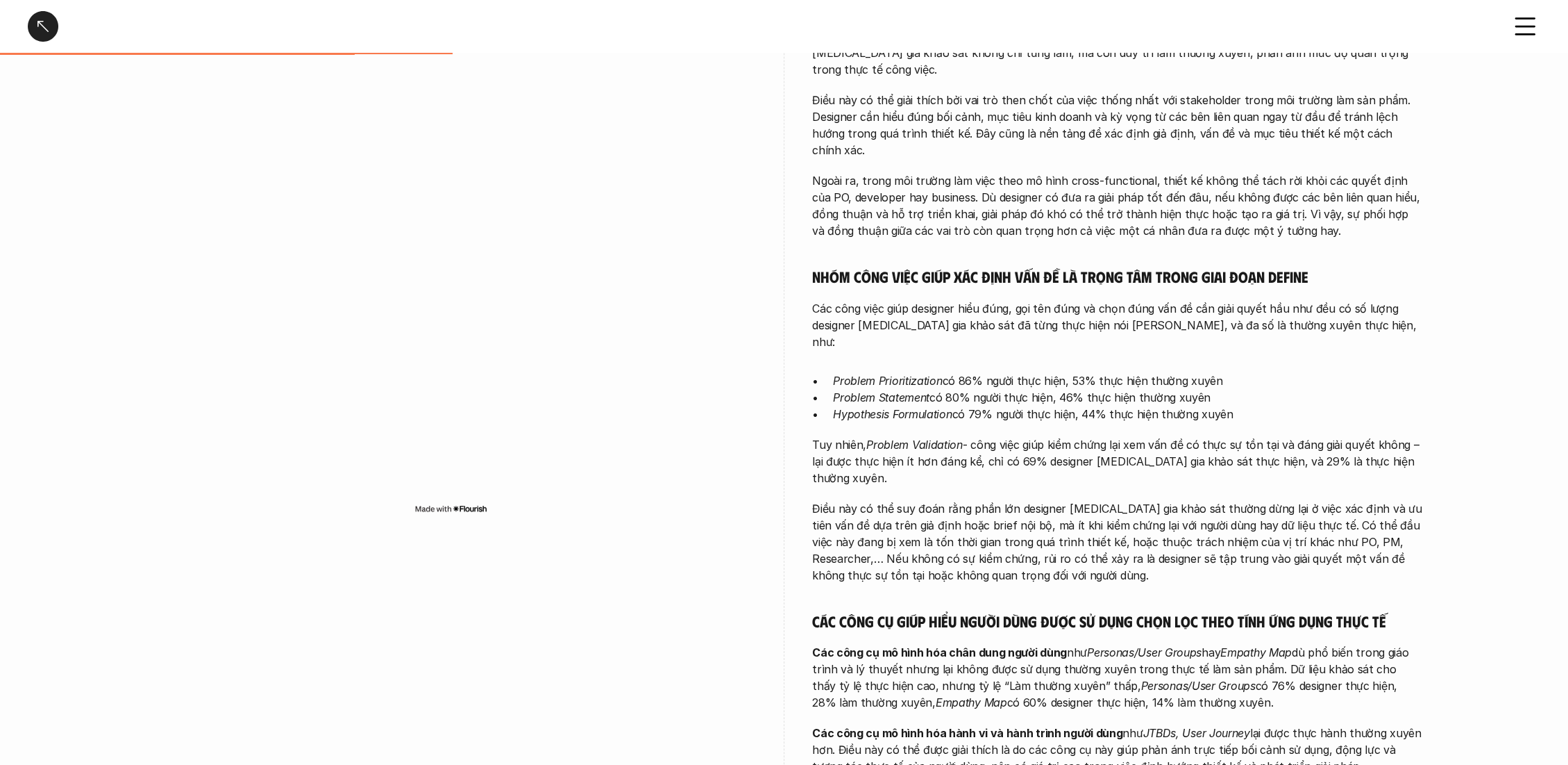
click at [956, 406] on p "Hypothesis Formulation có 79% người thực hiện, 44% thực hiện thường xuyên" at bounding box center [1128, 414] width 590 height 17
click at [861, 390] on em "Problem Statement" at bounding box center [881, 396] width 96 height 14
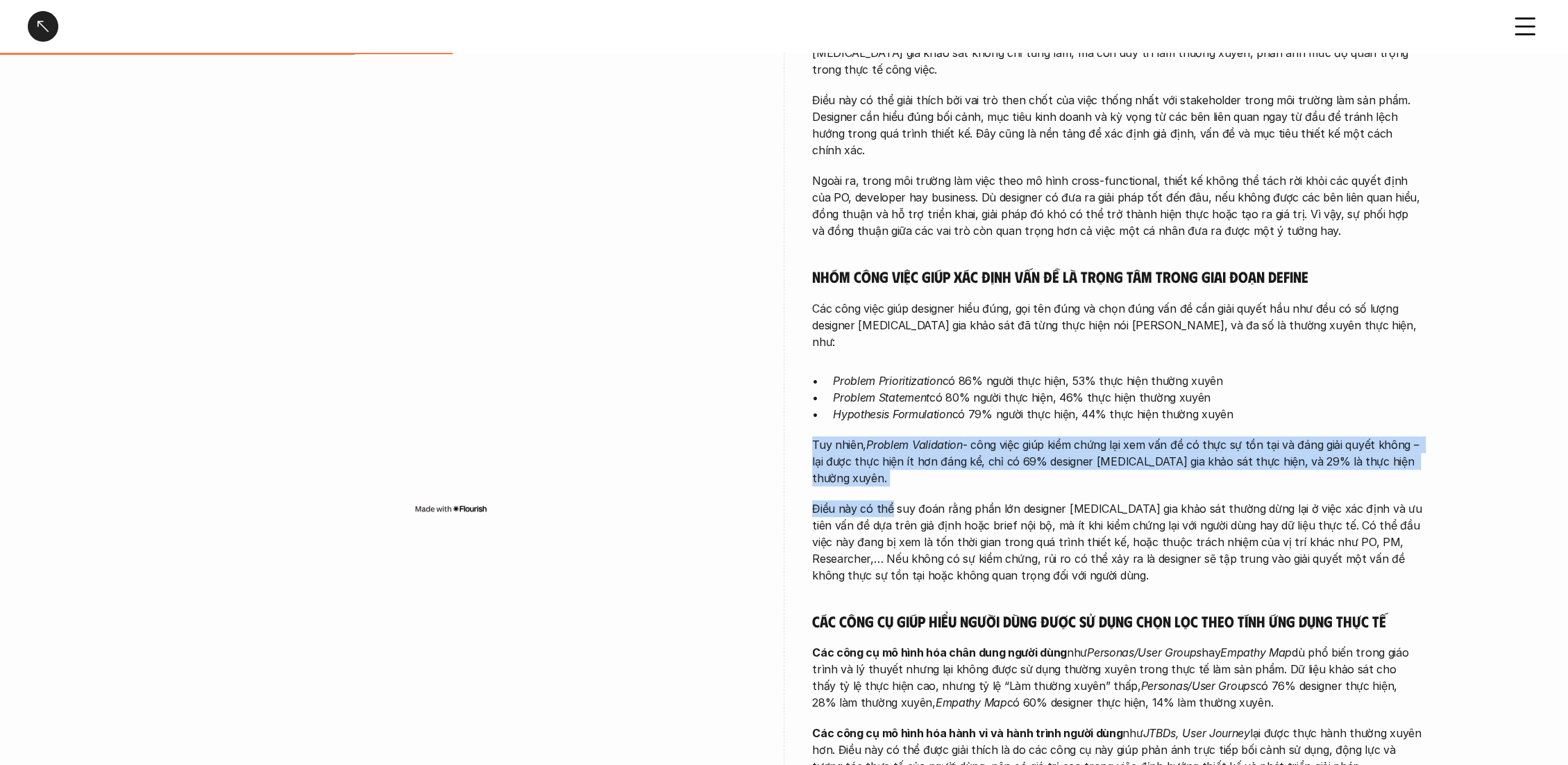
drag, startPoint x: 815, startPoint y: 398, endPoint x: 890, endPoint y: 435, distance: 83.6
click at [890, 435] on div "Stakeholder Alignment là hoạt động được thực hiện phổ biến và thường xuyên nhất…" at bounding box center [1117, 367] width 610 height 815
click at [890, 500] on p "Điều này có thể suy đoán rằng phần lớn designer tham gia khảo sát thường dừng l…" at bounding box center [1117, 542] width 610 height 84
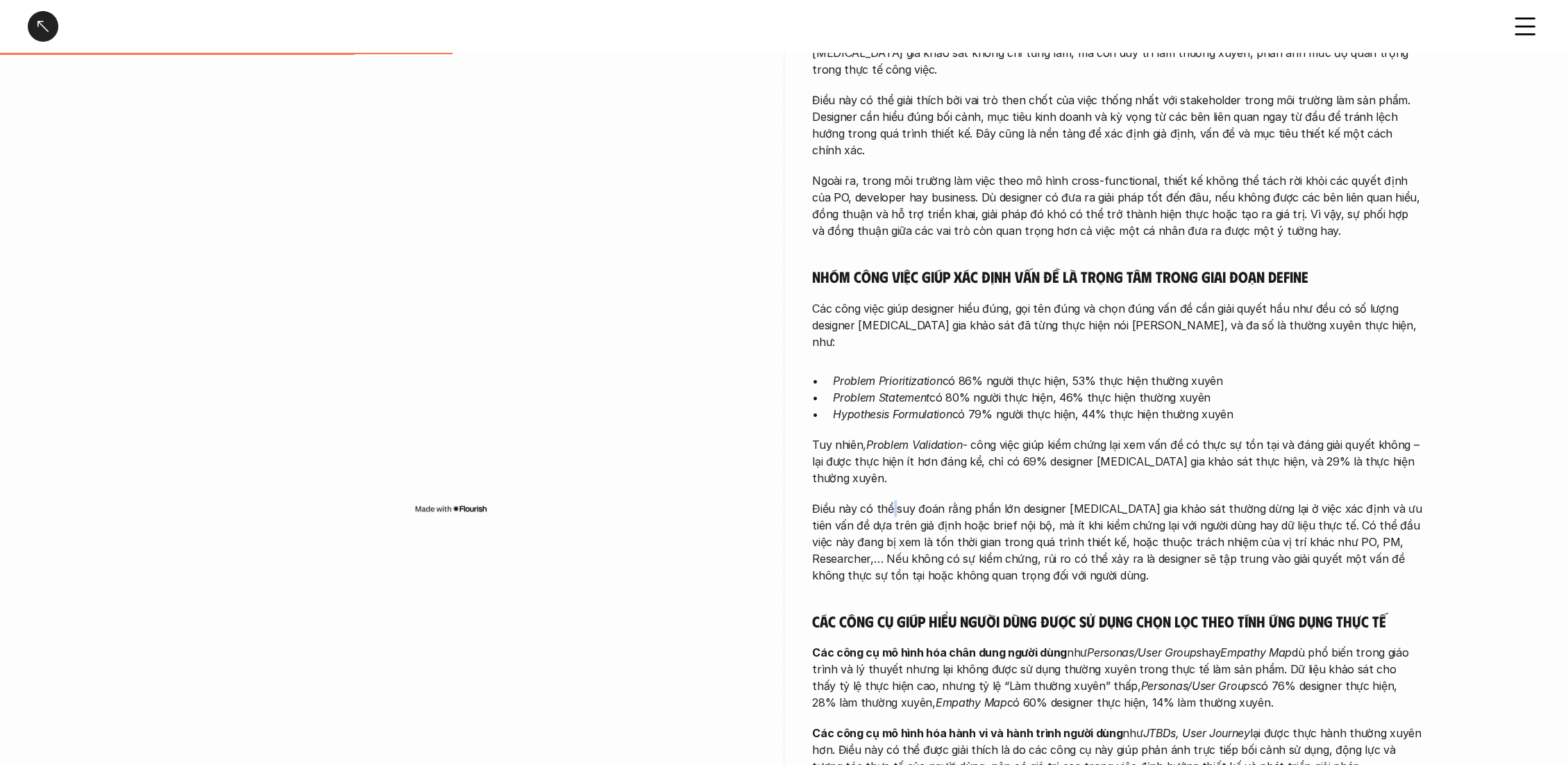
click at [890, 500] on p "Điều này có thể suy đoán rằng phần lớn designer tham gia khảo sát thường dừng l…" at bounding box center [1117, 542] width 610 height 84
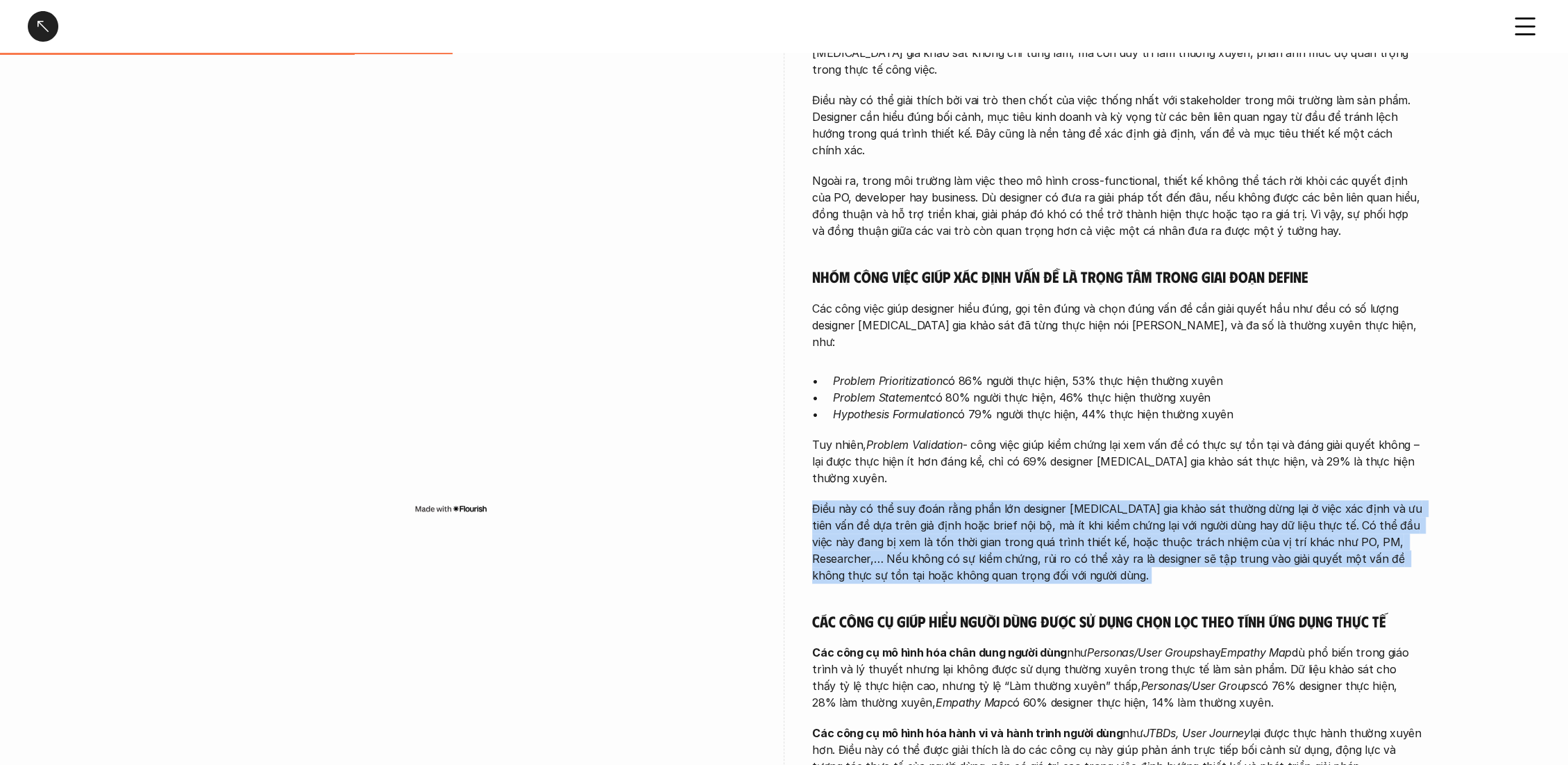
click at [890, 500] on p "Điều này có thể suy đoán rằng phần lớn designer tham gia khảo sát thường dừng l…" at bounding box center [1117, 542] width 610 height 84
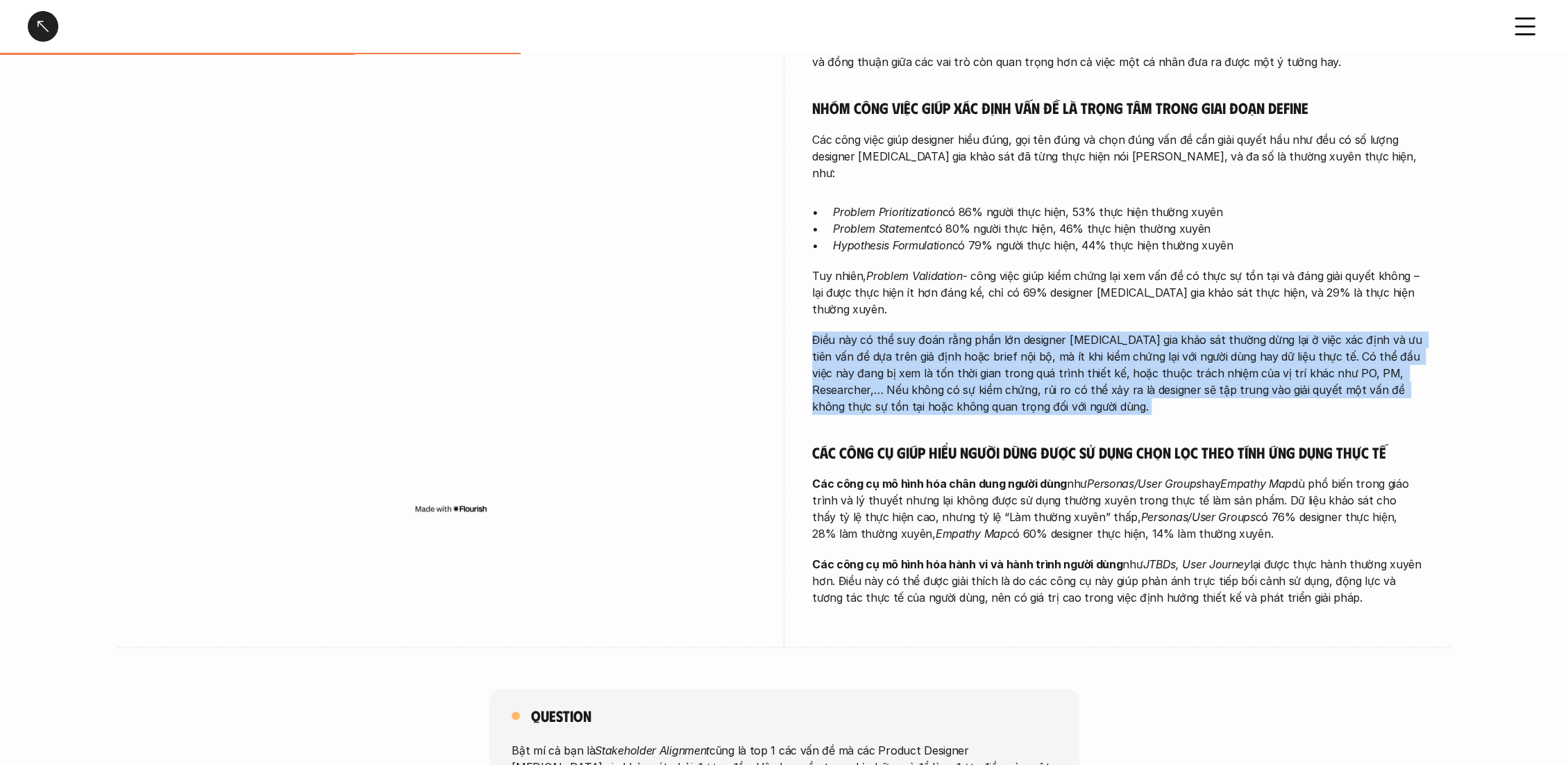
scroll to position [694, 0]
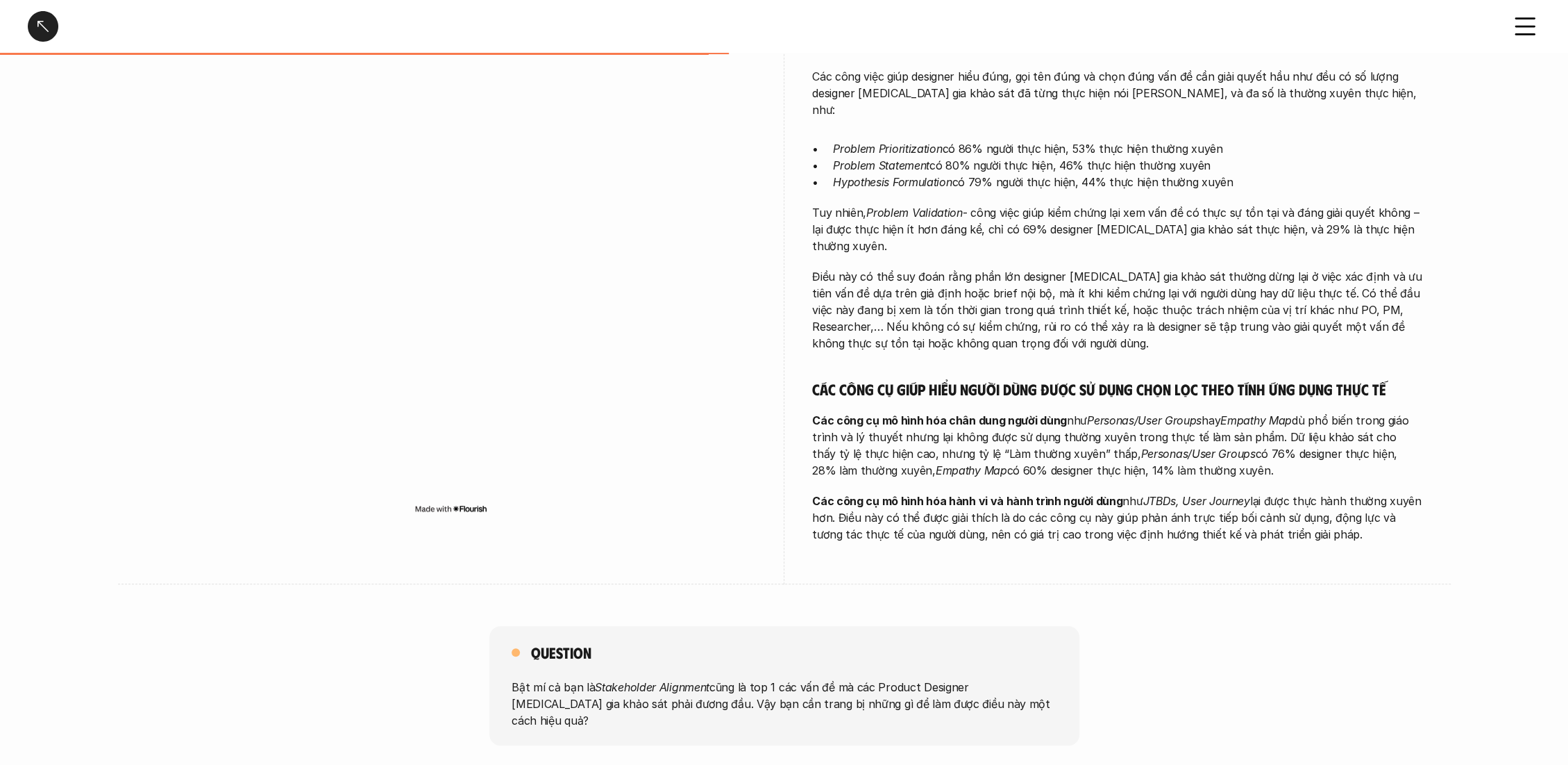
click at [890, 494] on strong "Các công cụ mô hình hóa hành vi và hành trình người dùng" at bounding box center [967, 500] width 310 height 14
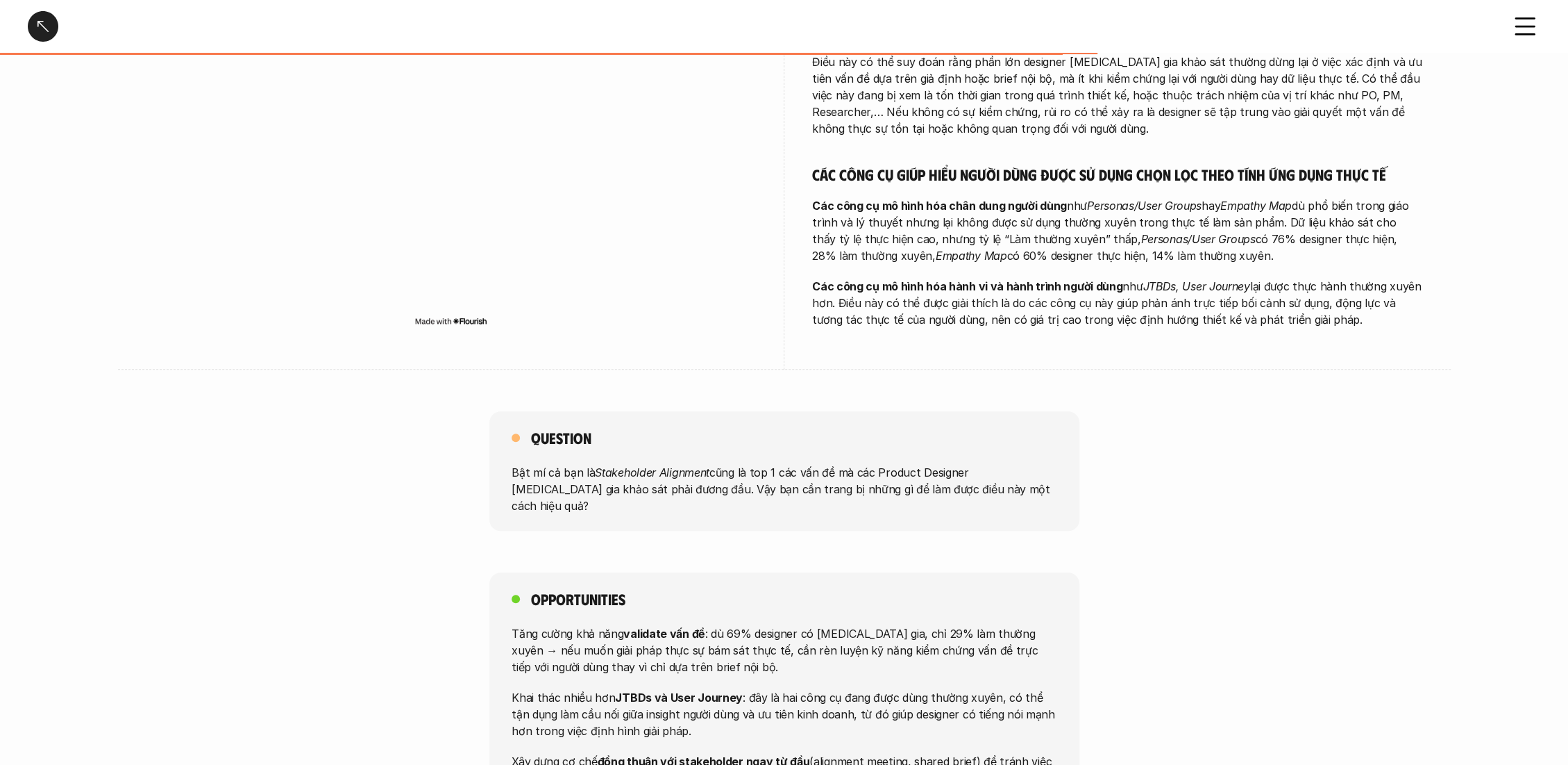
scroll to position [1003, 0]
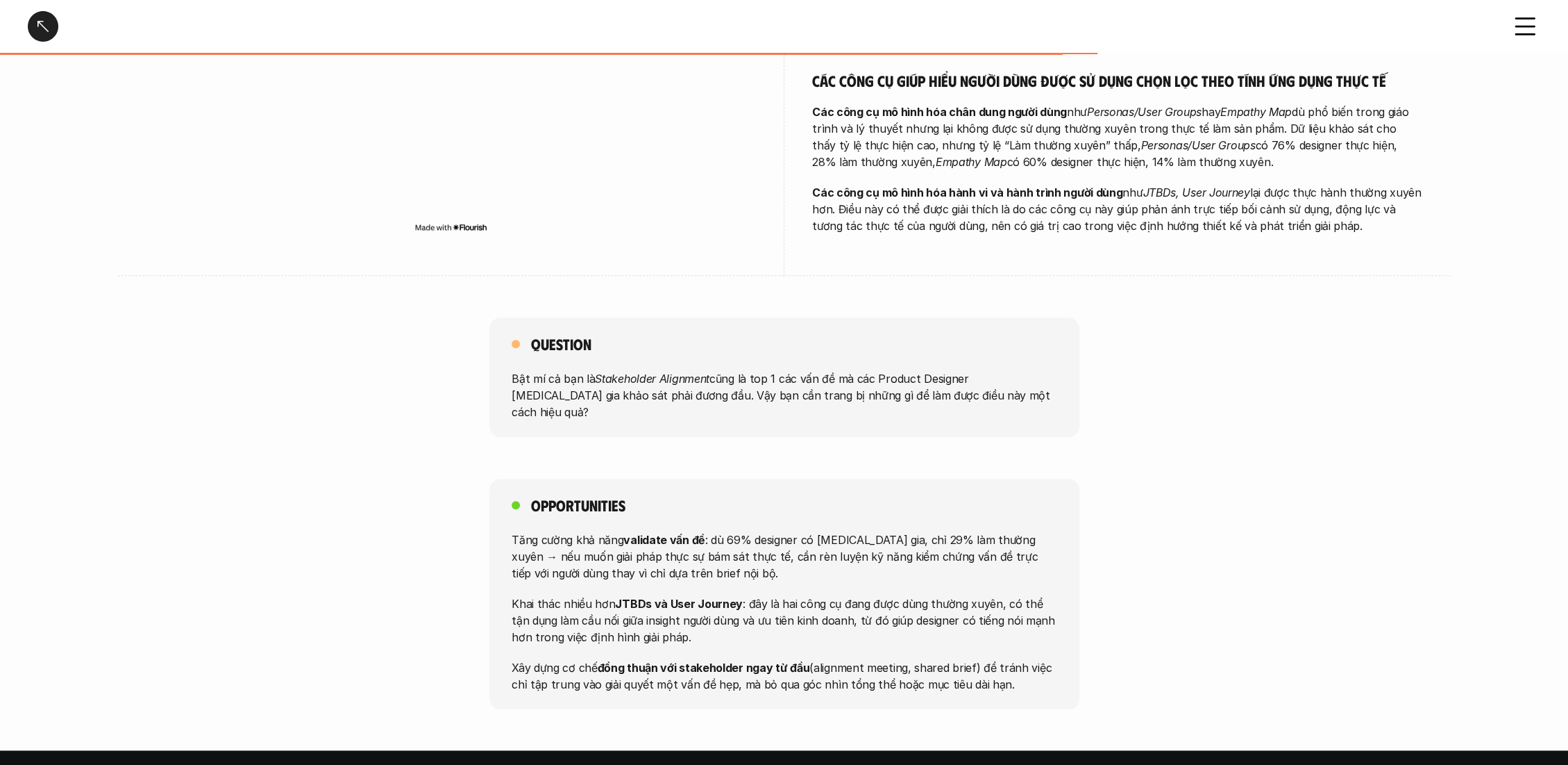
click at [884, 531] on p "Tăng cường khả năng validate vấn đề : dù 69% designer có tham gia, chỉ 29% làm …" at bounding box center [784, 556] width 546 height 50
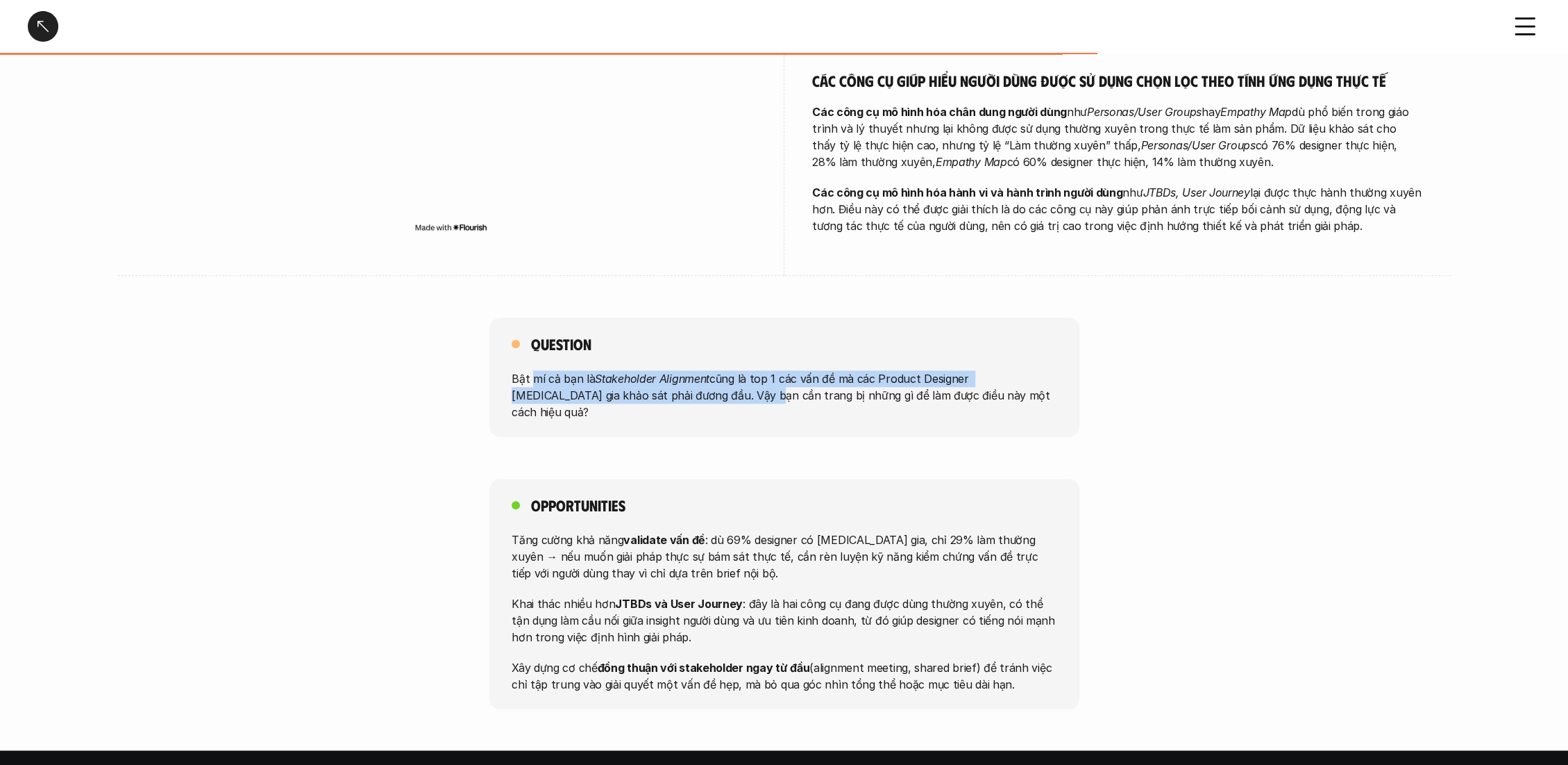
drag, startPoint x: 534, startPoint y: 305, endPoint x: 670, endPoint y: 331, distance: 138.5
click at [670, 370] on p "Bật mí cả bạn là Stakeholder Alignment cũng là top 1 các vấn đề mà các Product …" at bounding box center [784, 395] width 546 height 50
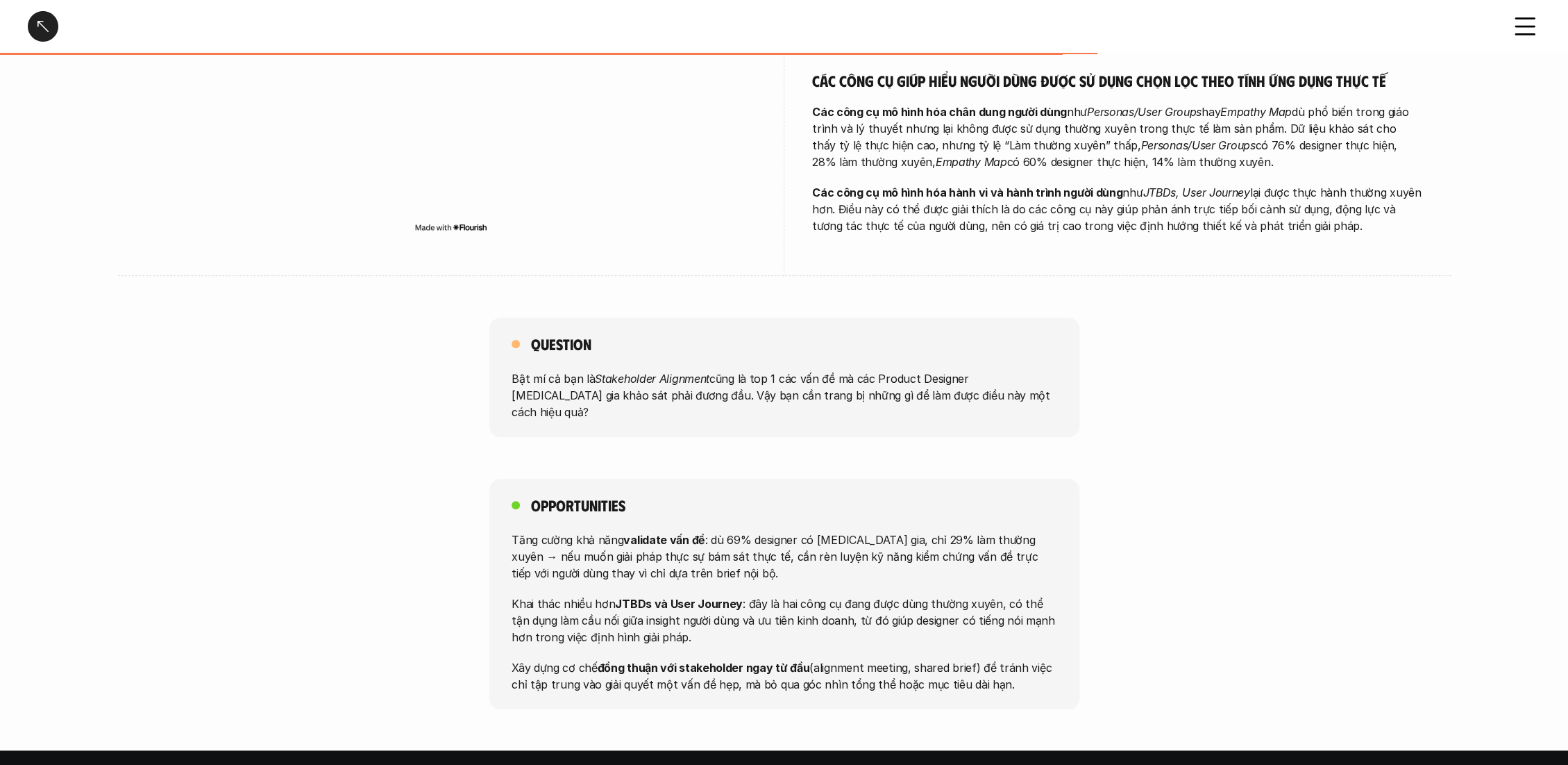
click at [670, 370] on p "Bật mí cả bạn là Stakeholder Alignment cũng là top 1 các vấn đề mà các Product …" at bounding box center [784, 395] width 546 height 50
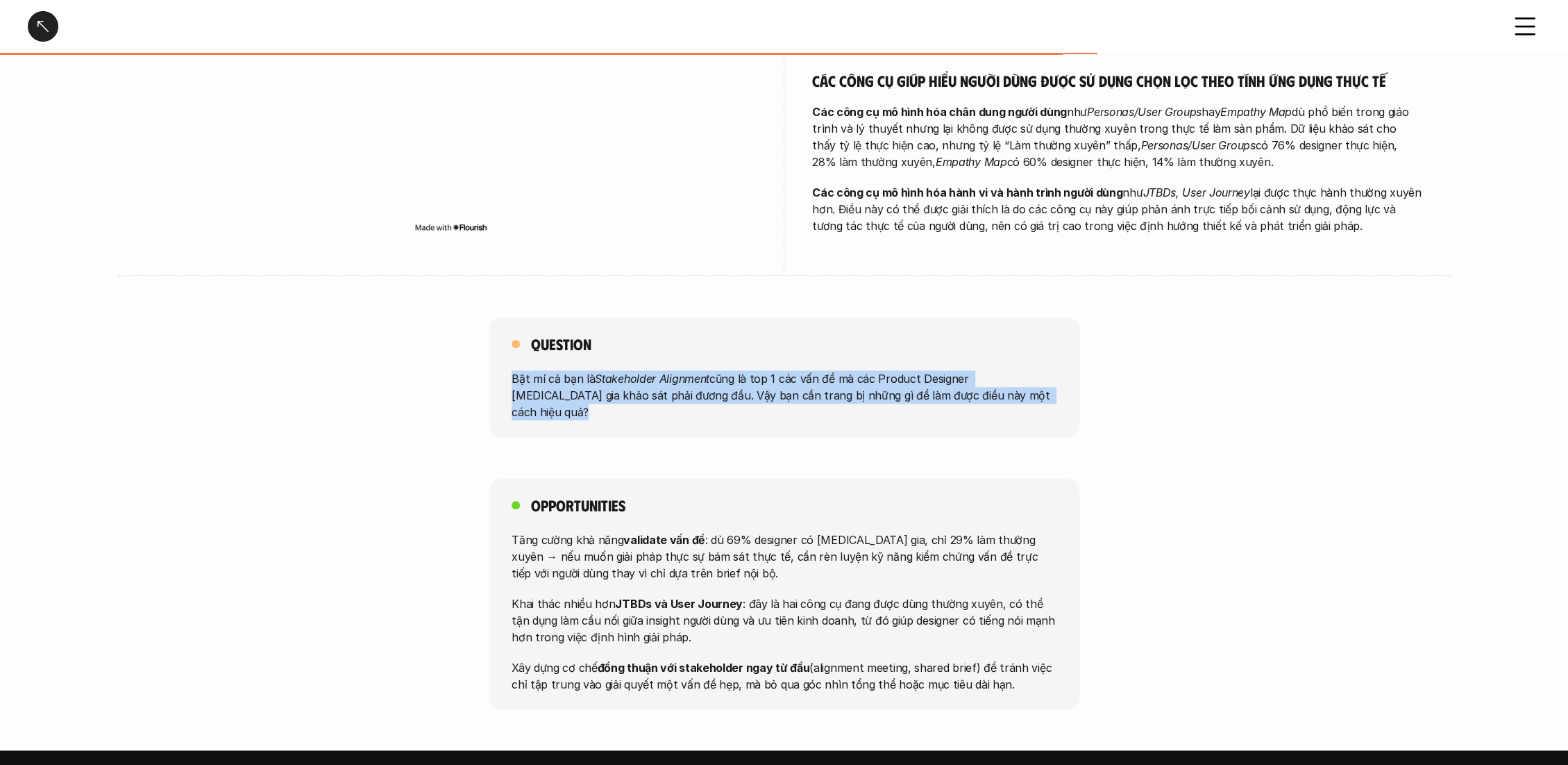
click at [670, 370] on p "Bật mí cả bạn là Stakeholder Alignment cũng là top 1 các vấn đề mà các Product …" at bounding box center [784, 395] width 546 height 50
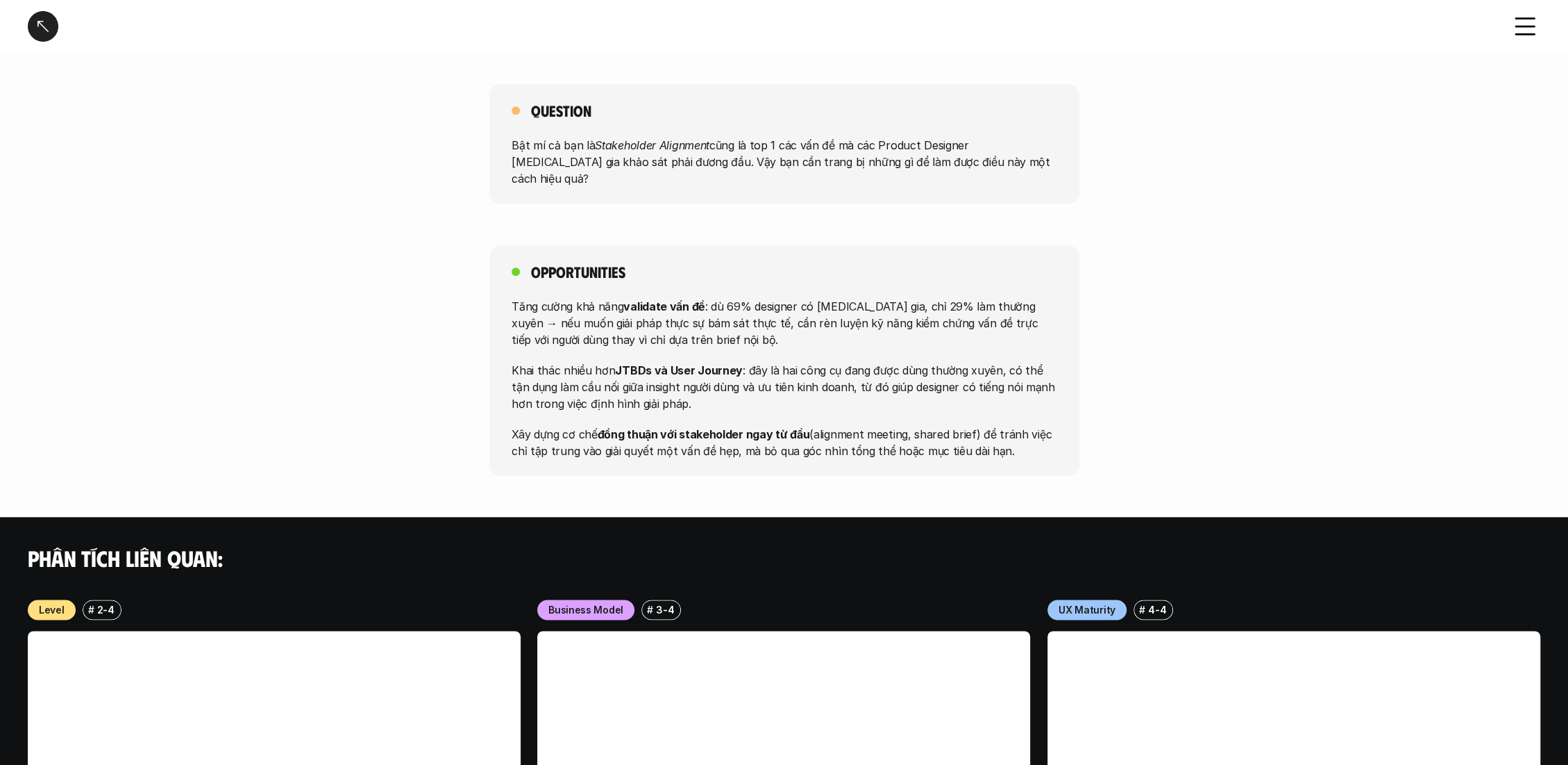
scroll to position [1234, 0]
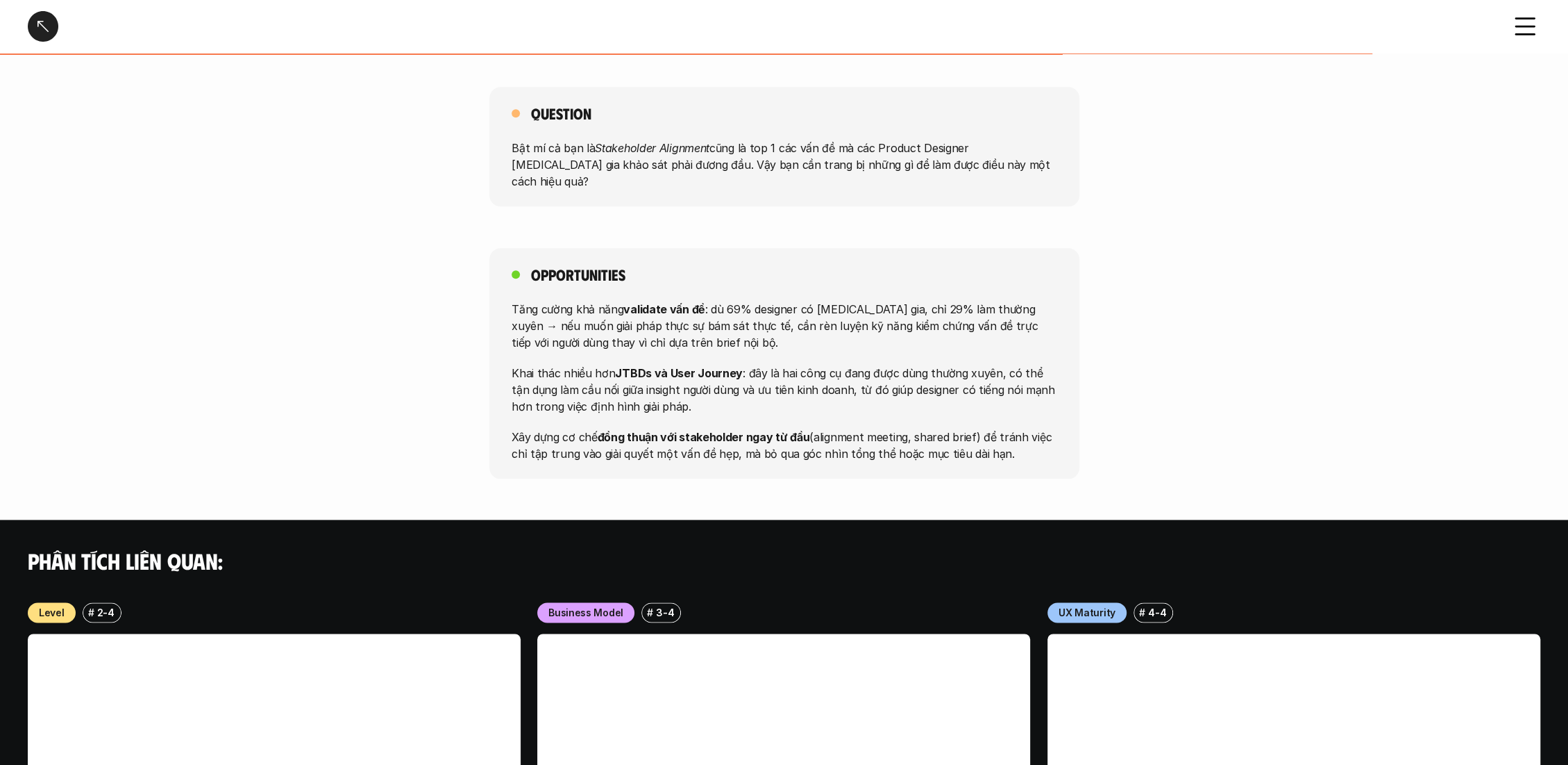
click at [48, 16] on div at bounding box center [43, 26] width 31 height 31
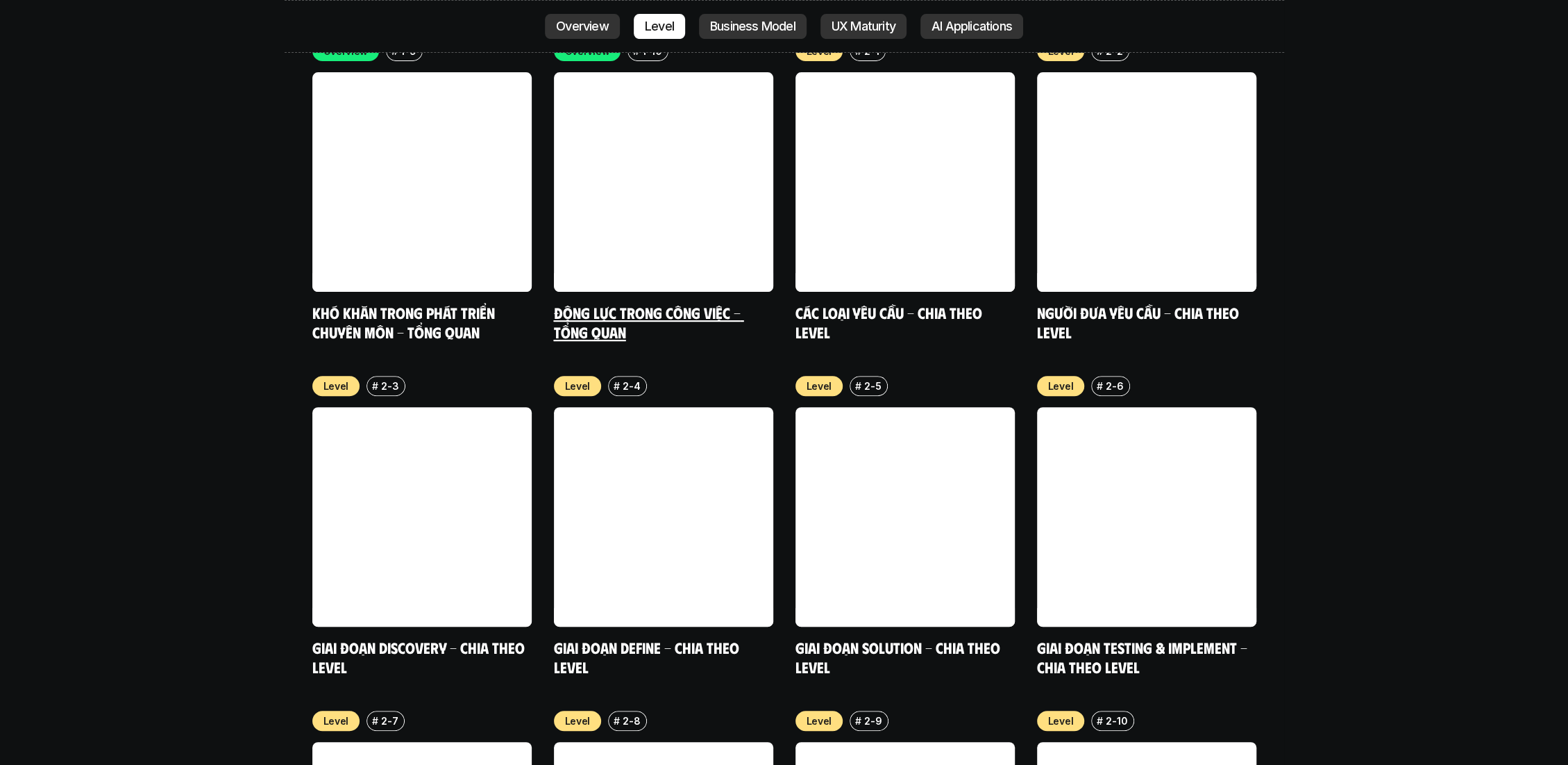
scroll to position [4949, 0]
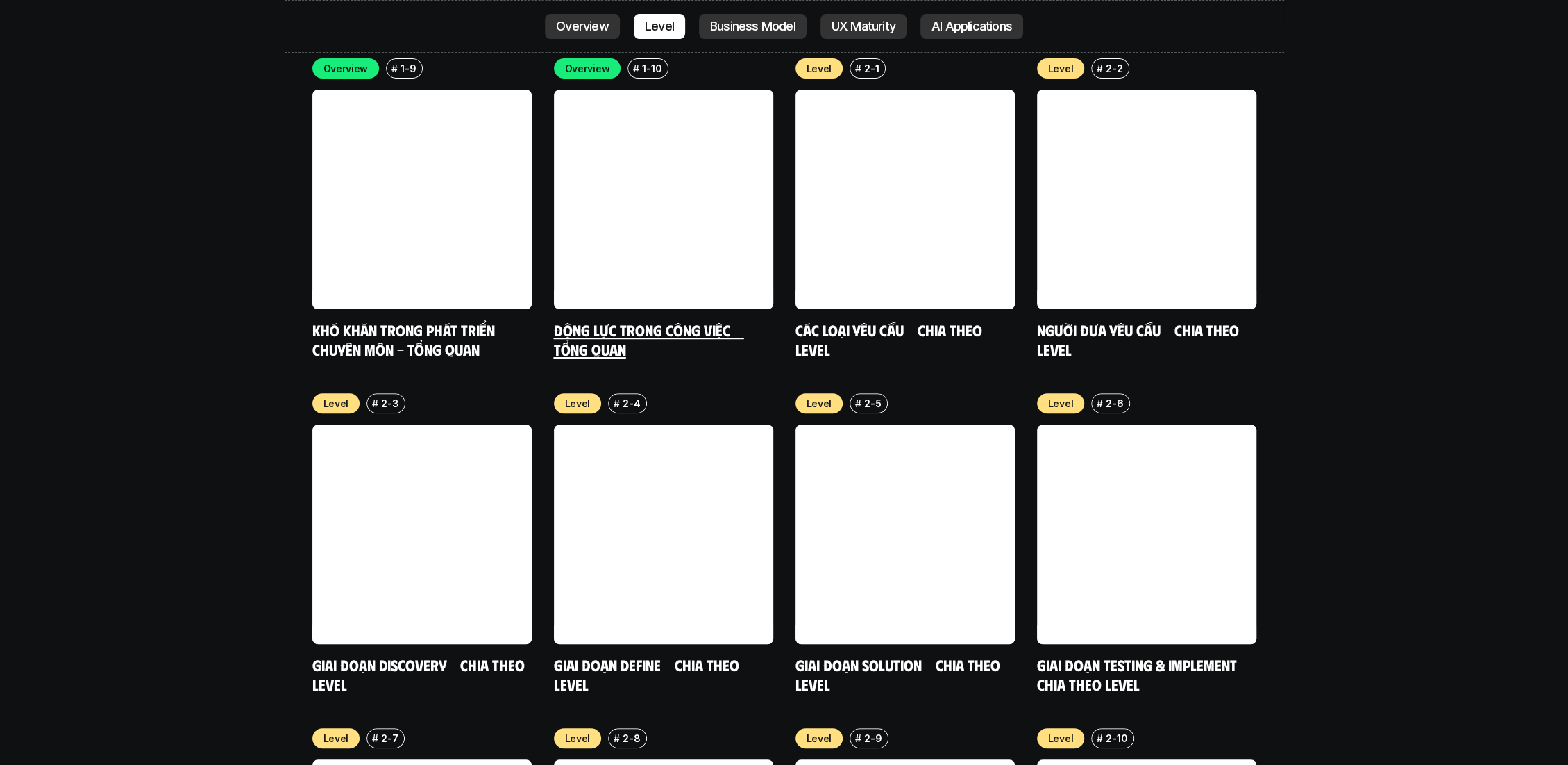
click at [572, 320] on link "Động lực trong công việc - Tổng quan" at bounding box center [649, 339] width 190 height 38
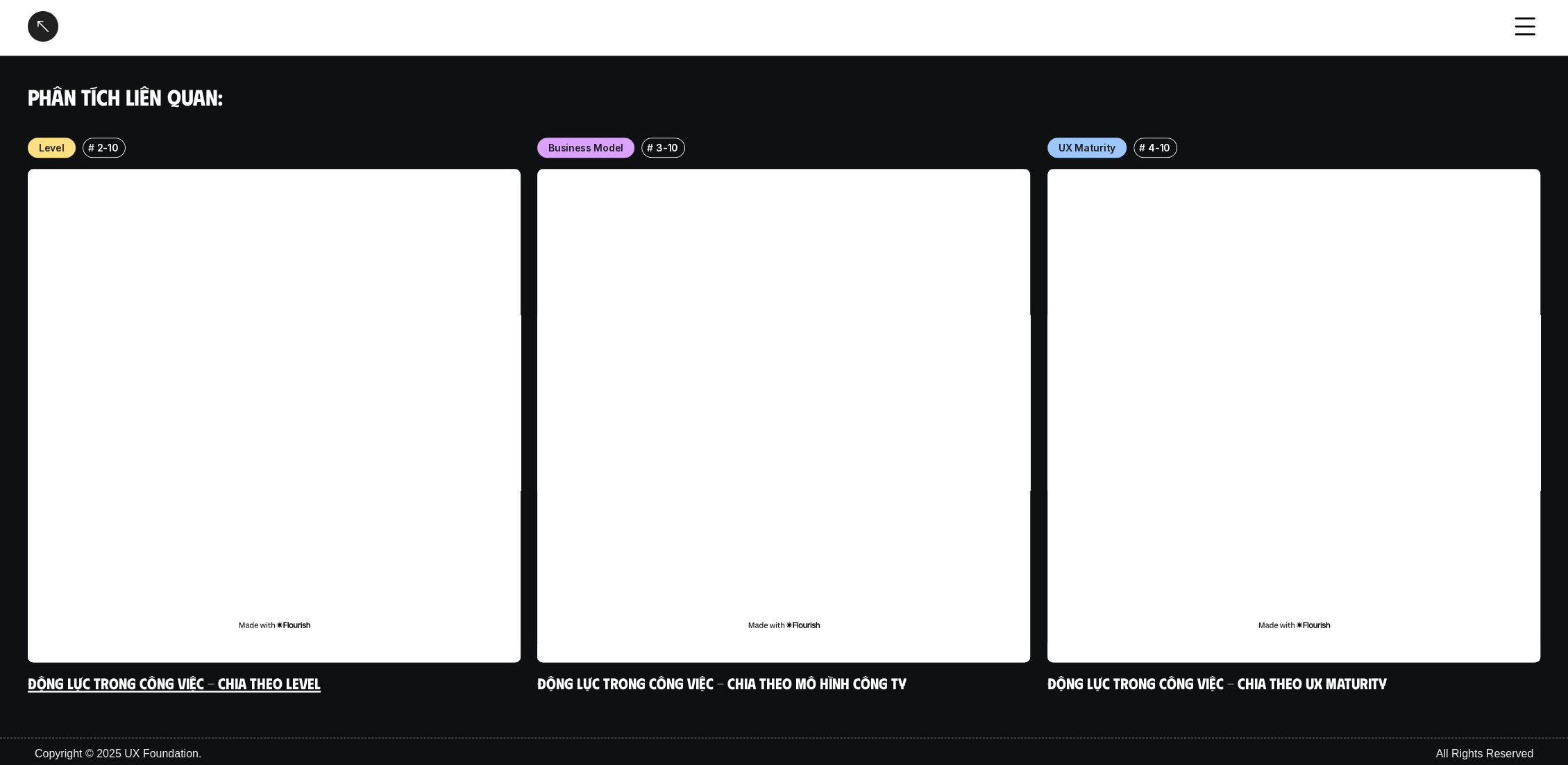
scroll to position [1398, 0]
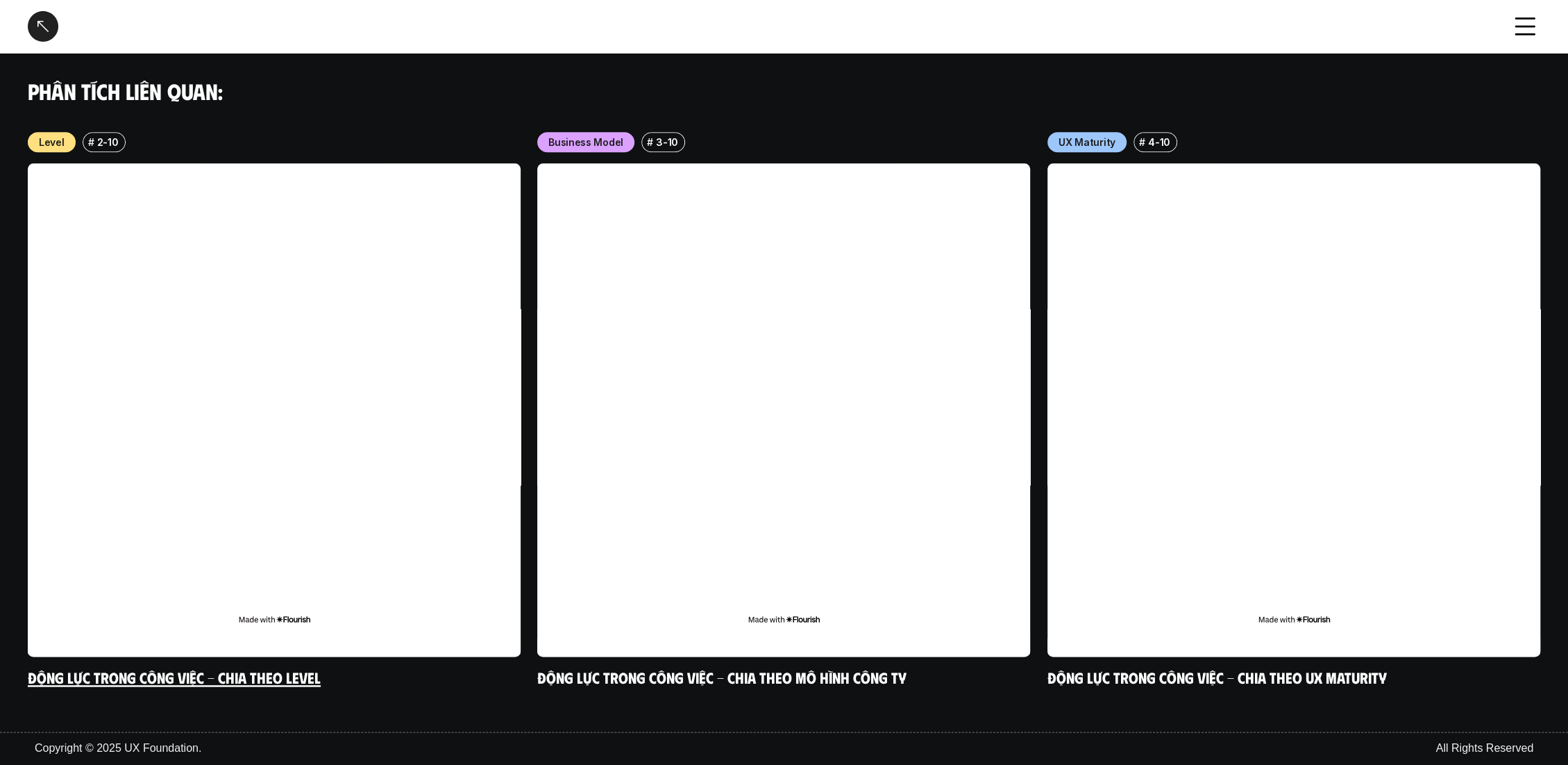
click at [317, 383] on link at bounding box center [274, 409] width 493 height 493
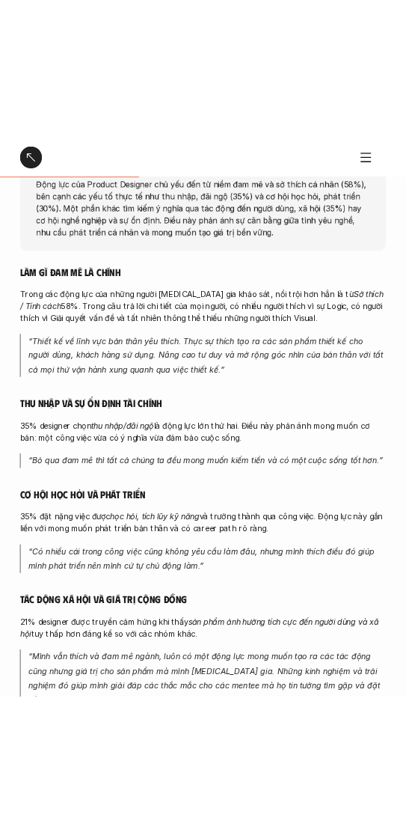
scroll to position [694, 0]
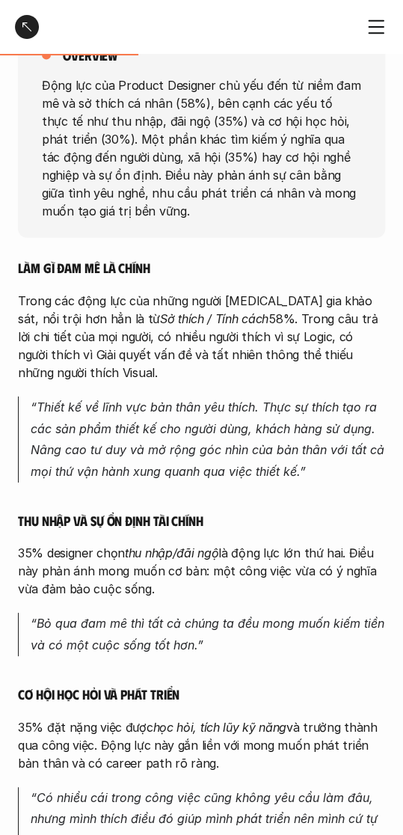
click at [174, 337] on p "Trong các động lực của những người [MEDICAL_DATA] gia khảo sát, nổi trội hơn hẳ…" at bounding box center [201, 337] width 367 height 90
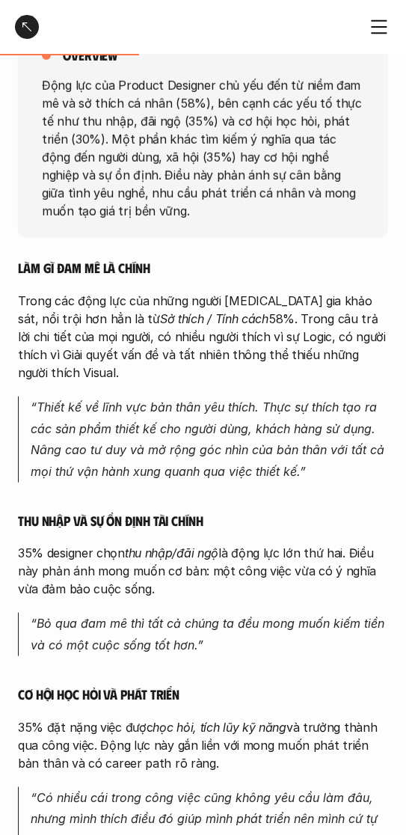
click at [215, 397] on p "“Thiết kế về lĩnh vực bản thân yêu thích. Thực sự thích tạo ra các sản phẩm thi…" at bounding box center [210, 440] width 358 height 86
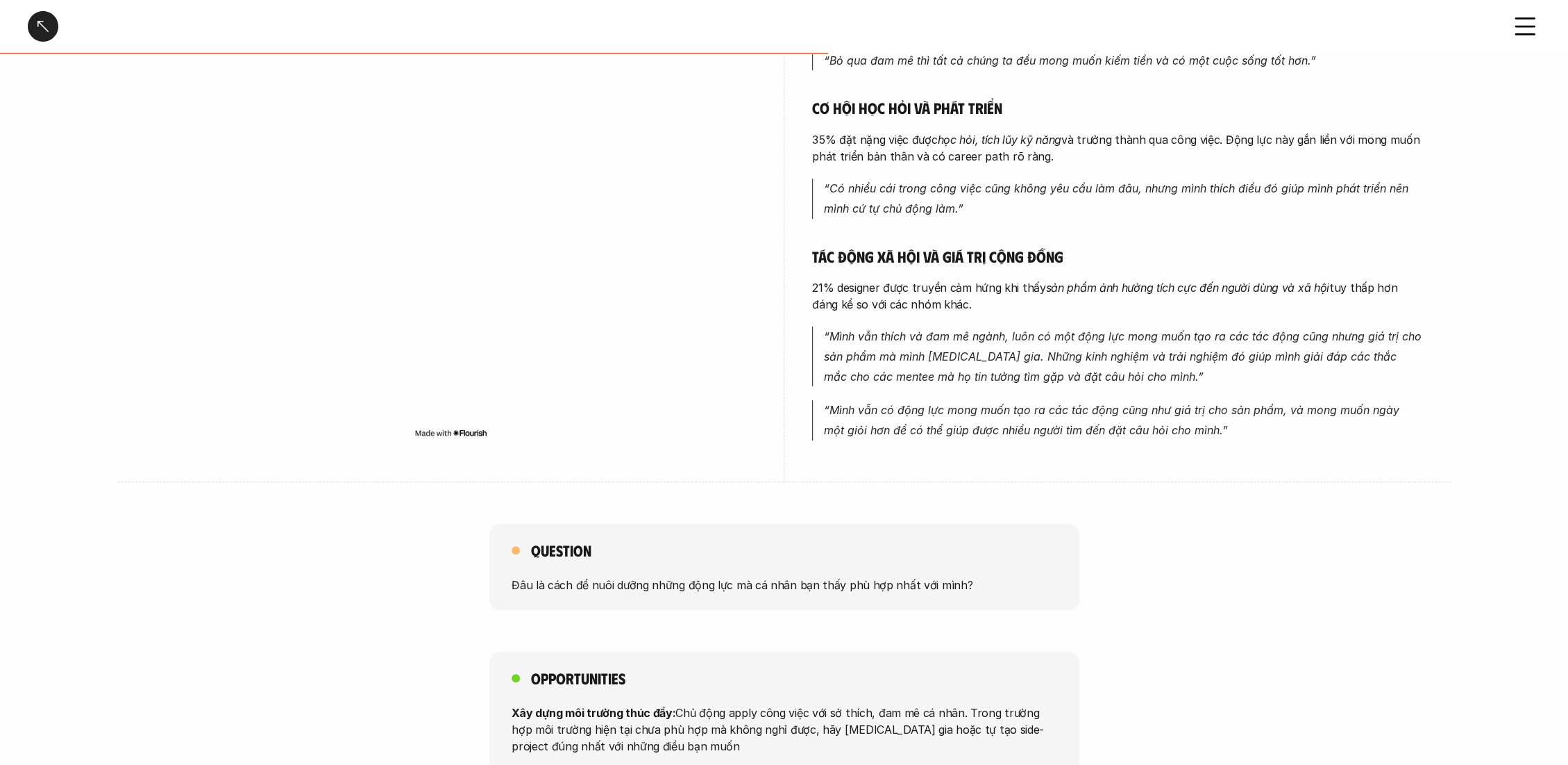
scroll to position [694, 0]
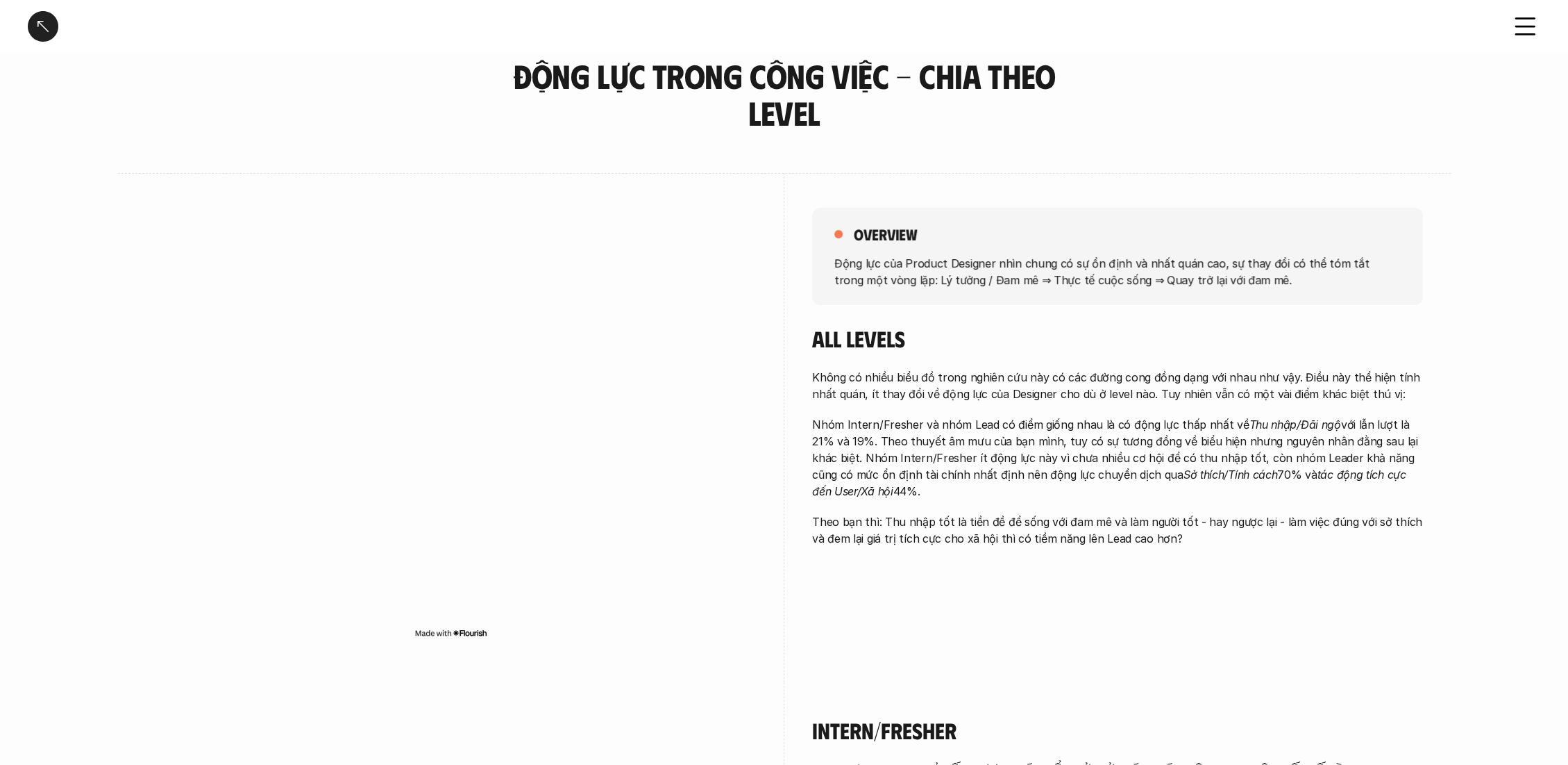
scroll to position [77, 0]
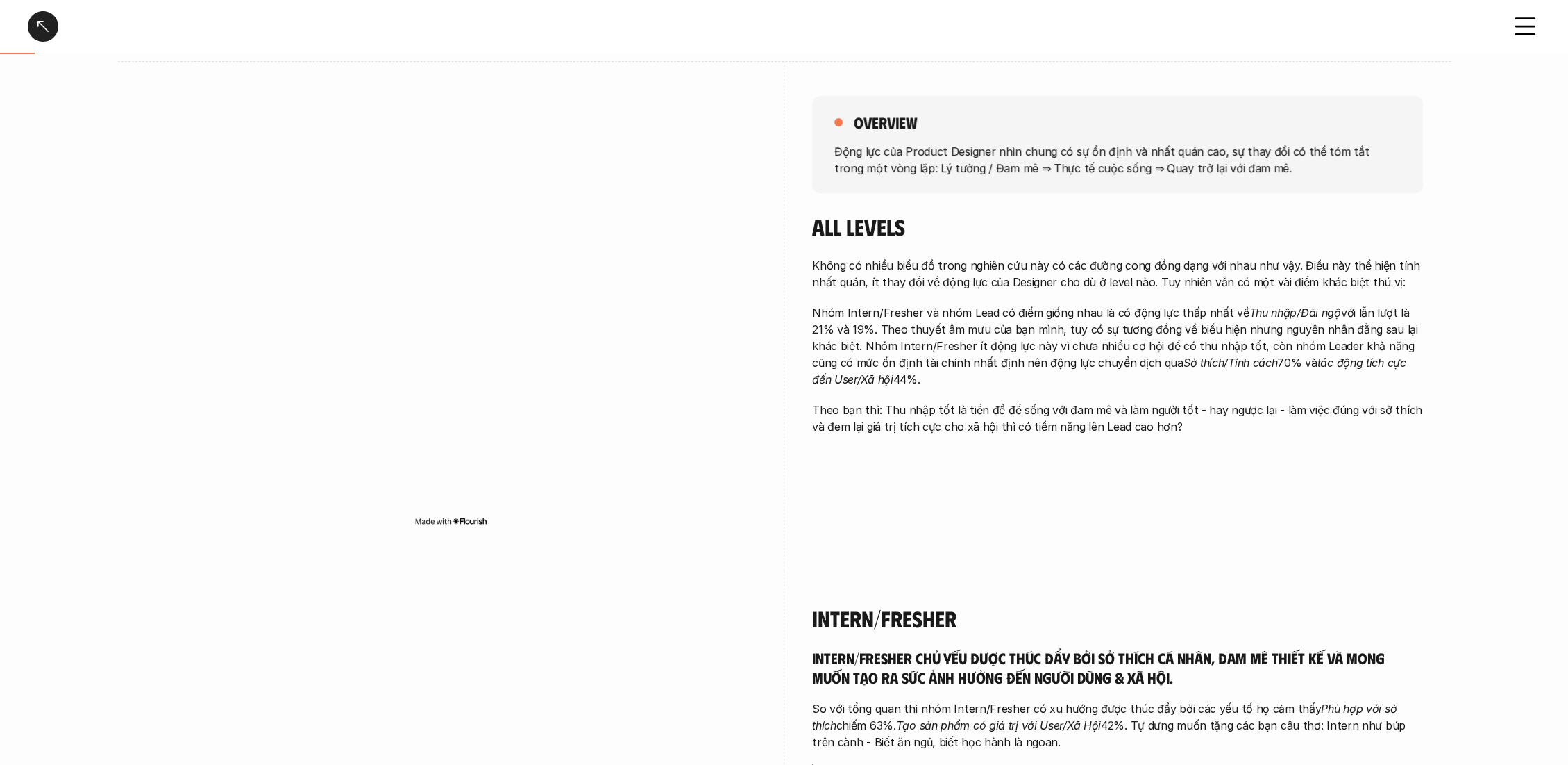
scroll to position [154, 0]
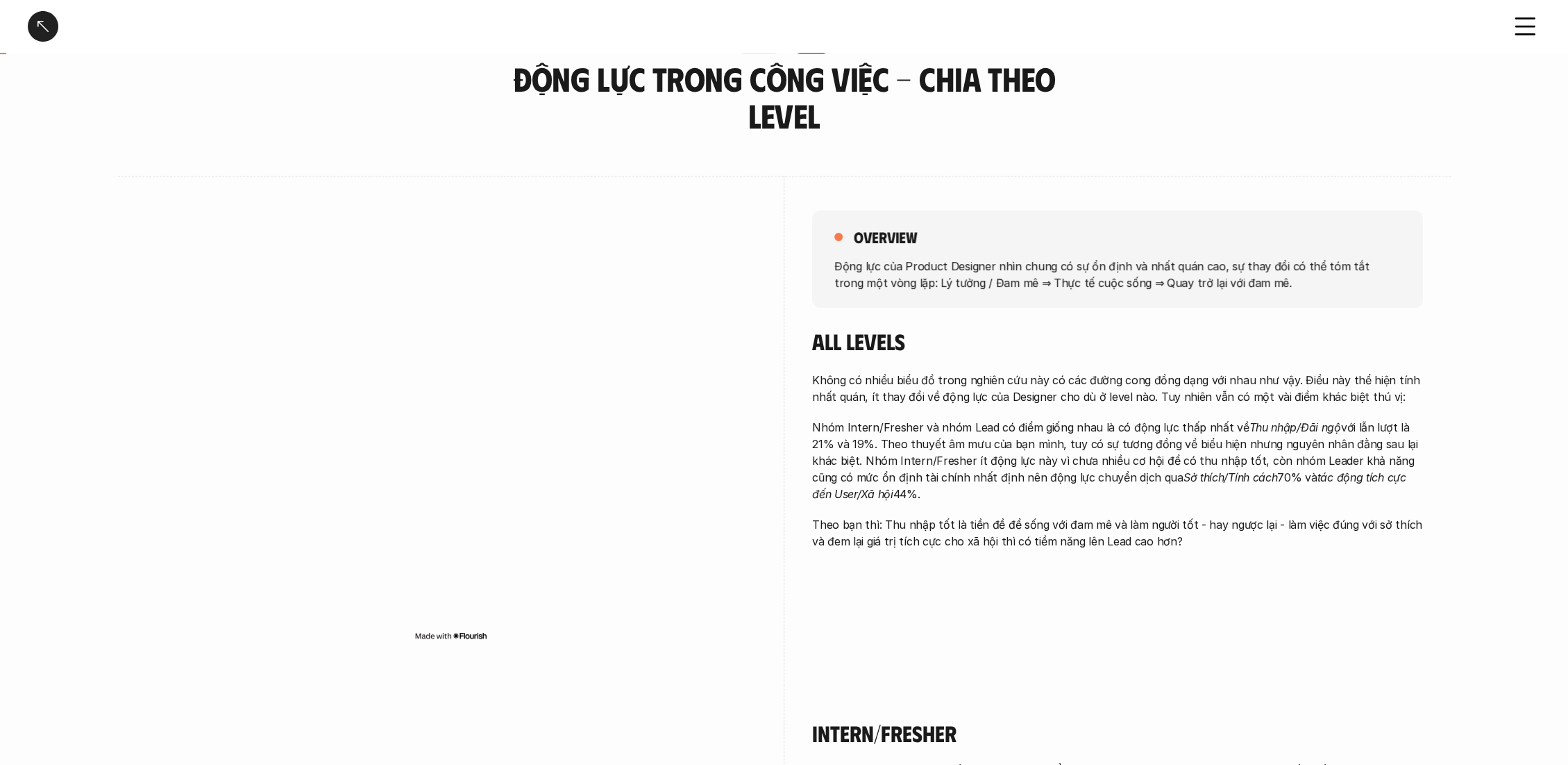
scroll to position [77, 0]
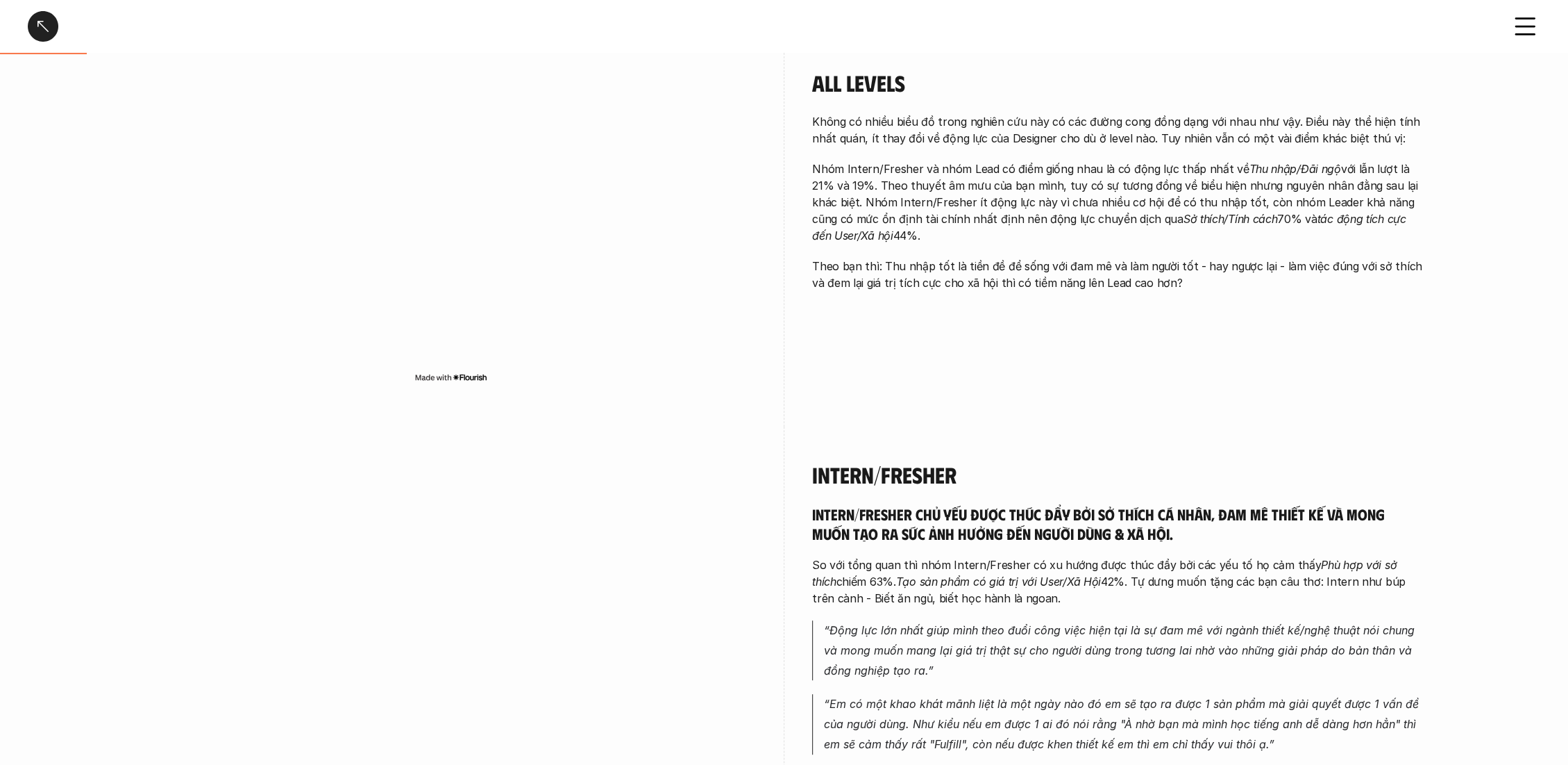
scroll to position [0, 0]
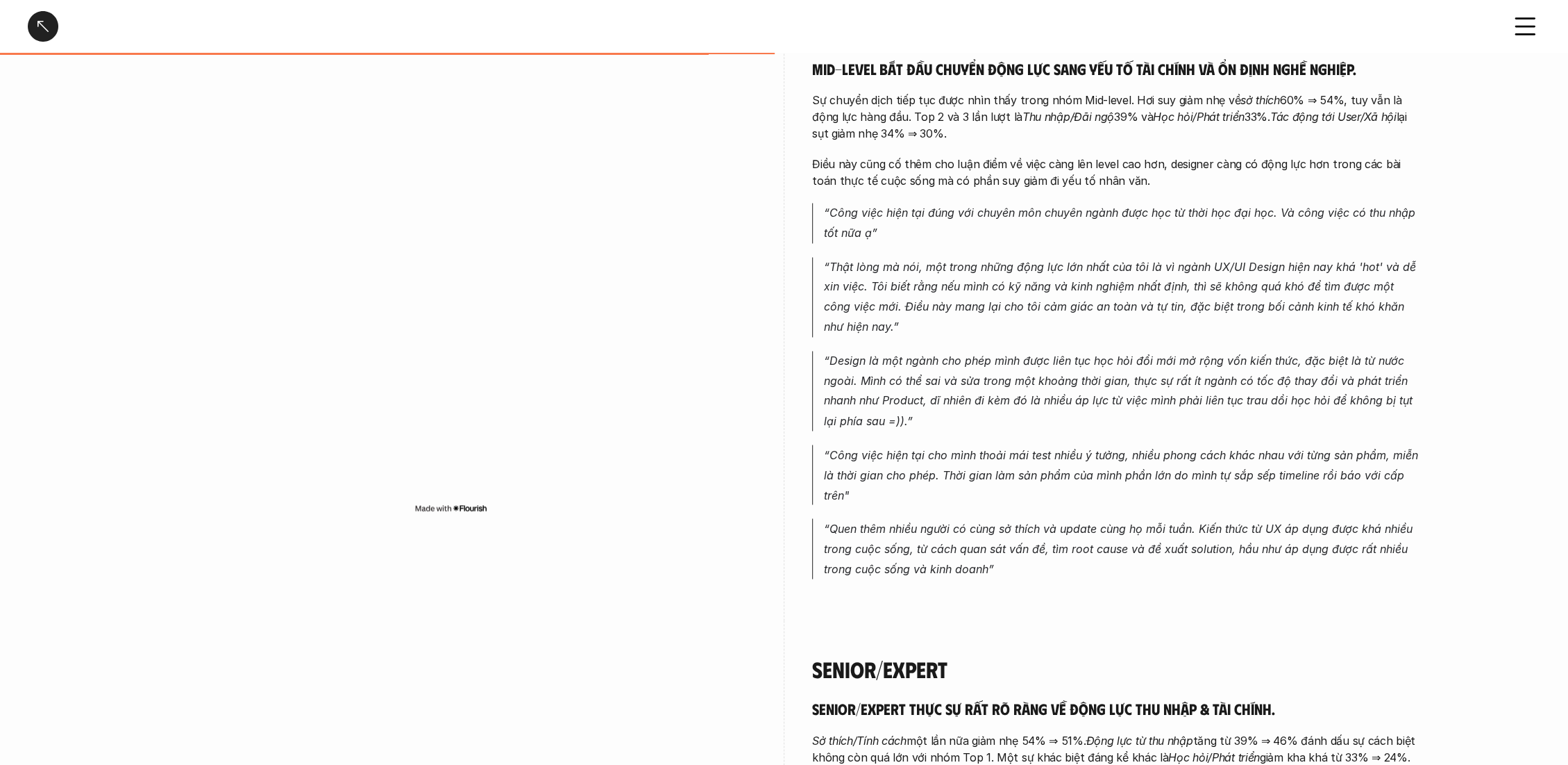
scroll to position [1852, 0]
